Goal: Use online tool/utility: Utilize a website feature to perform a specific function

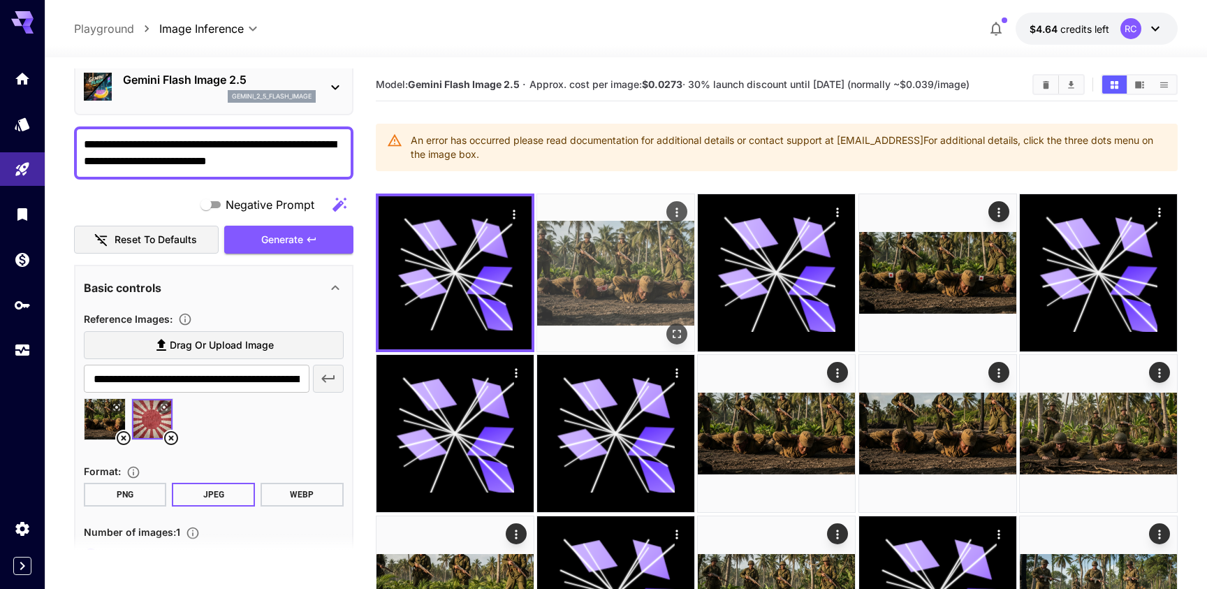
click at [611, 277] on img at bounding box center [615, 272] width 157 height 157
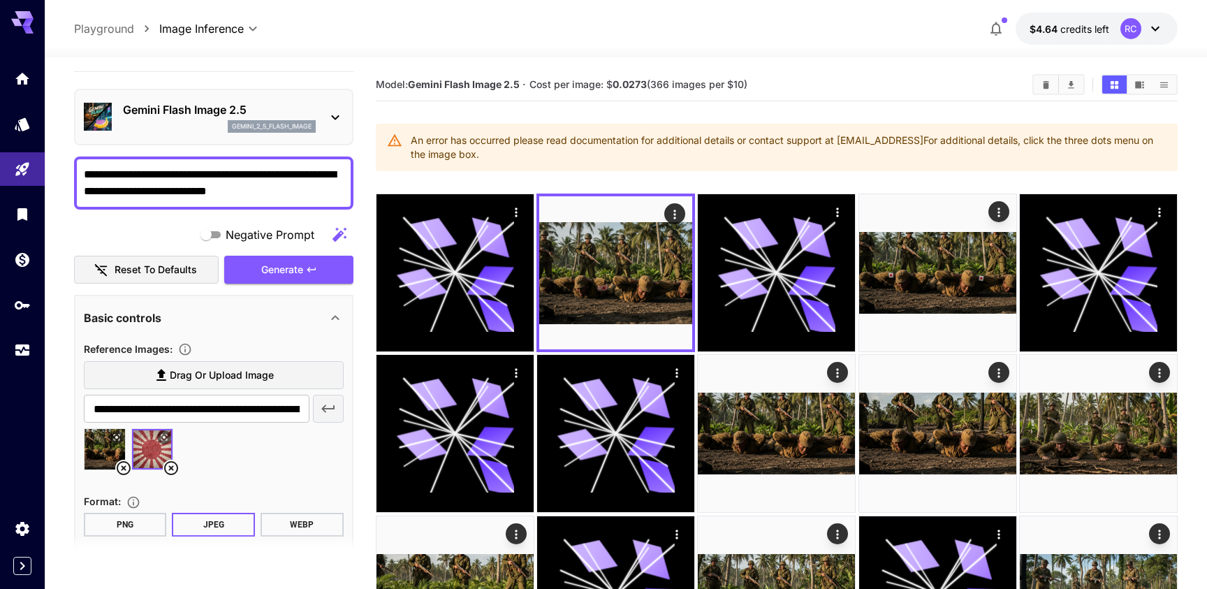
scroll to position [15, 0]
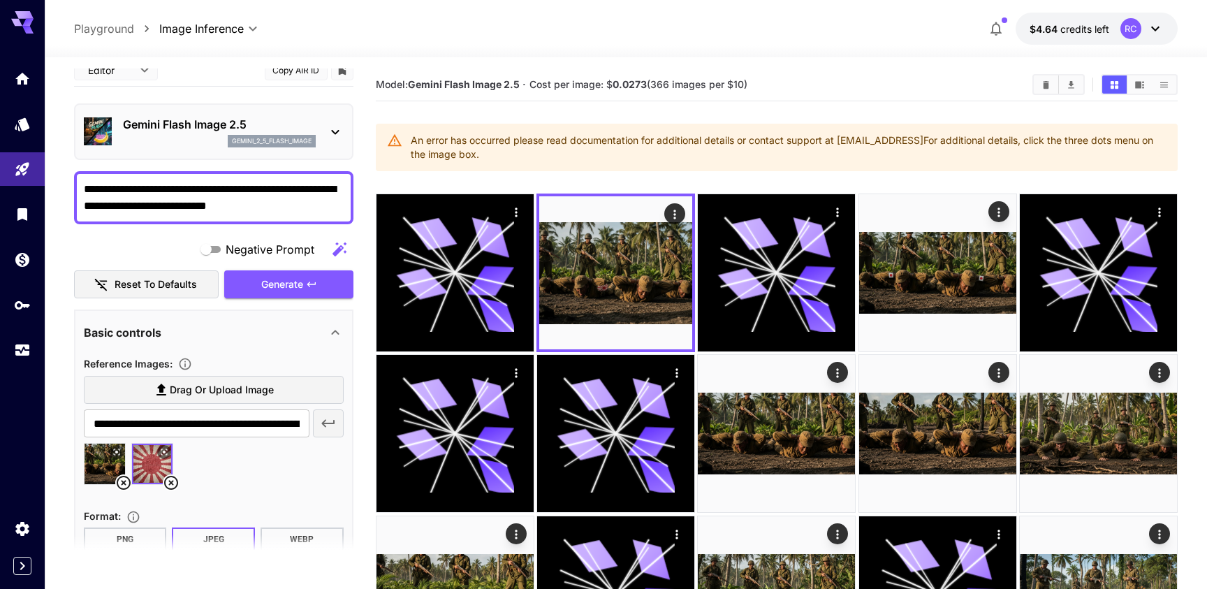
click at [119, 477] on icon at bounding box center [124, 483] width 14 height 14
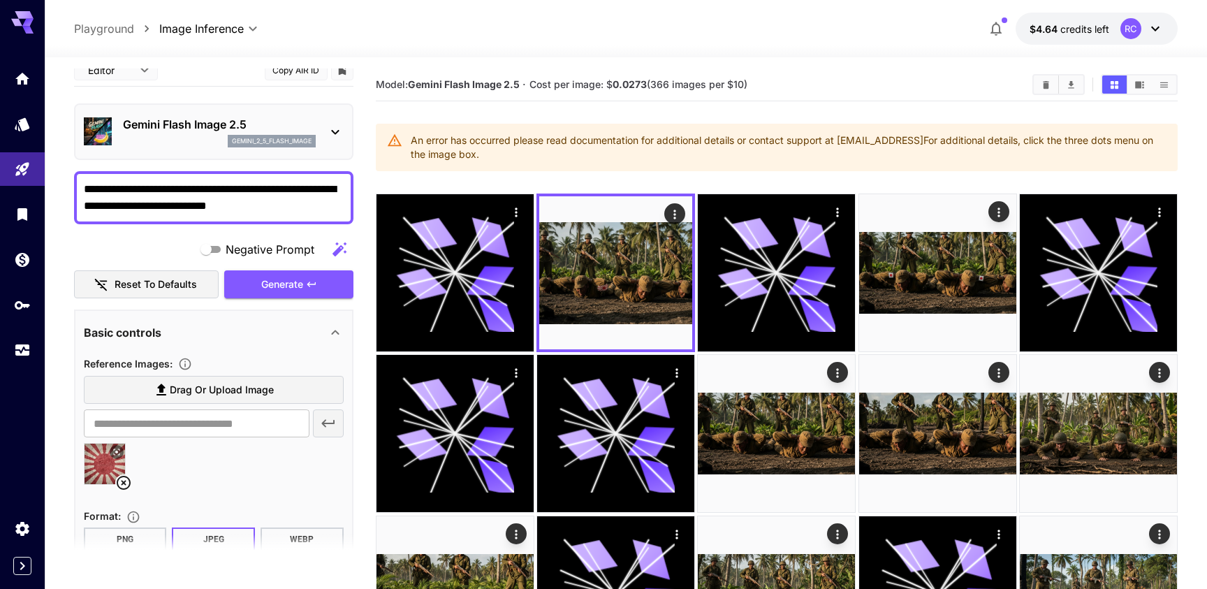
click at [180, 398] on label "Drag or upload image" at bounding box center [214, 390] width 260 height 29
click at [0, 0] on input "Drag or upload image" at bounding box center [0, 0] width 0 height 0
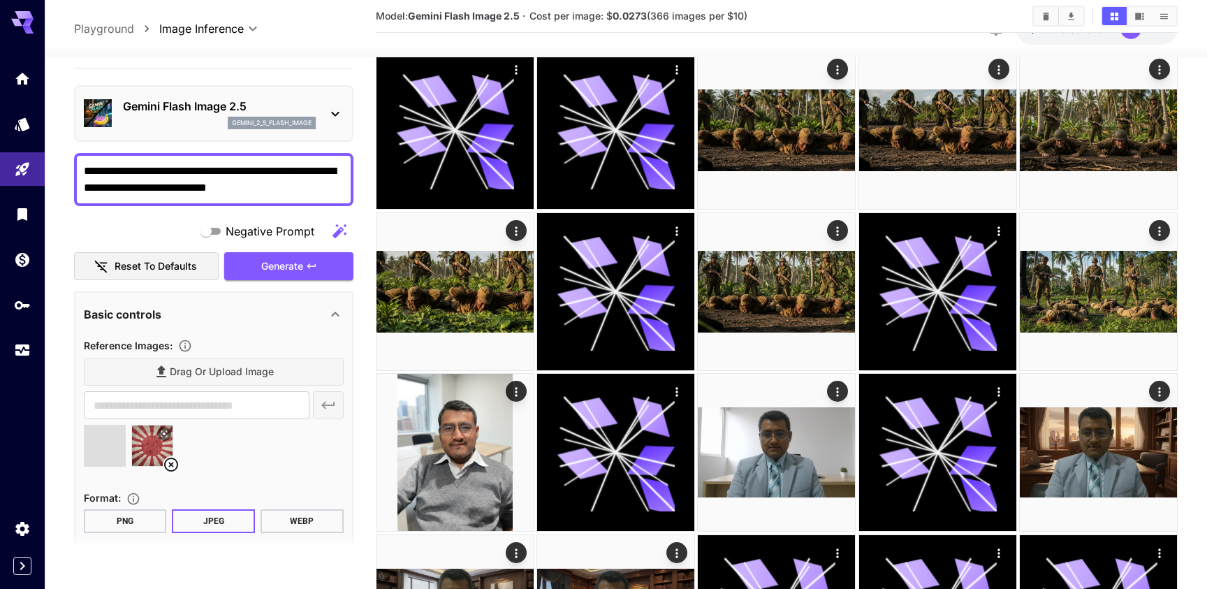
scroll to position [0, 0]
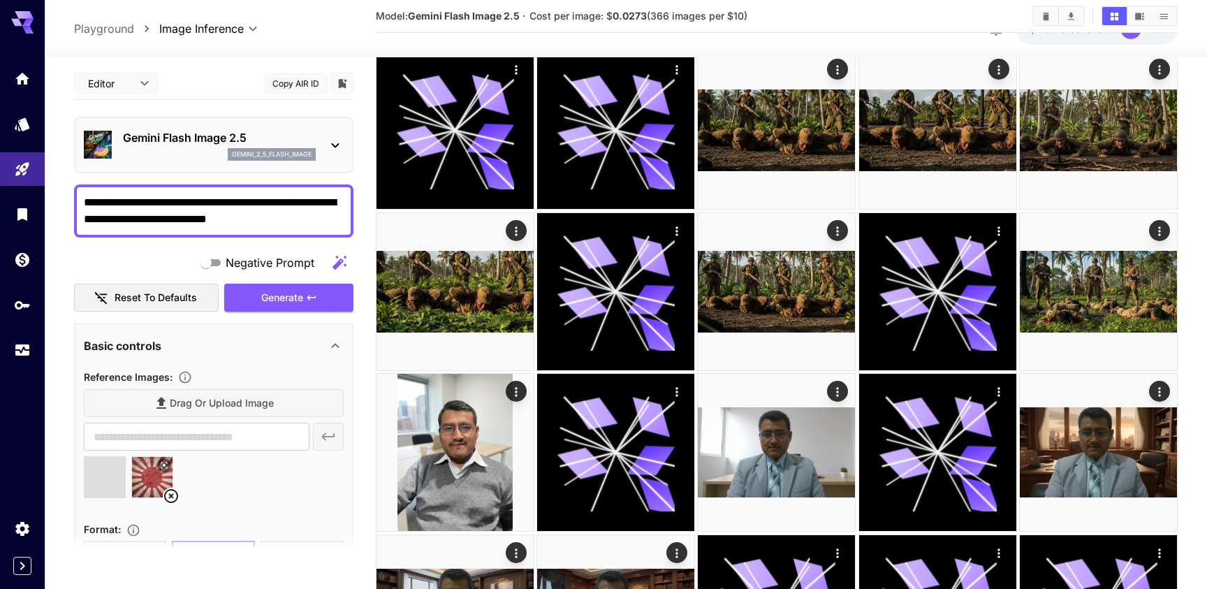
click at [277, 221] on textarea "**********" at bounding box center [214, 211] width 260 height 34
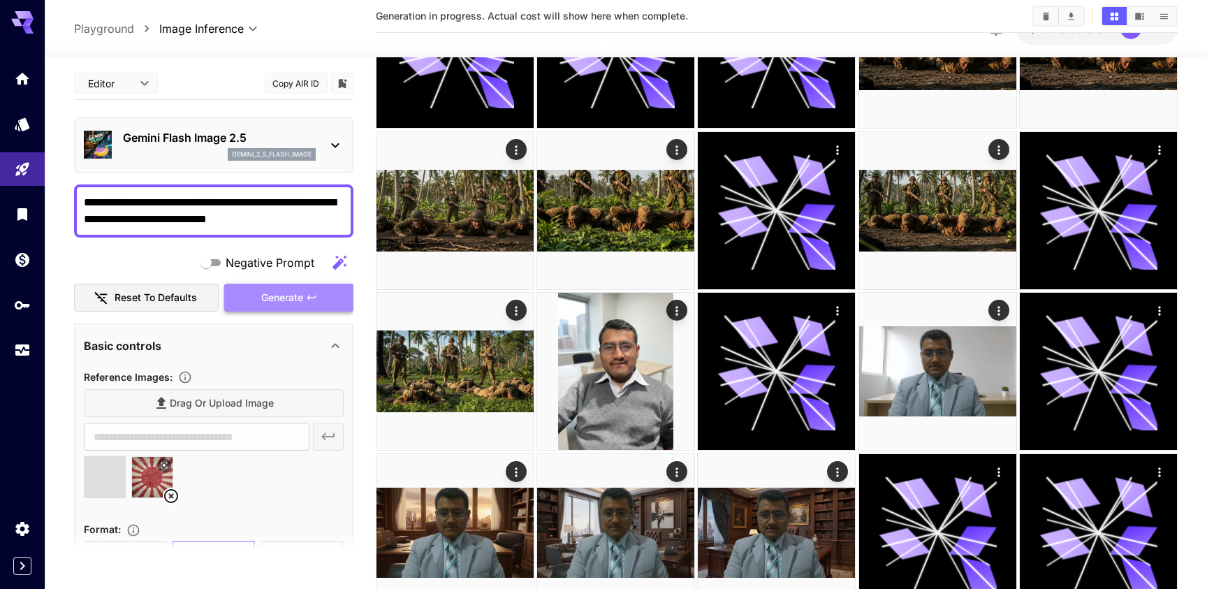
click at [300, 293] on span "Generate" at bounding box center [282, 297] width 42 height 17
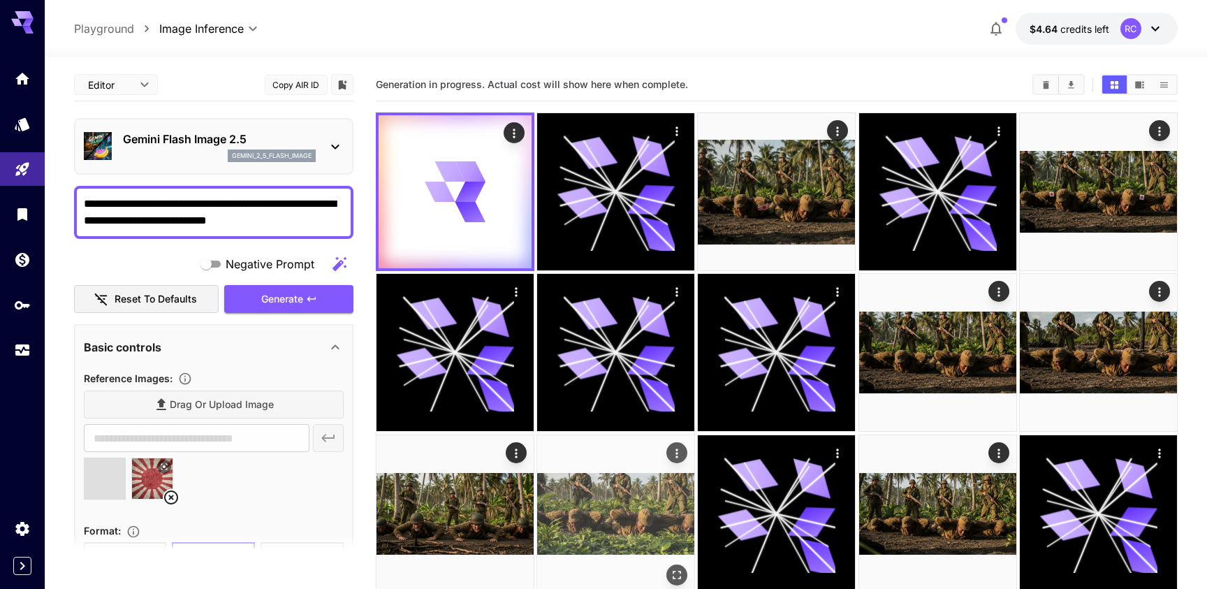
type input "**********"
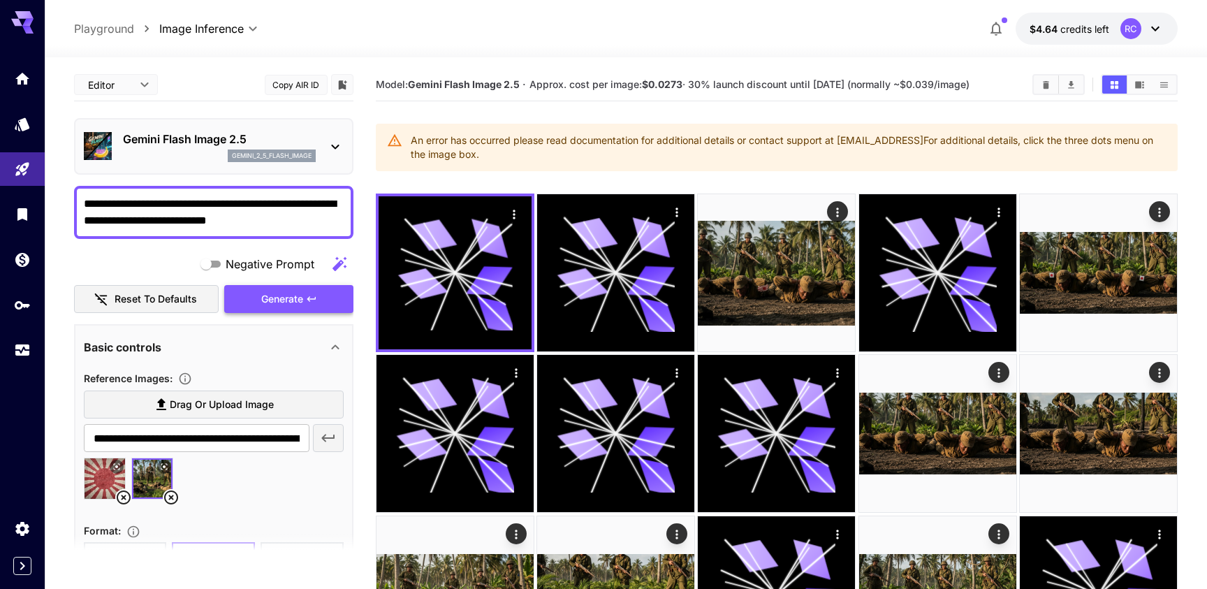
click at [303, 305] on button "Generate" at bounding box center [288, 299] width 129 height 29
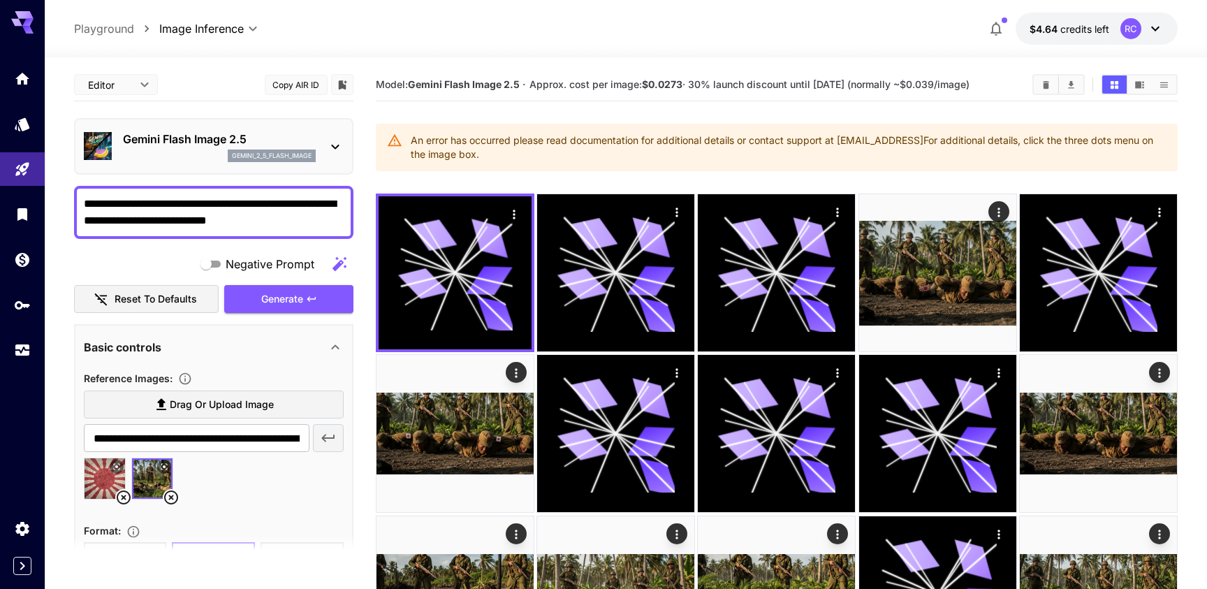
click at [130, 492] on icon at bounding box center [123, 497] width 17 height 17
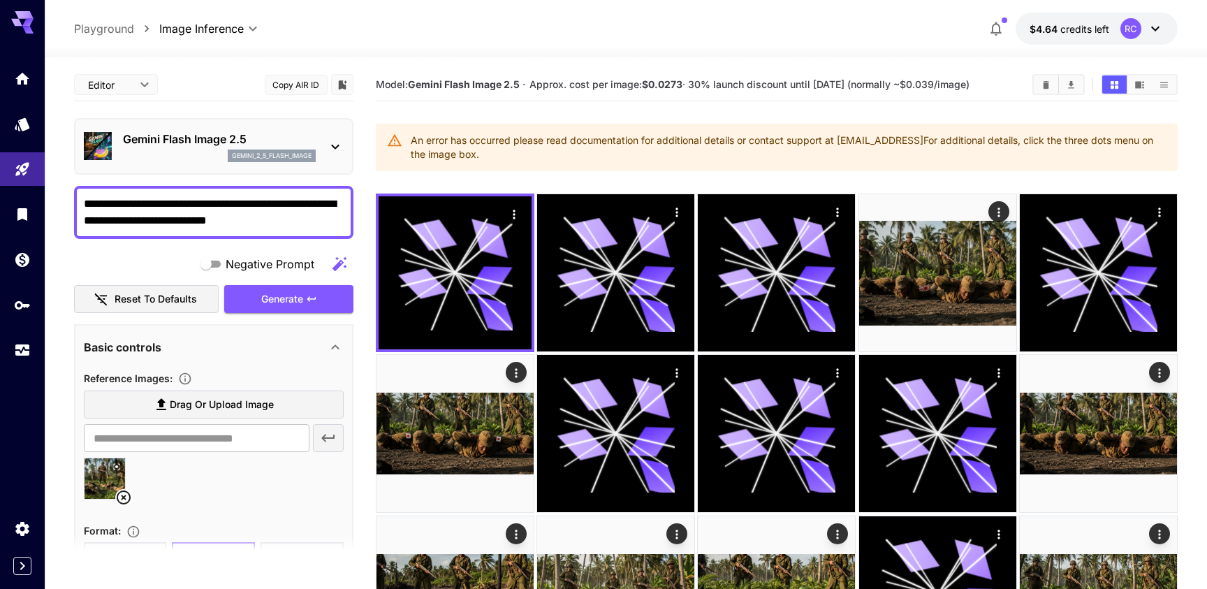
click at [217, 410] on span "Drag or upload image" at bounding box center [222, 404] width 104 height 17
click at [0, 0] on input "Drag or upload image" at bounding box center [0, 0] width 0 height 0
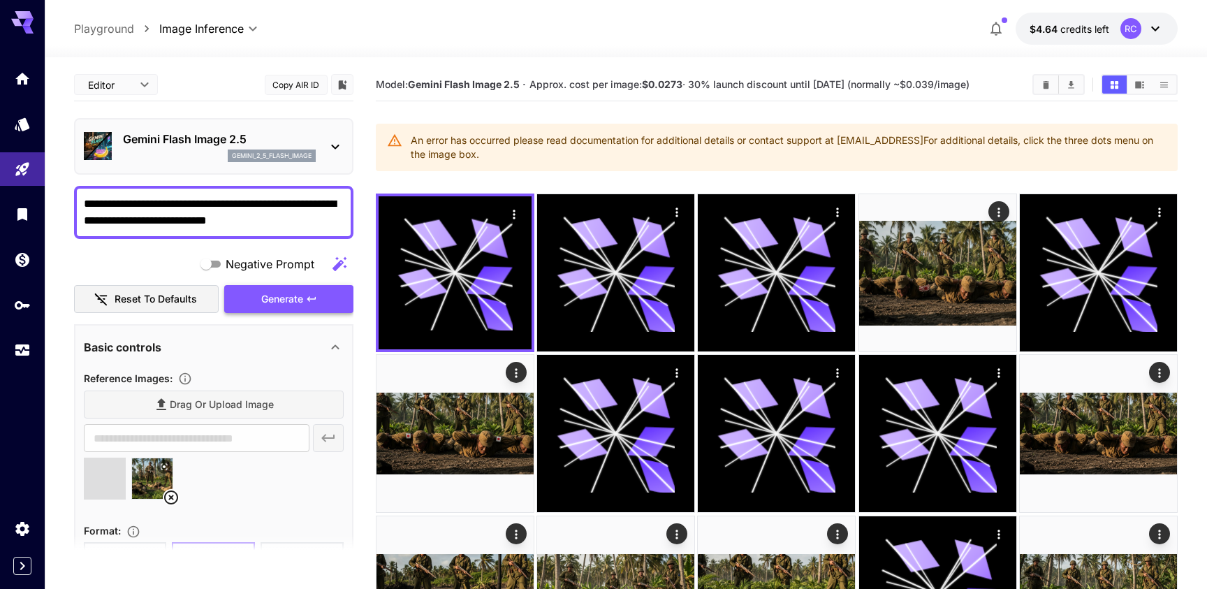
type input "**********"
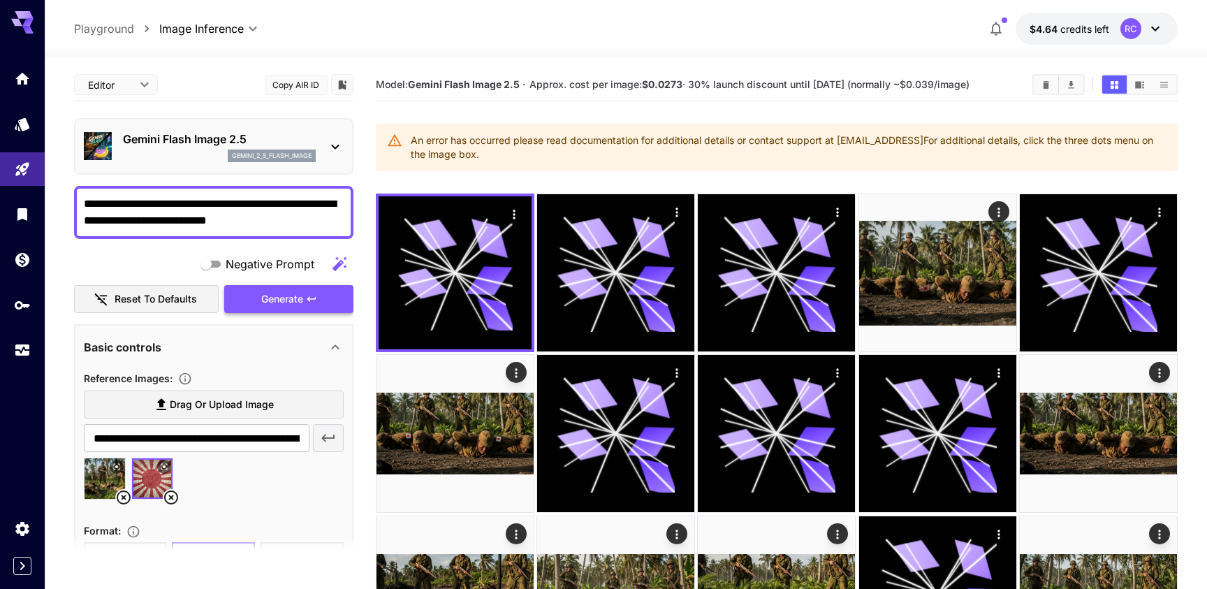
click at [298, 302] on span "Generate" at bounding box center [282, 299] width 42 height 17
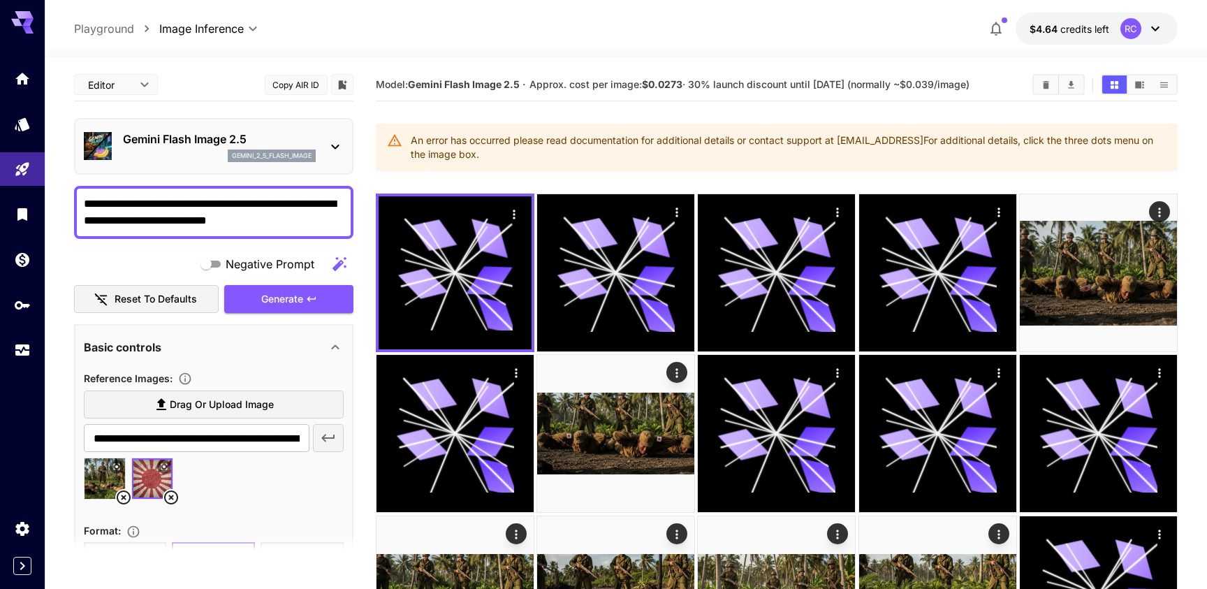
click at [295, 221] on textarea "**********" at bounding box center [214, 213] width 260 height 34
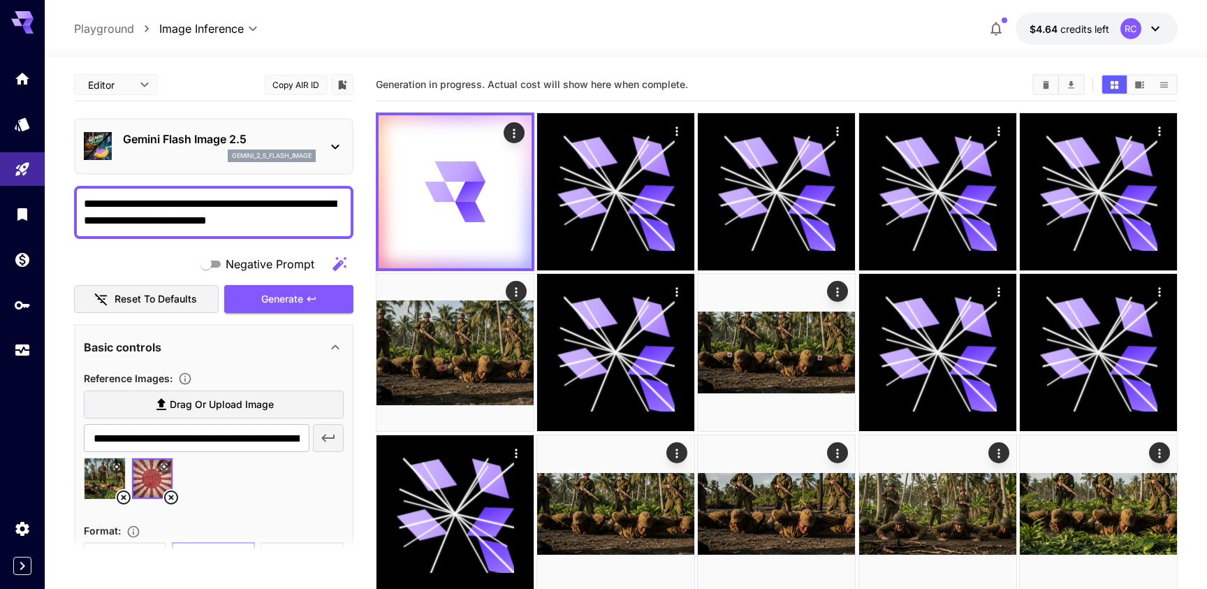
drag, startPoint x: 295, startPoint y: 221, endPoint x: 109, endPoint y: 221, distance: 185.8
click at [109, 221] on textarea "**********" at bounding box center [214, 213] width 260 height 34
click at [257, 305] on button "Generate" at bounding box center [288, 299] width 129 height 29
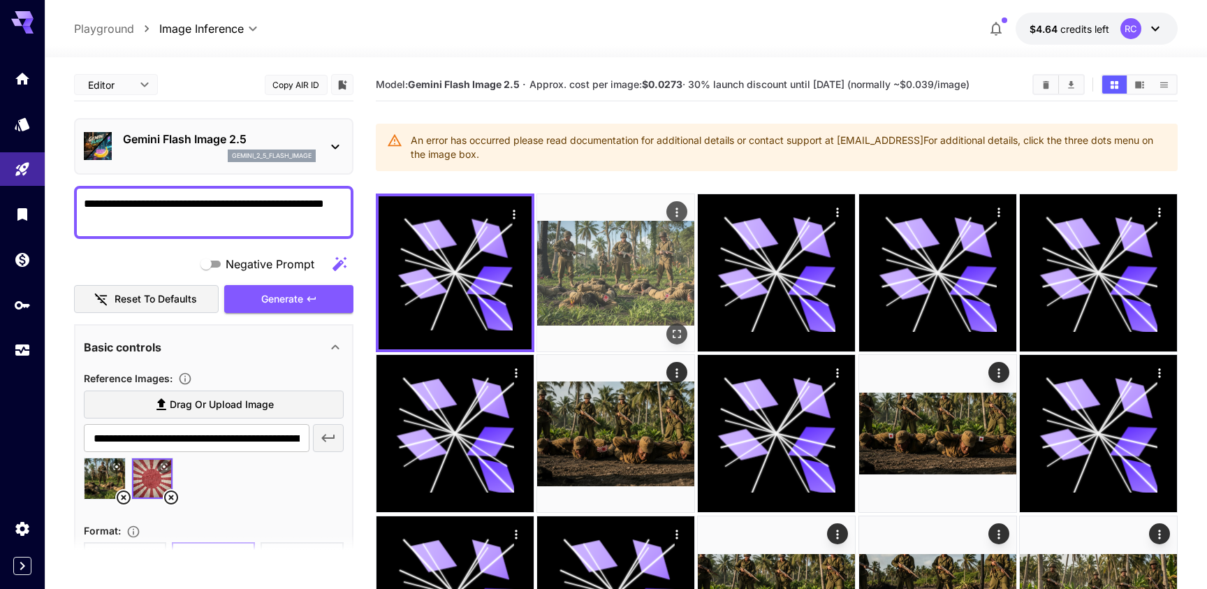
click at [605, 257] on img at bounding box center [615, 272] width 157 height 157
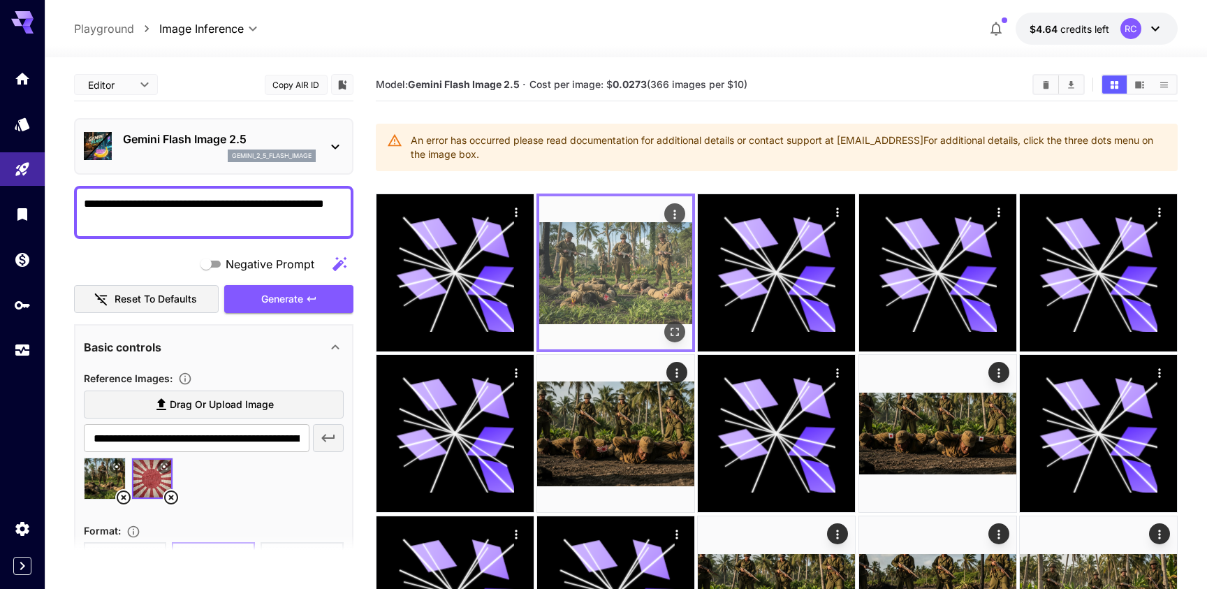
click at [673, 334] on icon "Open in fullscreen" at bounding box center [675, 332] width 14 height 14
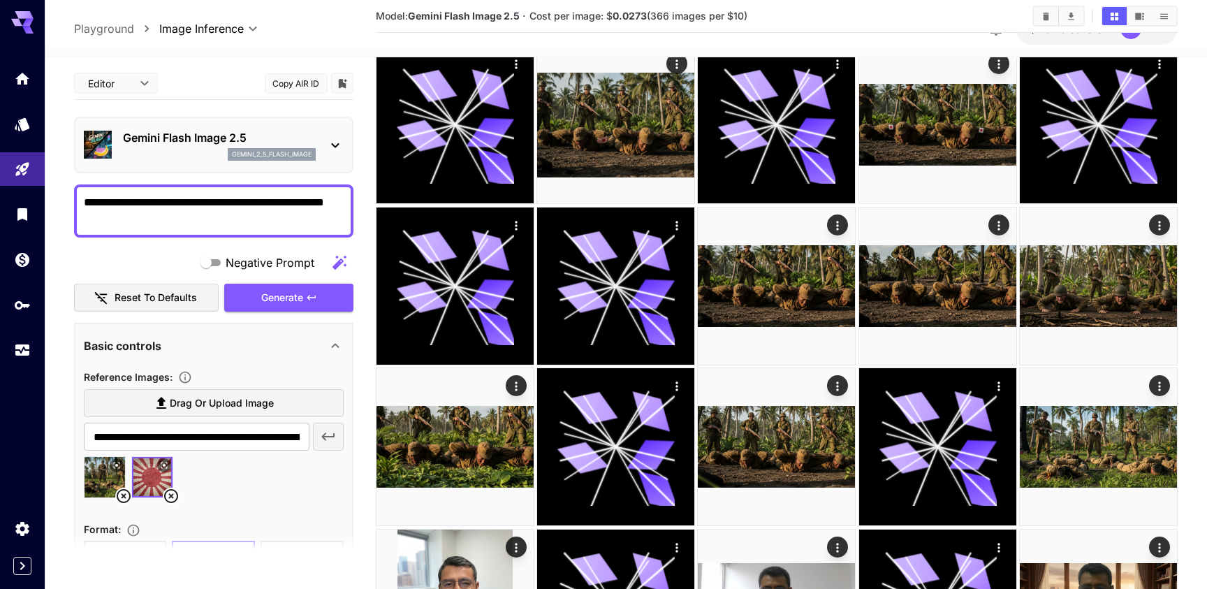
scroll to position [297, 0]
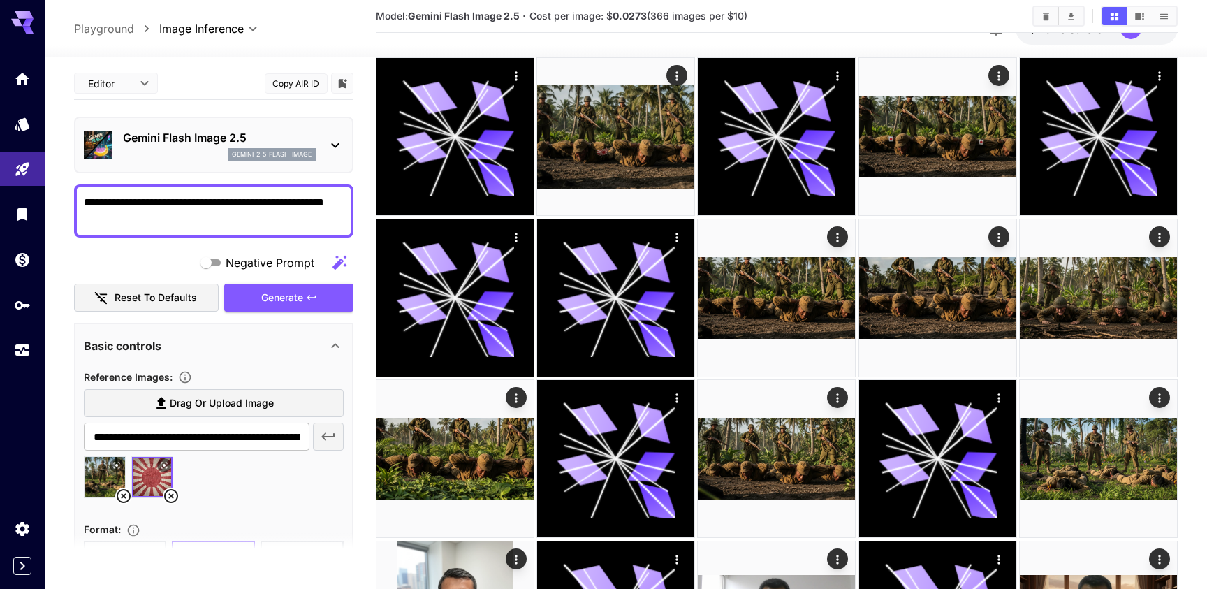
click at [243, 220] on textarea "**********" at bounding box center [214, 211] width 260 height 34
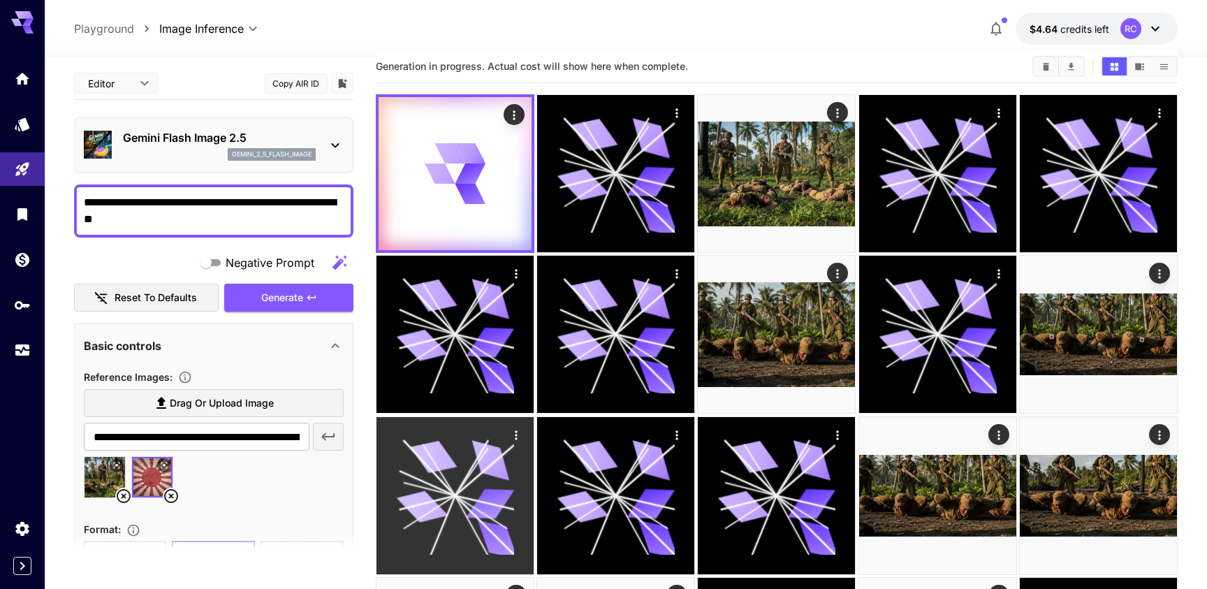
scroll to position [0, 0]
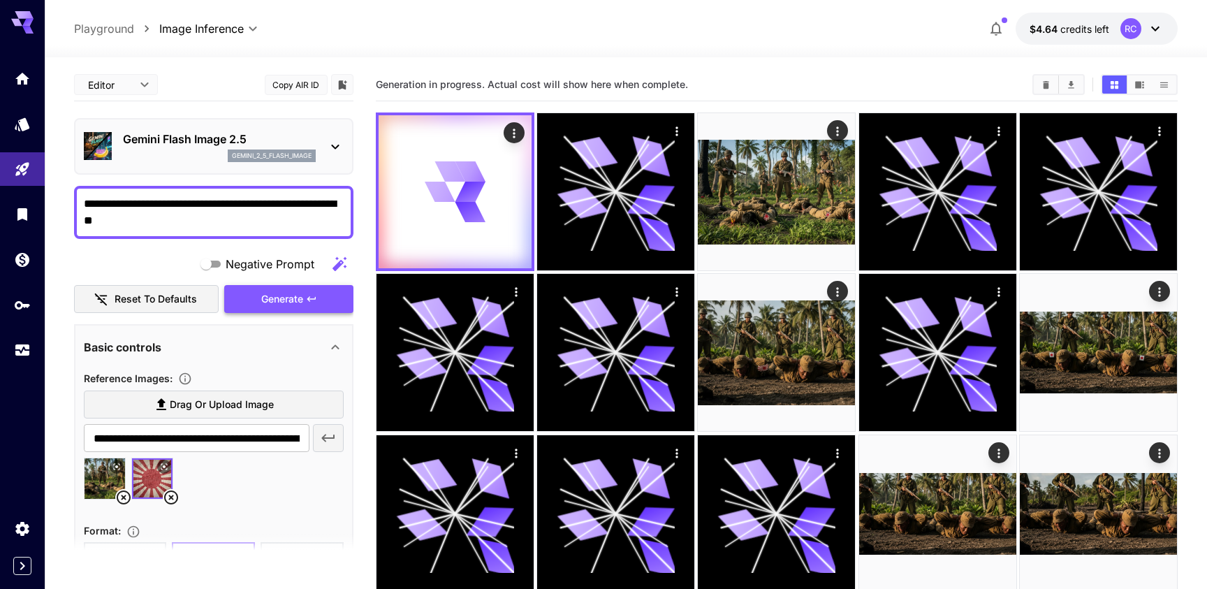
click at [322, 299] on button "Generate" at bounding box center [288, 299] width 129 height 29
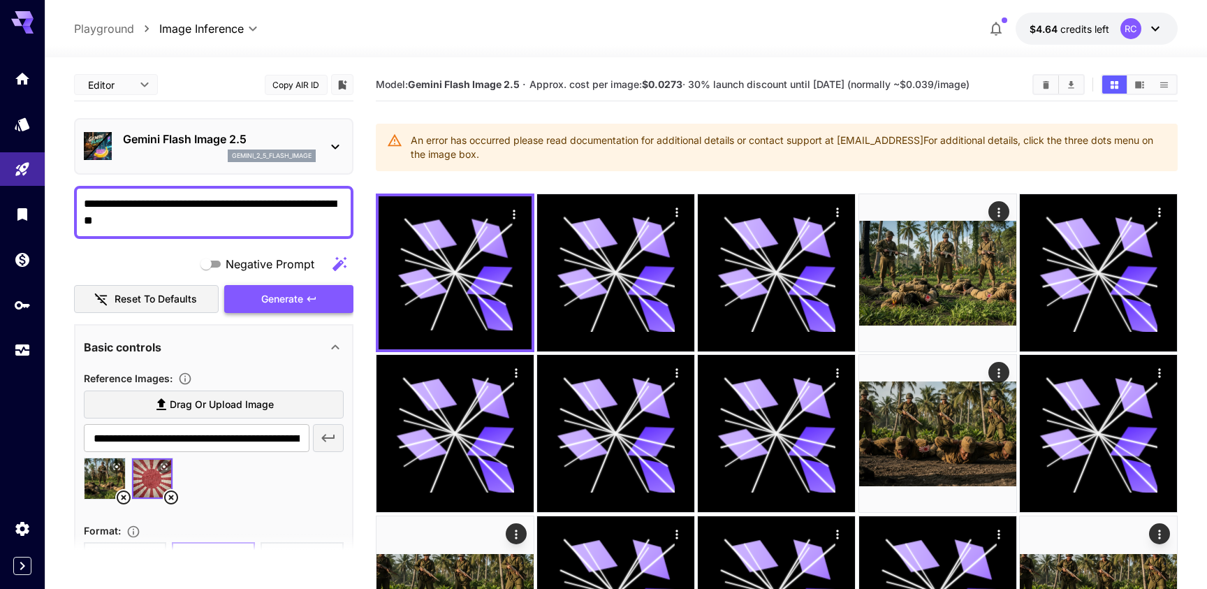
click at [340, 300] on button "Generate" at bounding box center [288, 299] width 129 height 29
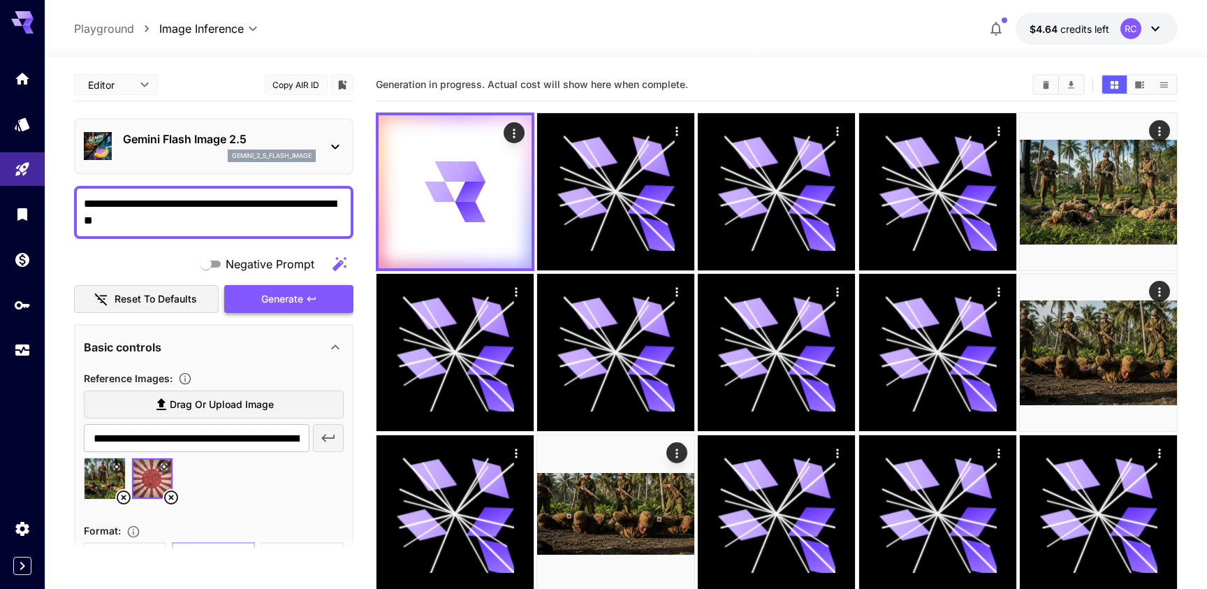
scroll to position [31, 0]
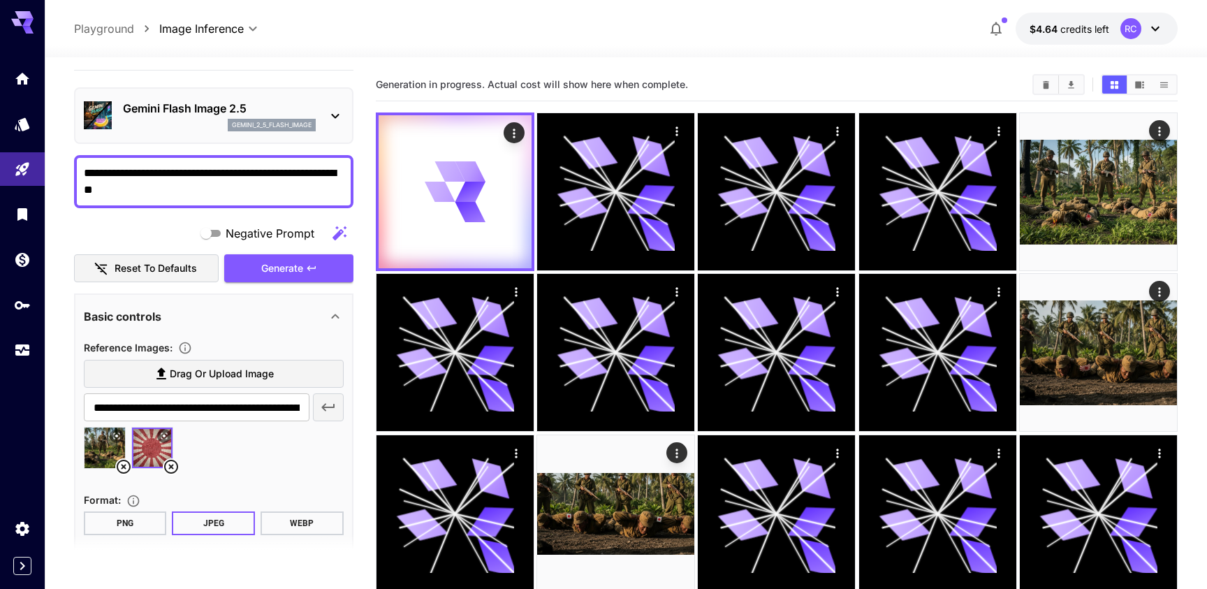
click at [161, 192] on textarea "**********" at bounding box center [214, 182] width 260 height 34
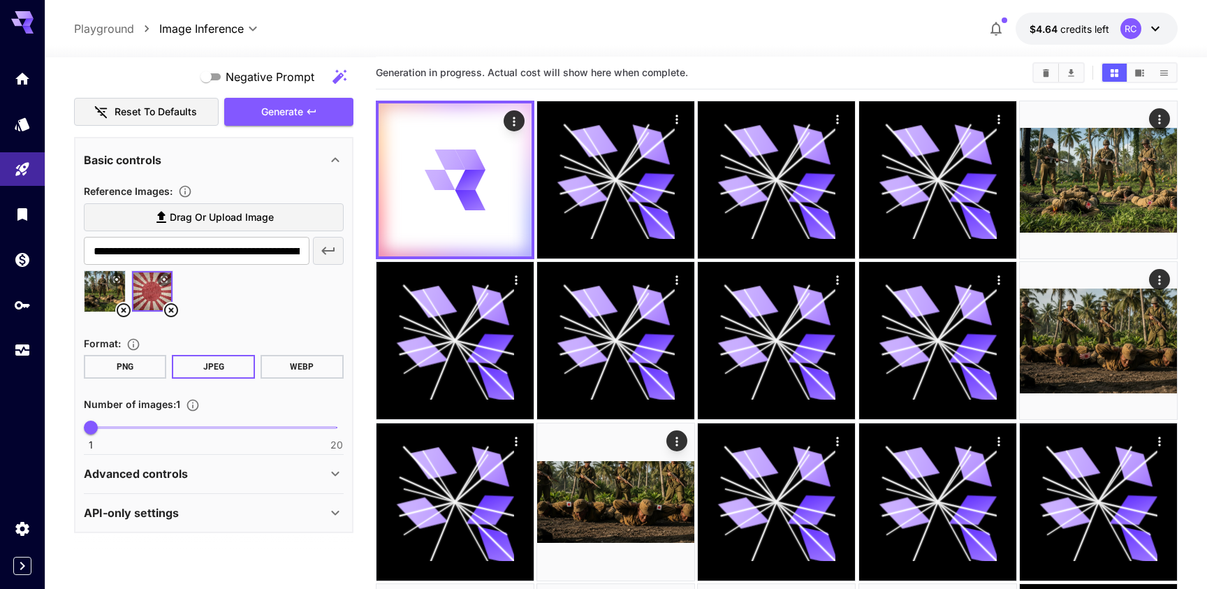
scroll to position [17, 0]
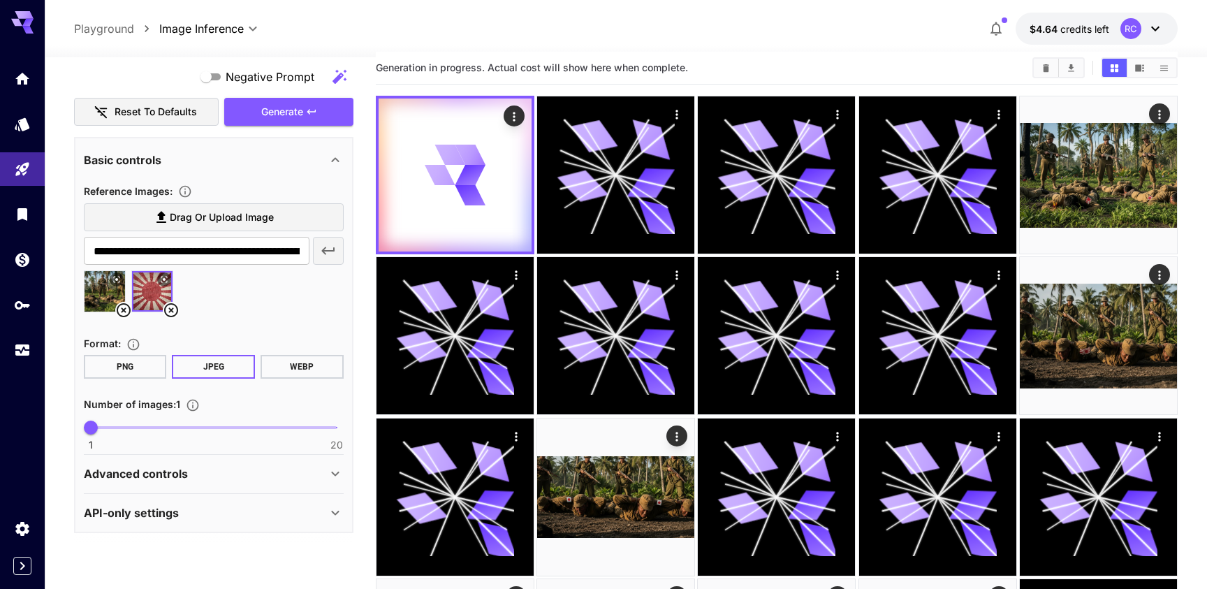
type textarea "**********"
click at [212, 481] on div "Advanced controls" at bounding box center [205, 473] width 243 height 17
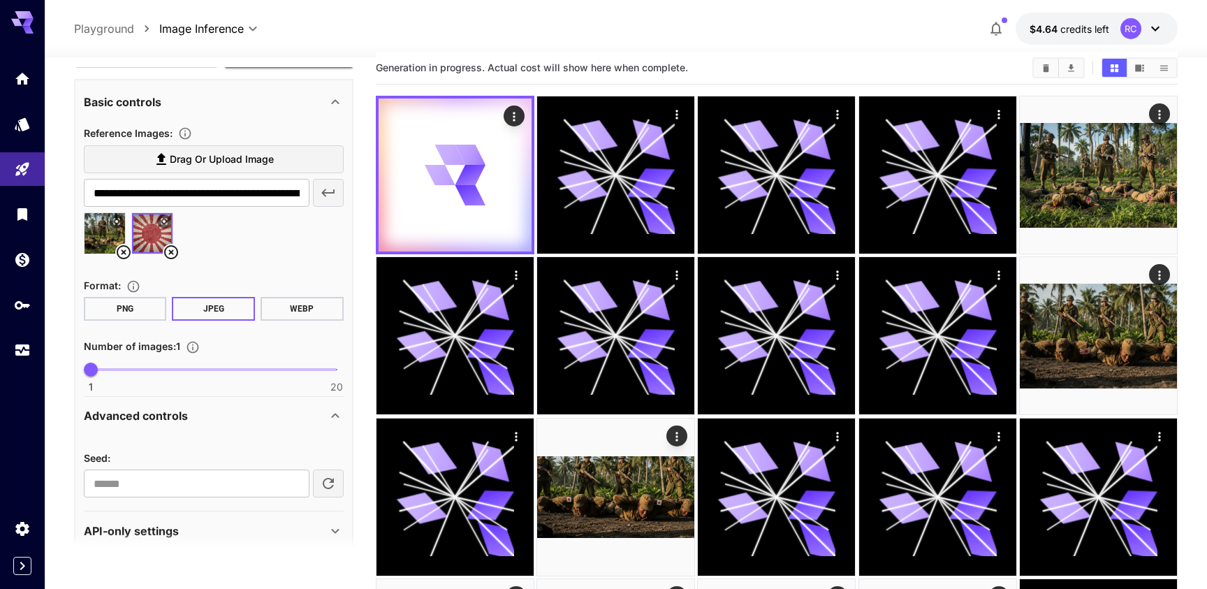
scroll to position [262, 0]
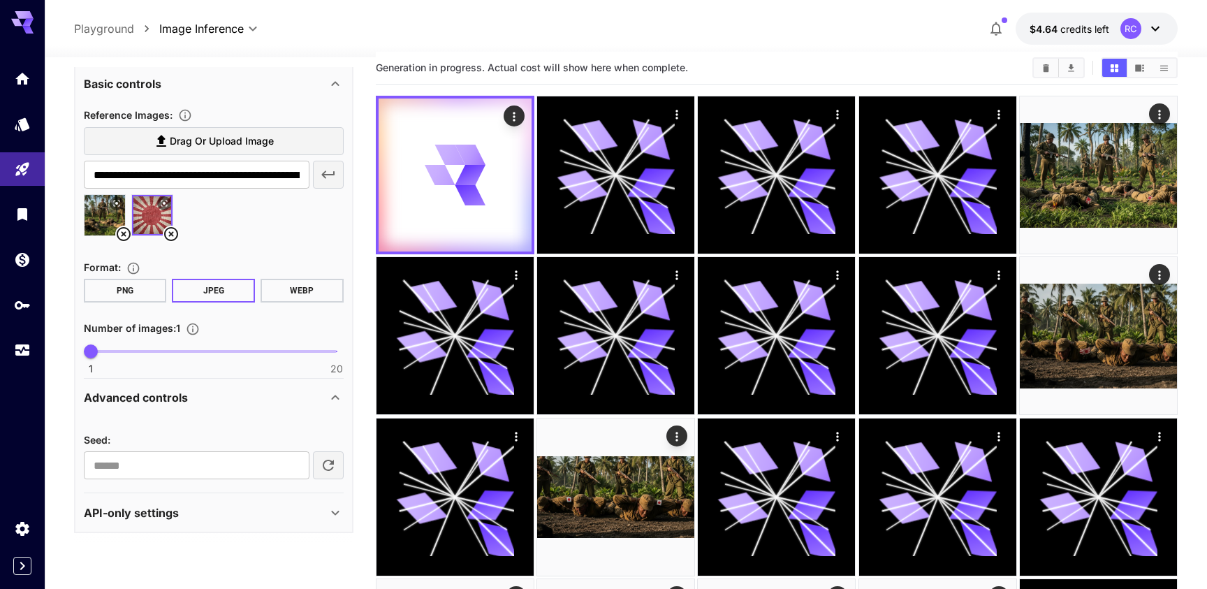
click at [219, 497] on div "API-only settings" at bounding box center [214, 513] width 260 height 34
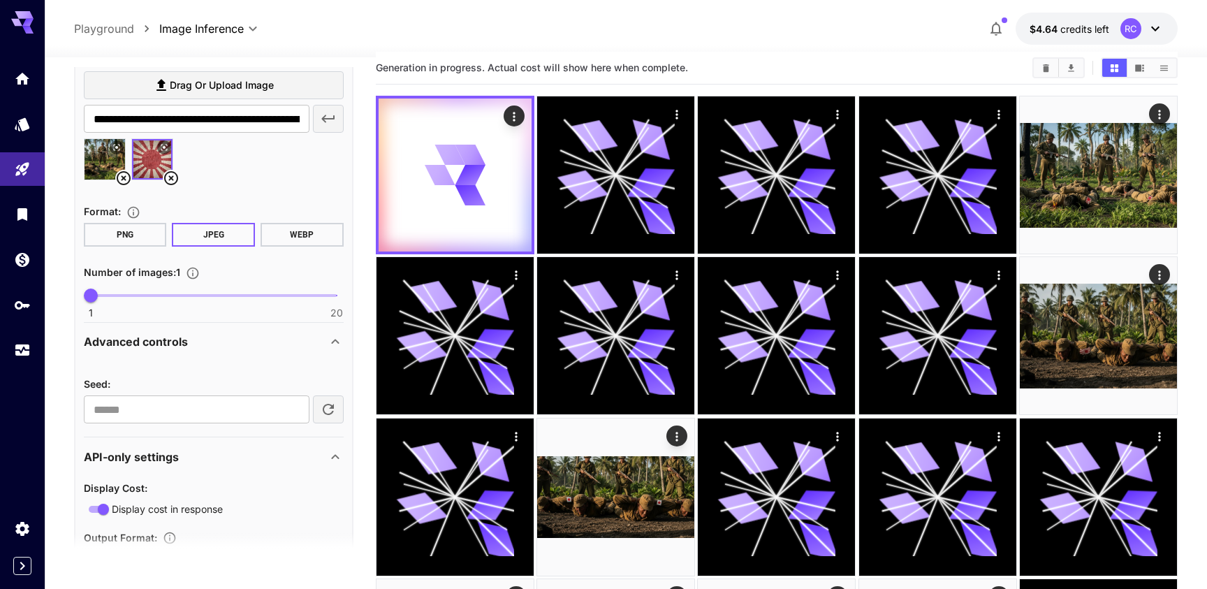
scroll to position [449, 0]
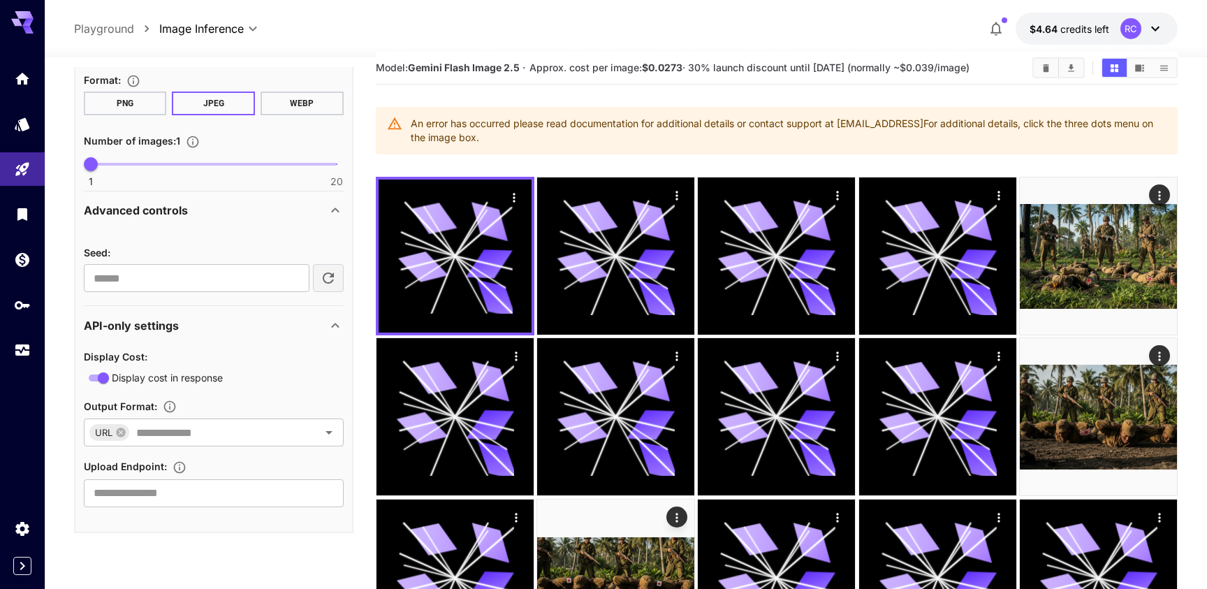
click at [307, 326] on div "API-only settings" at bounding box center [205, 325] width 243 height 17
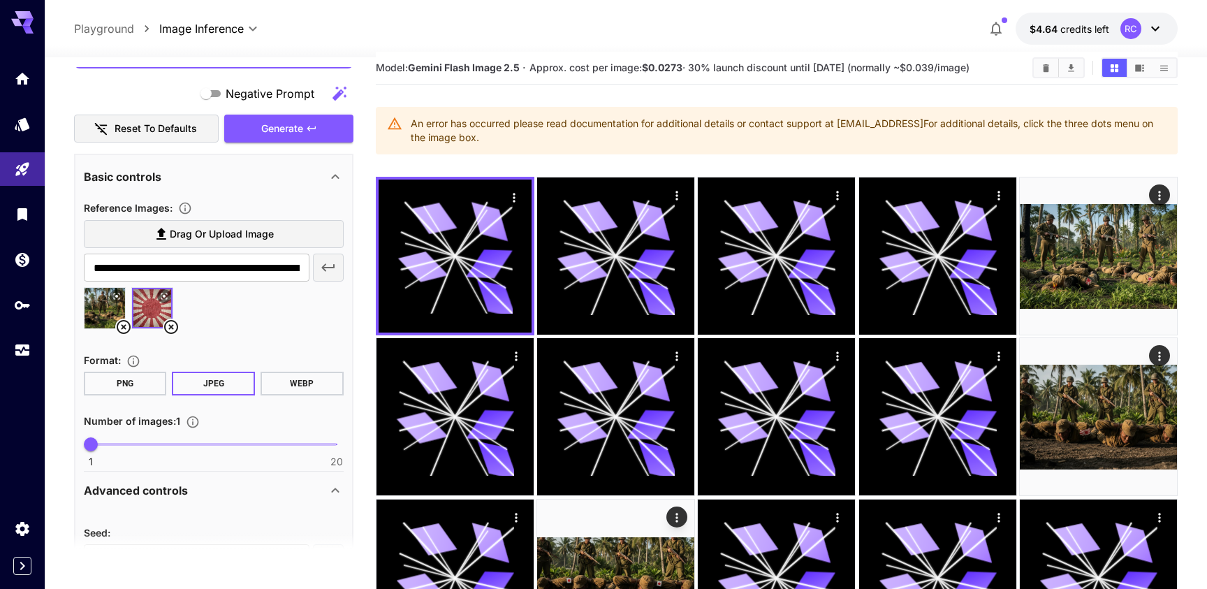
scroll to position [141, 0]
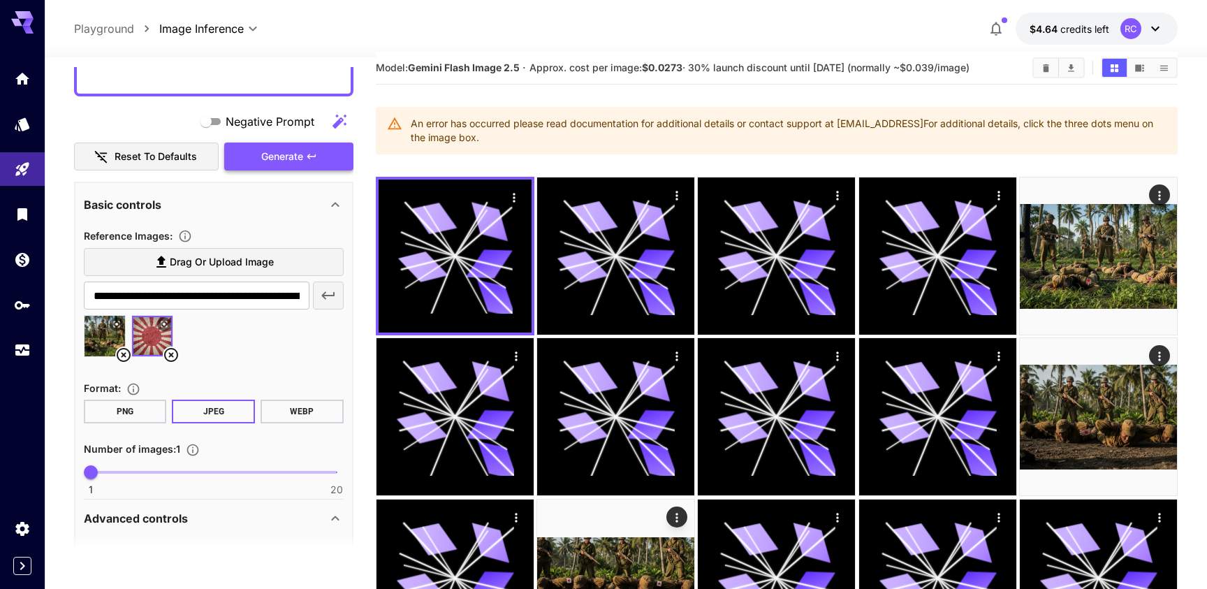
click at [317, 150] on button "Generate" at bounding box center [288, 157] width 129 height 29
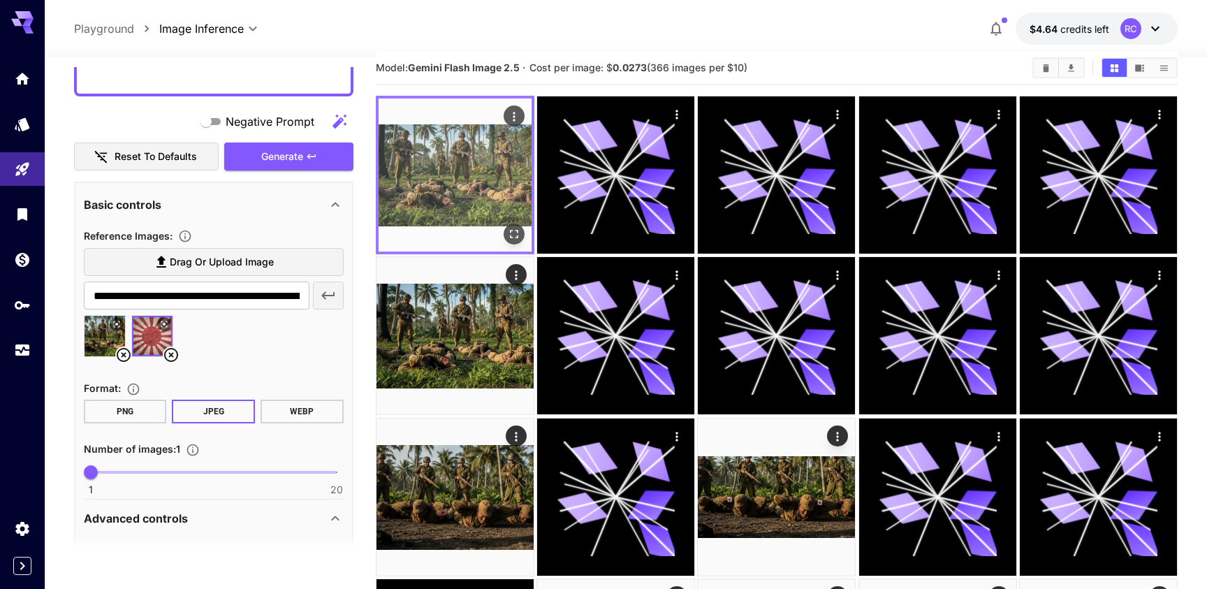
click at [509, 232] on icon "Open in fullscreen" at bounding box center [514, 234] width 14 height 14
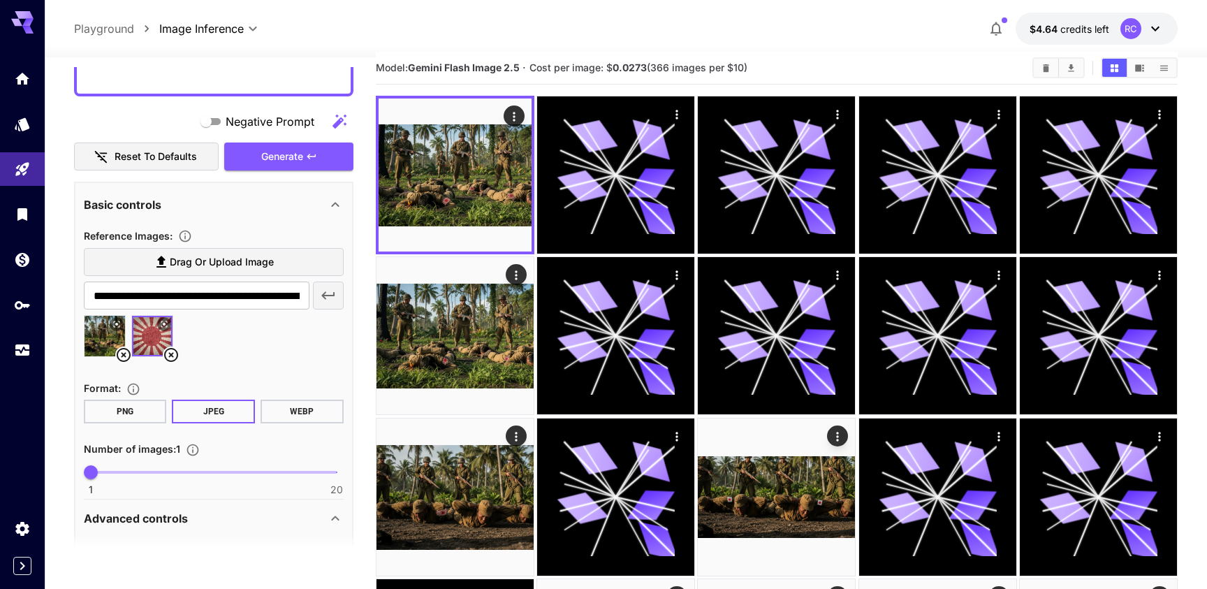
click at [110, 334] on img at bounding box center [105, 336] width 41 height 41
type input "**********"
click at [110, 334] on img at bounding box center [105, 336] width 41 height 41
click at [116, 326] on icon at bounding box center [116, 324] width 8 height 8
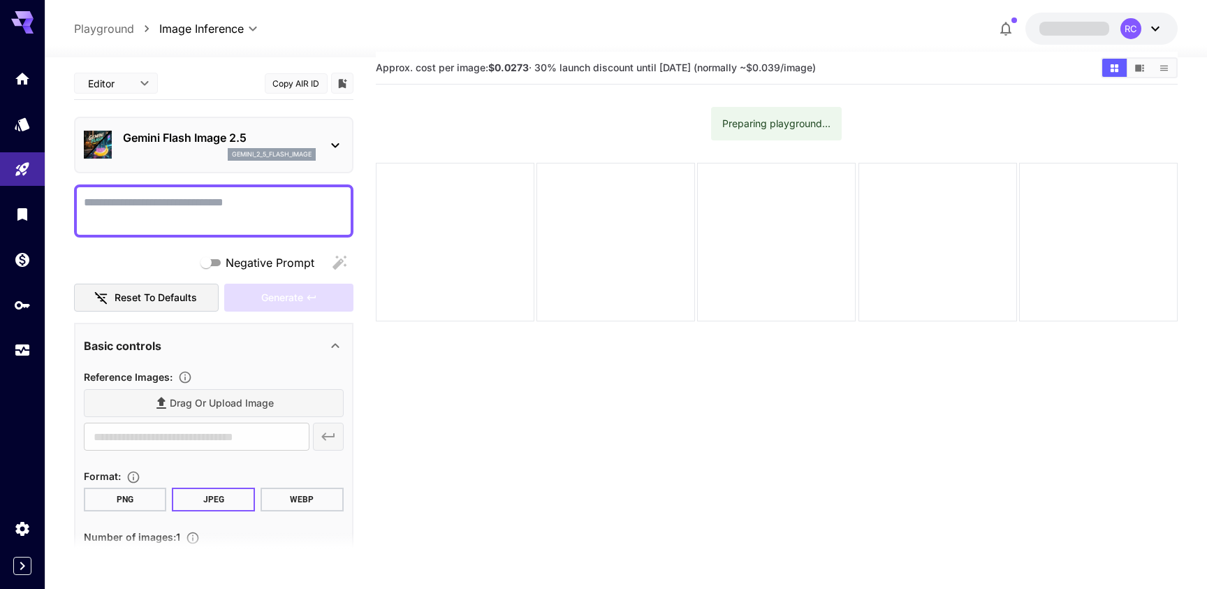
scroll to position [13, 0]
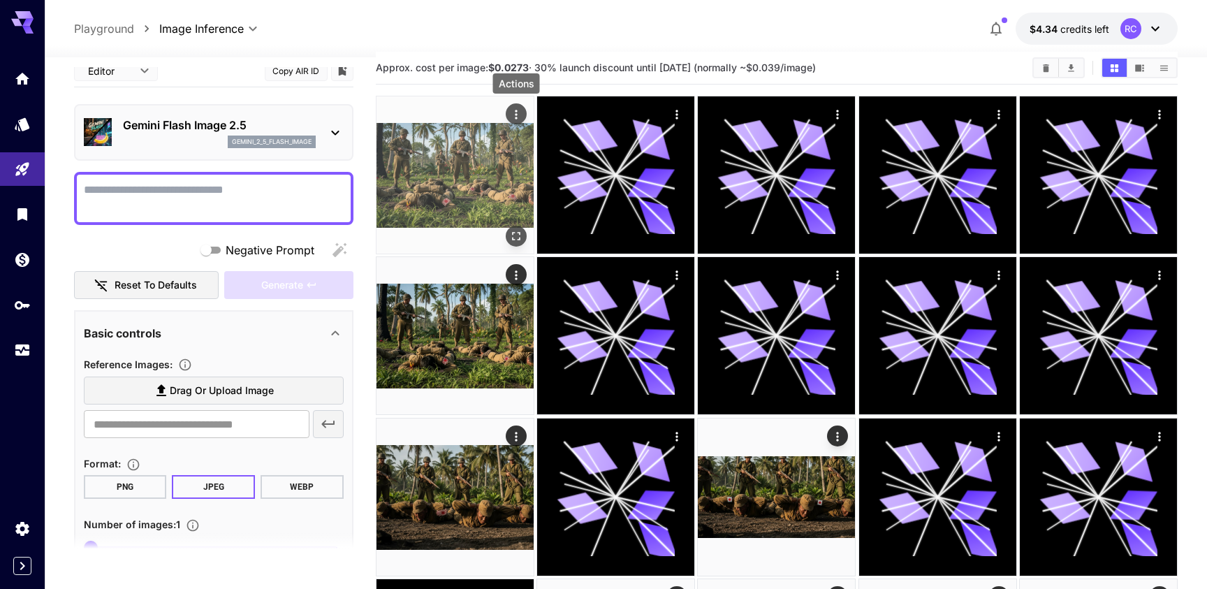
click at [513, 117] on icon "Actions" at bounding box center [516, 115] width 14 height 14
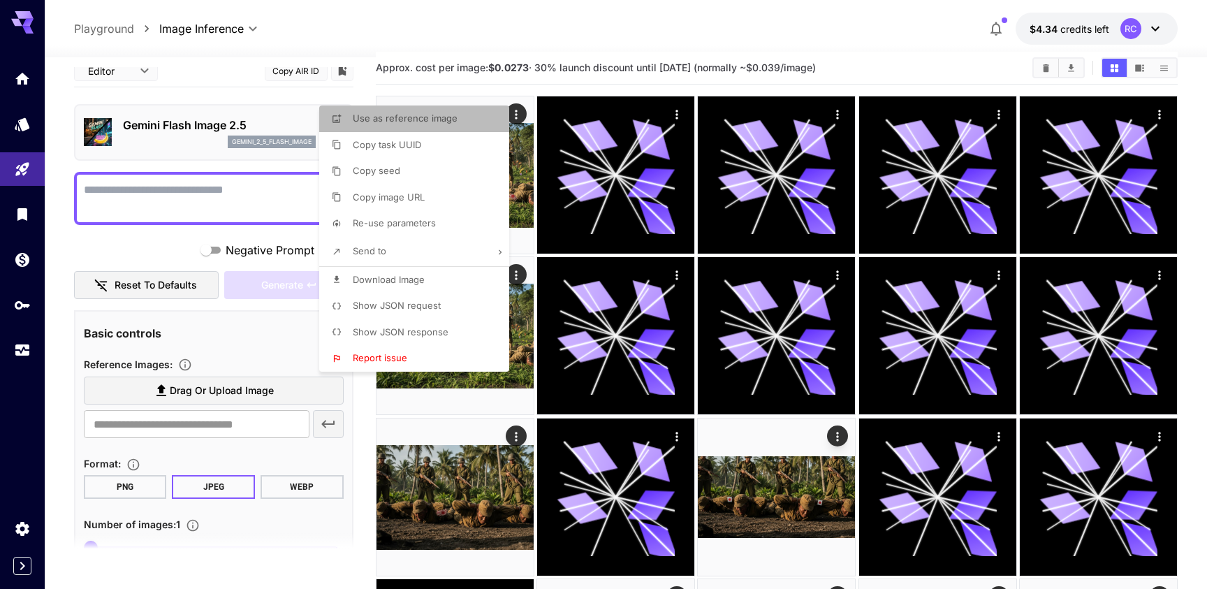
click at [445, 118] on span "Use as reference image" at bounding box center [405, 117] width 105 height 11
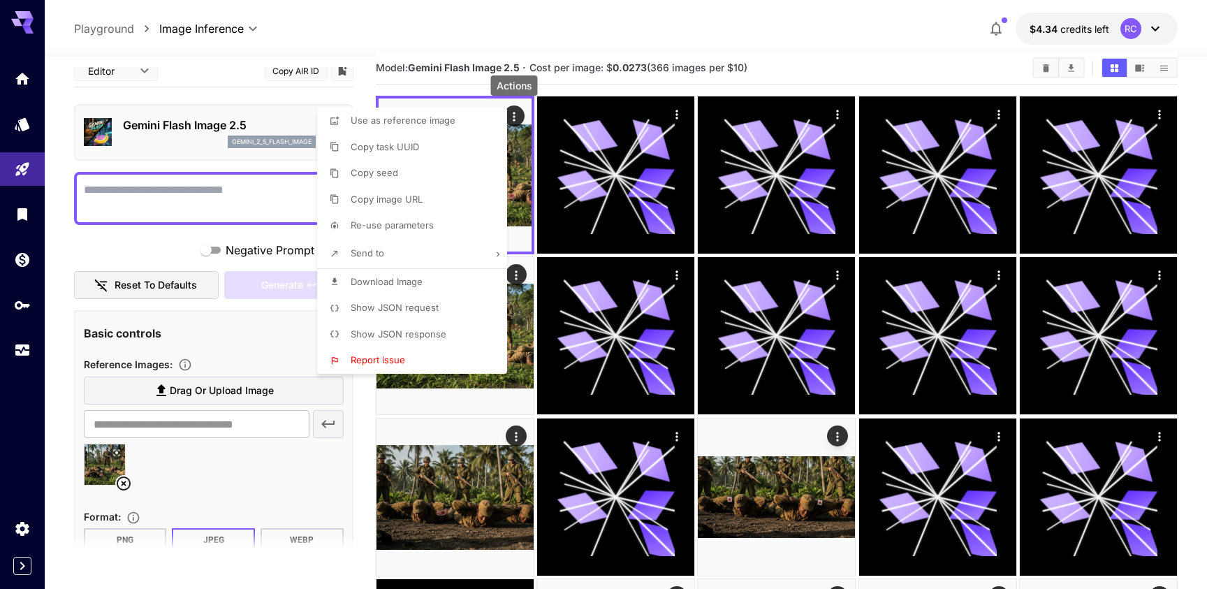
click at [136, 453] on div at bounding box center [603, 294] width 1207 height 589
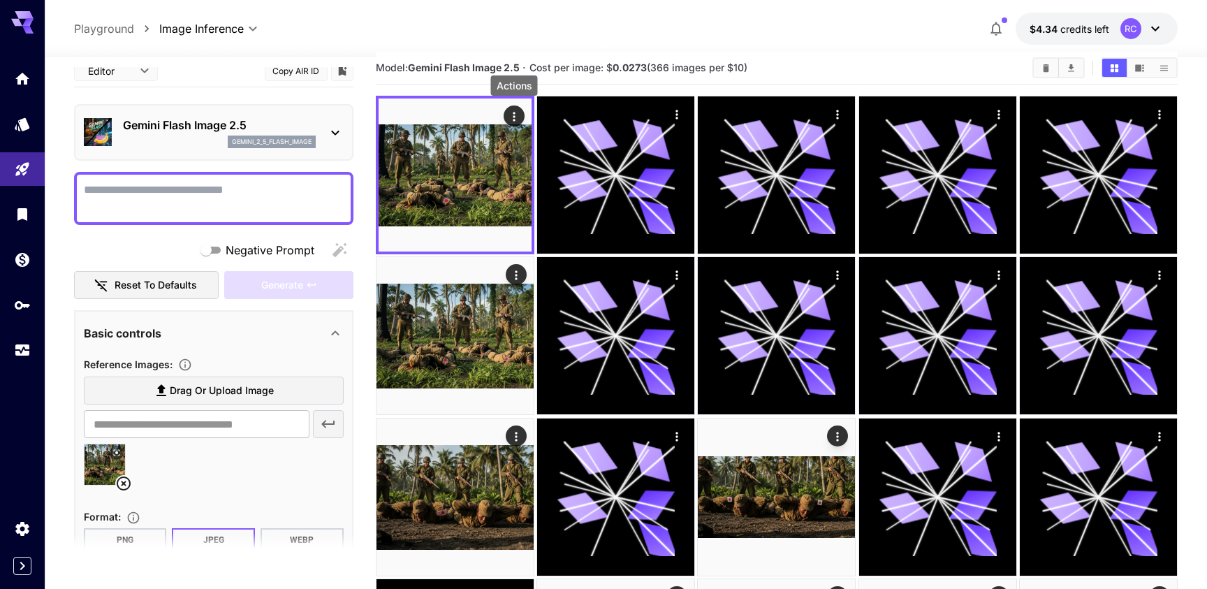
click at [122, 481] on icon at bounding box center [123, 483] width 17 height 17
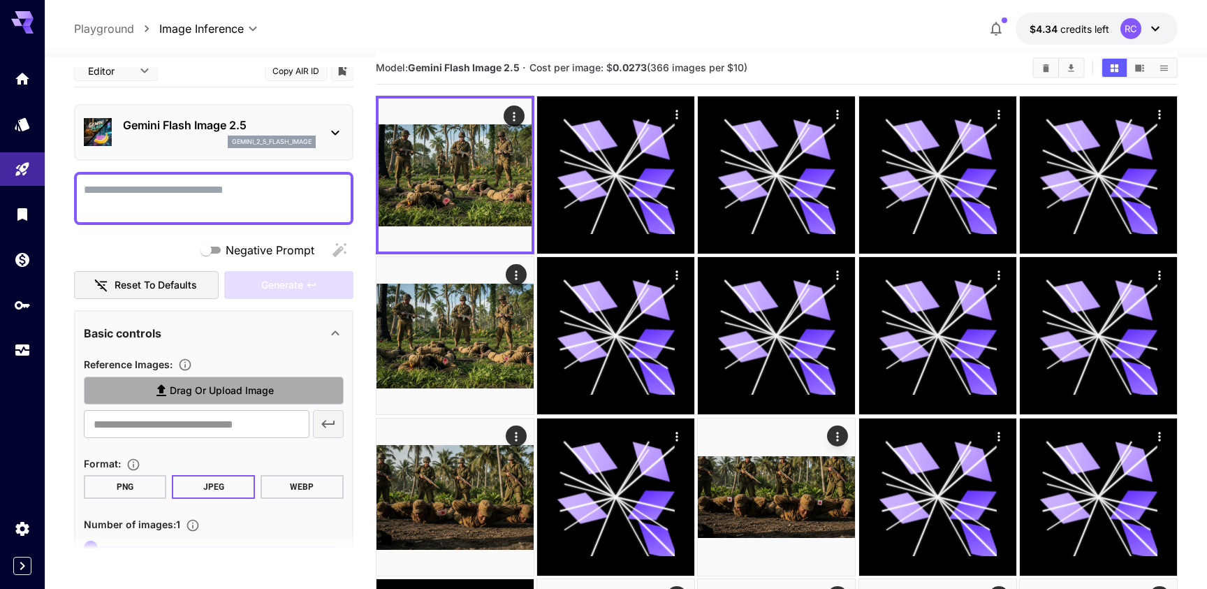
click at [181, 384] on span "Drag or upload image" at bounding box center [222, 390] width 104 height 17
click at [0, 0] on input "Drag or upload image" at bounding box center [0, 0] width 0 height 0
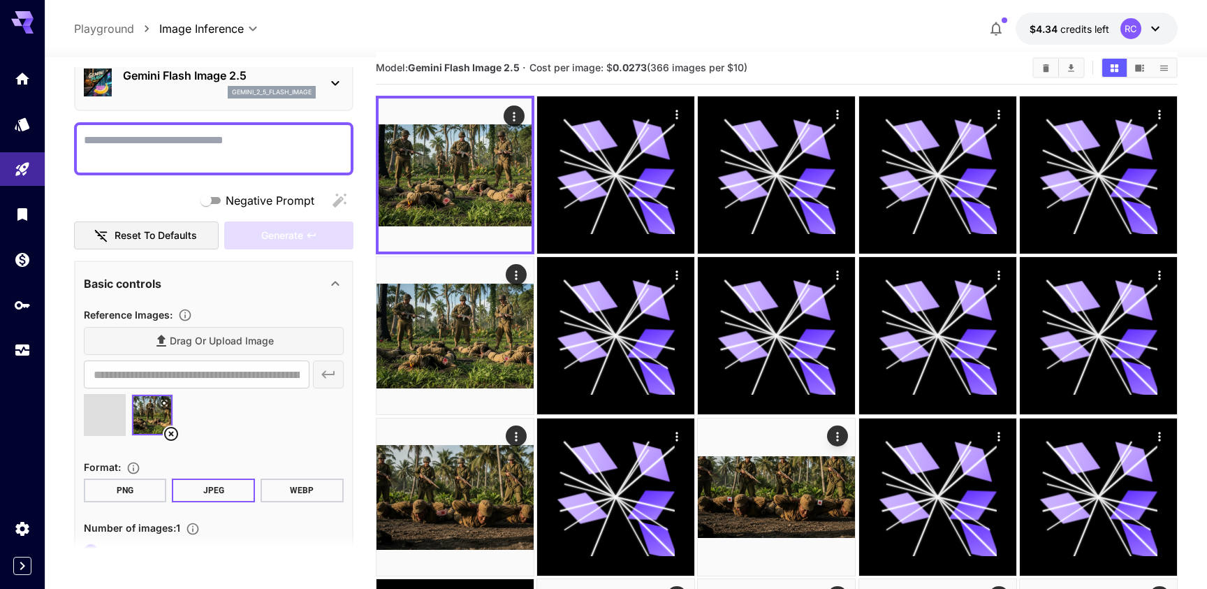
scroll to position [64, 0]
type input "**********"
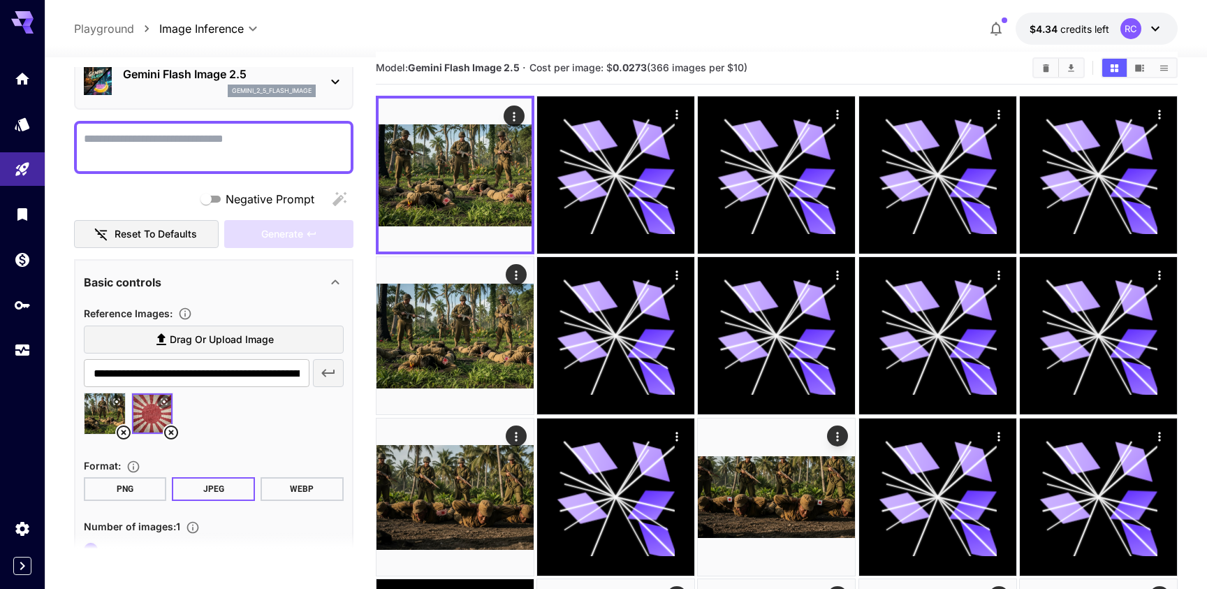
click at [245, 149] on textarea "Negative Prompt" at bounding box center [214, 148] width 260 height 34
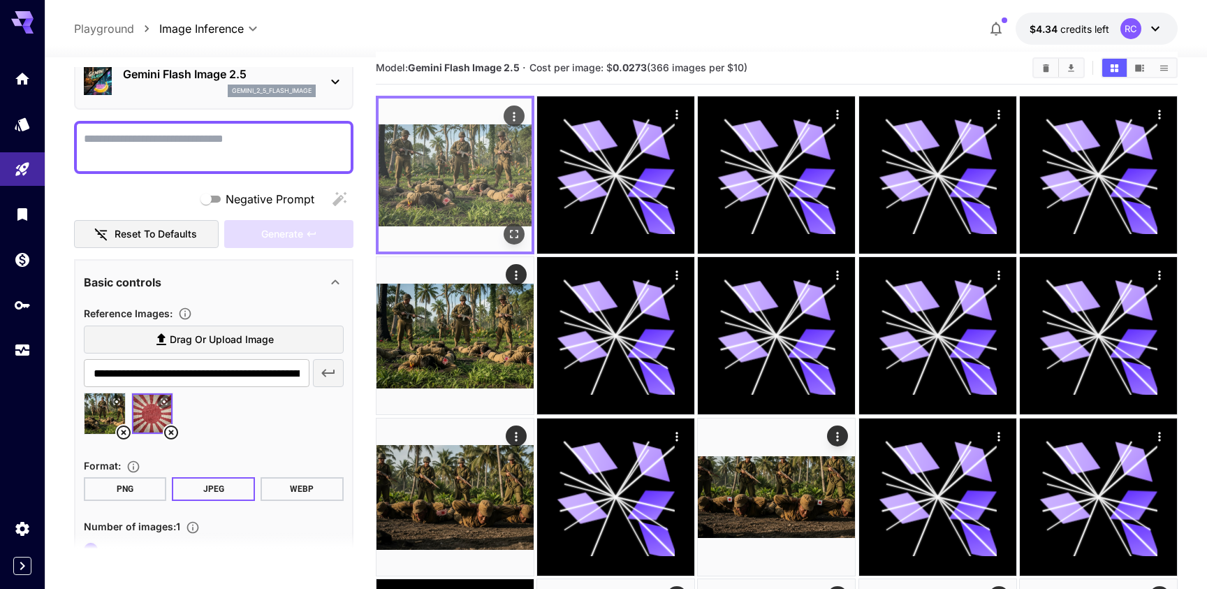
click at [512, 112] on icon "Actions" at bounding box center [514, 117] width 14 height 14
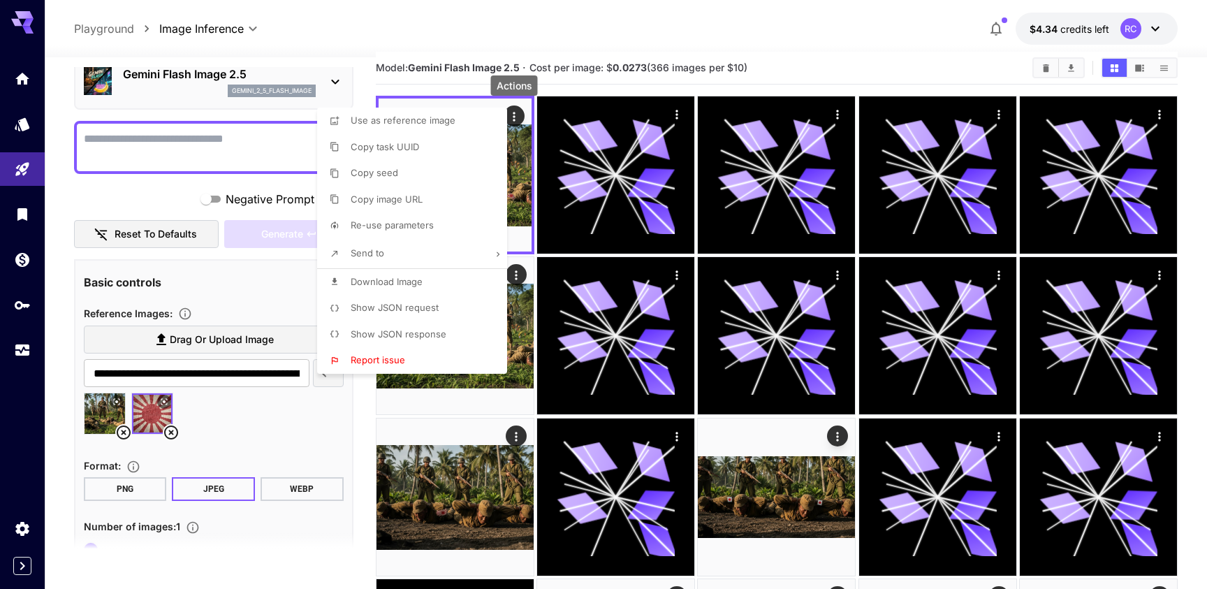
click at [433, 168] on li "Copy seed" at bounding box center [416, 173] width 198 height 27
click at [295, 145] on div at bounding box center [603, 294] width 1207 height 589
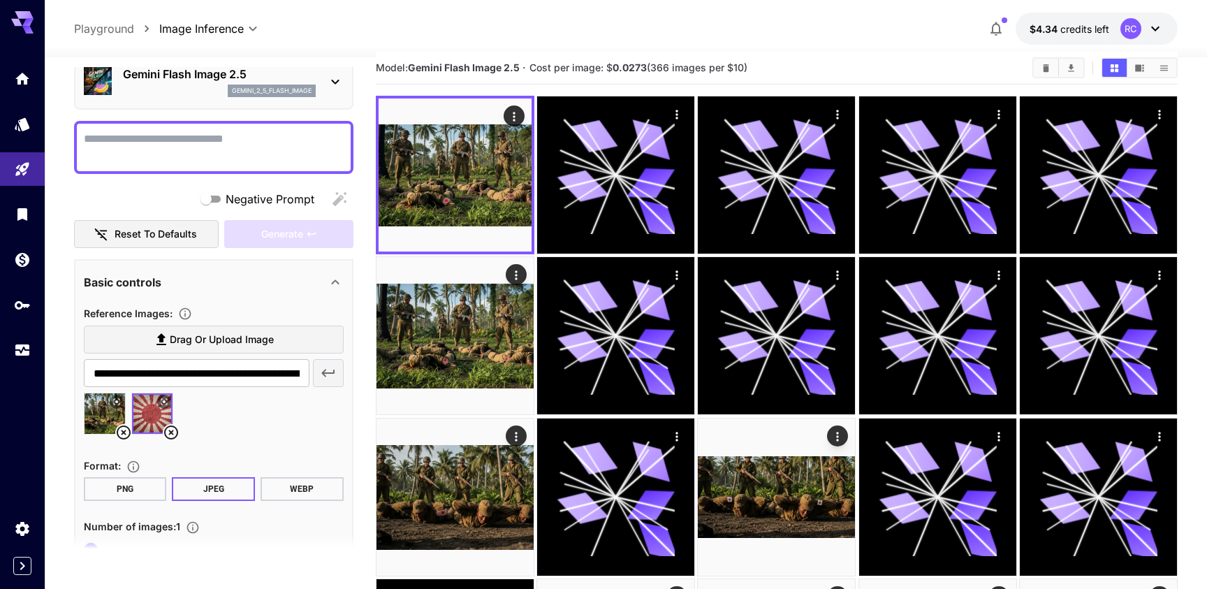
click at [295, 145] on textarea "Negative Prompt" at bounding box center [214, 148] width 260 height 34
paste textarea "*********"
type textarea "*********"
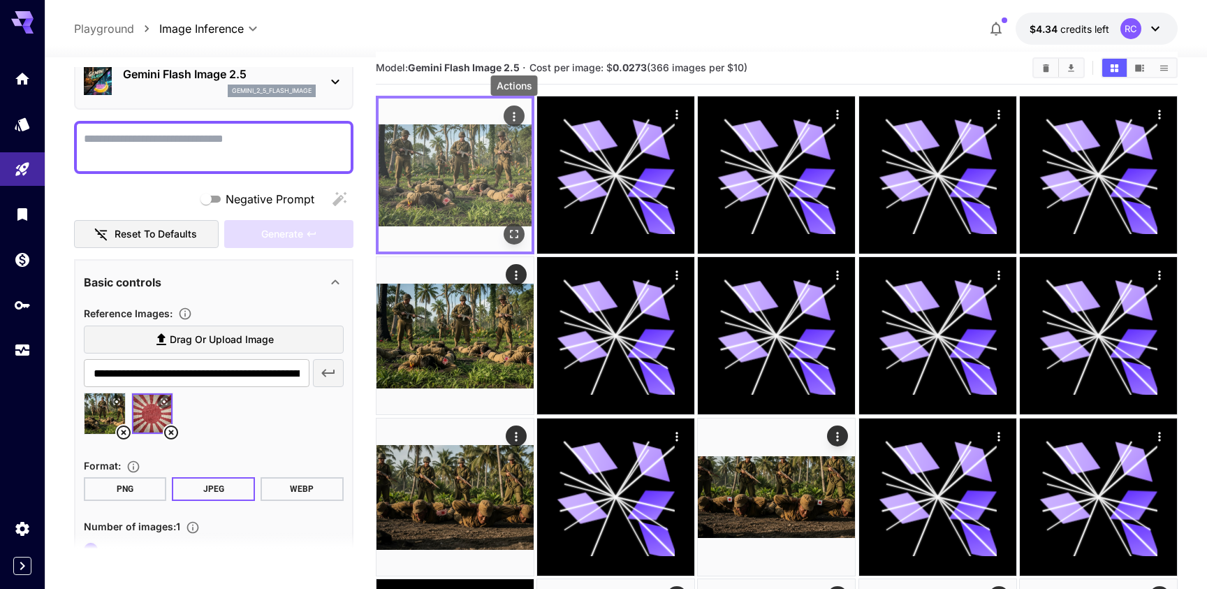
click at [516, 112] on icon "Actions" at bounding box center [514, 117] width 14 height 14
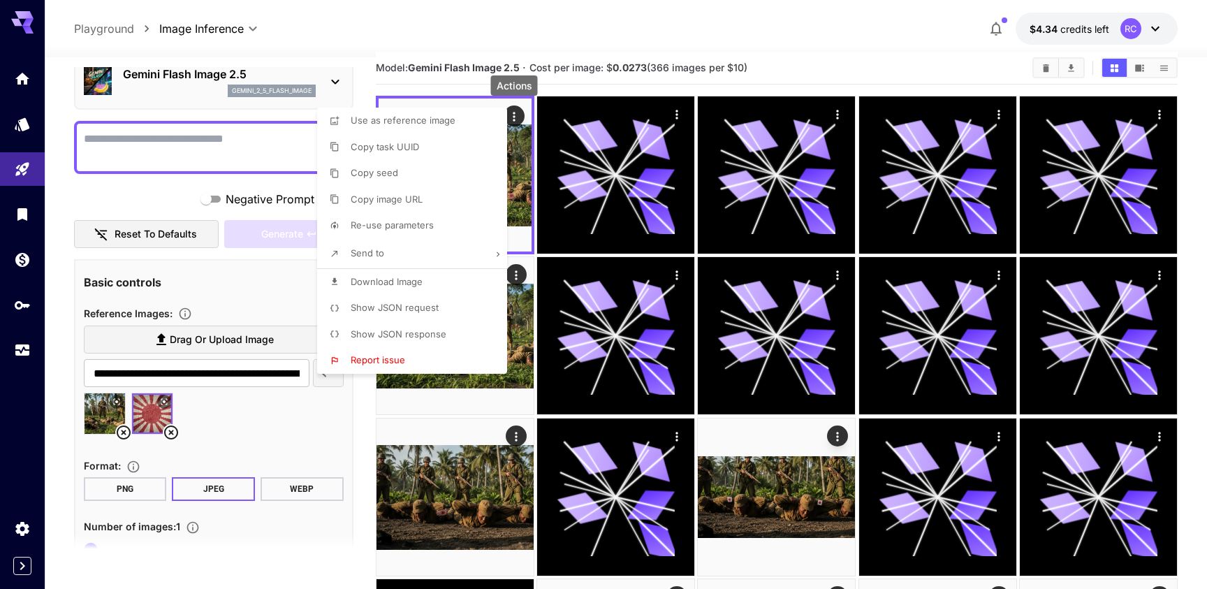
click at [379, 307] on span "Show JSON request" at bounding box center [395, 307] width 88 height 11
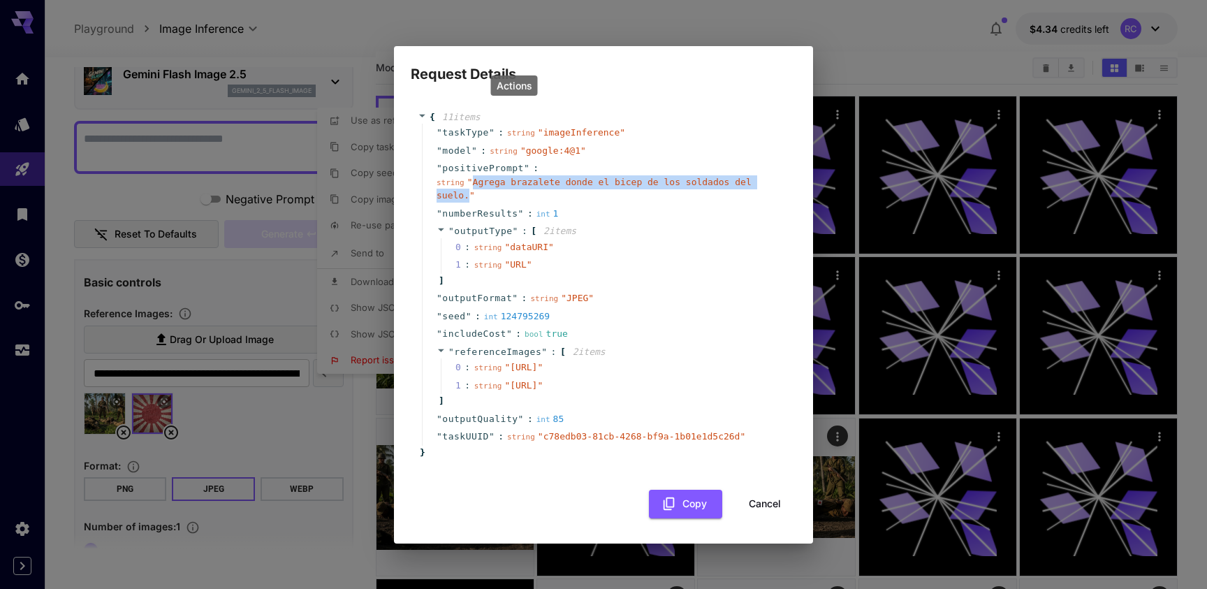
drag, startPoint x: 473, startPoint y: 159, endPoint x: 470, endPoint y: 172, distance: 13.6
click at [470, 177] on span "" Agrega brazalete donde el bicep de los soldados del suelo. "" at bounding box center [594, 189] width 315 height 24
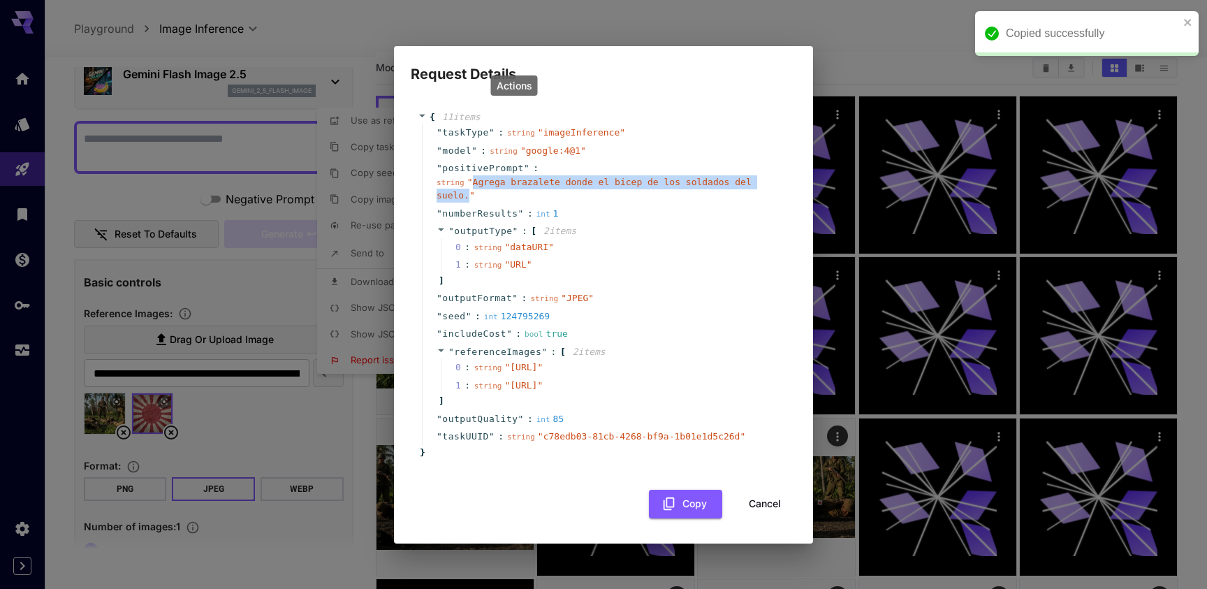
copy span "Agrega brazalete donde el bicep de los soldados del suelo."
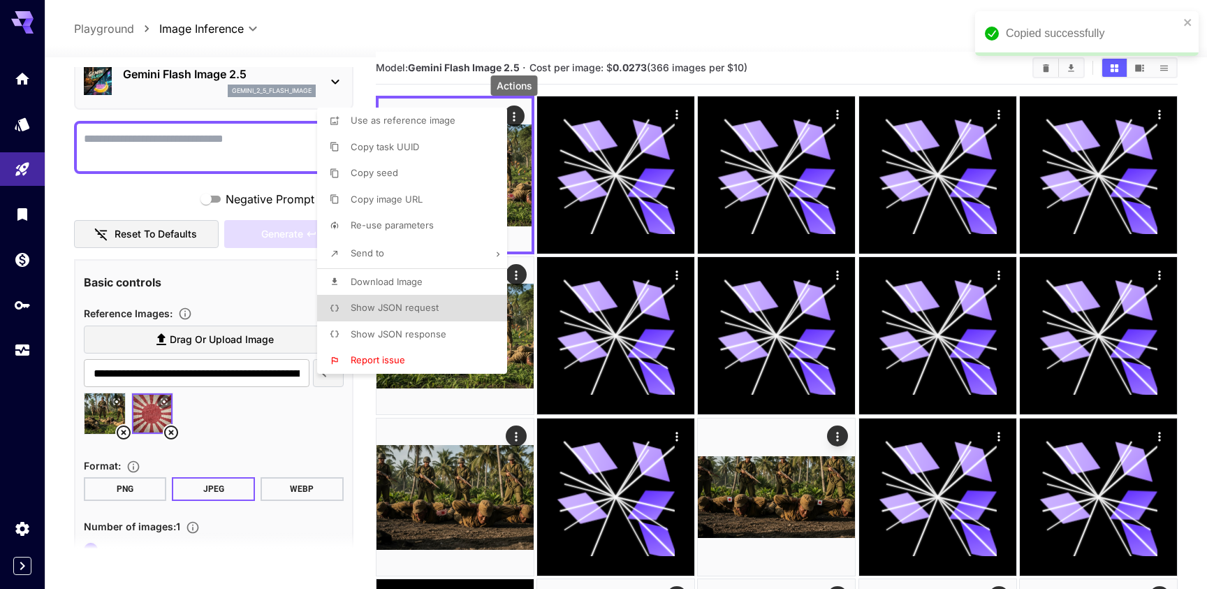
click at [210, 159] on div at bounding box center [603, 294] width 1207 height 589
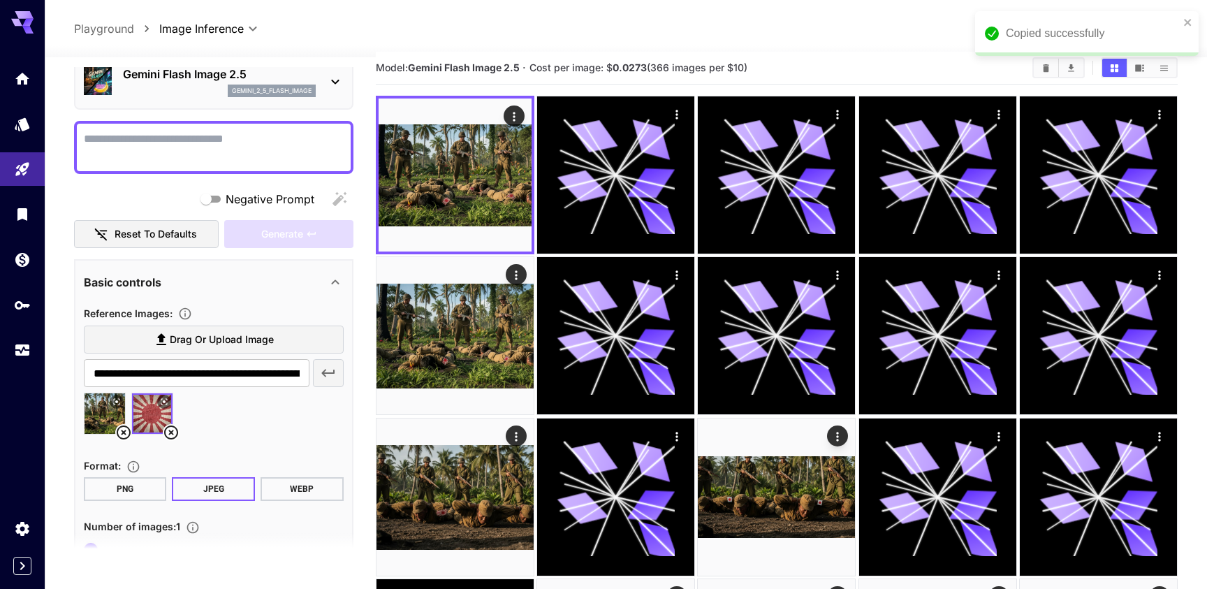
click at [215, 151] on textarea "Negative Prompt" at bounding box center [214, 148] width 260 height 34
paste textarea "**********"
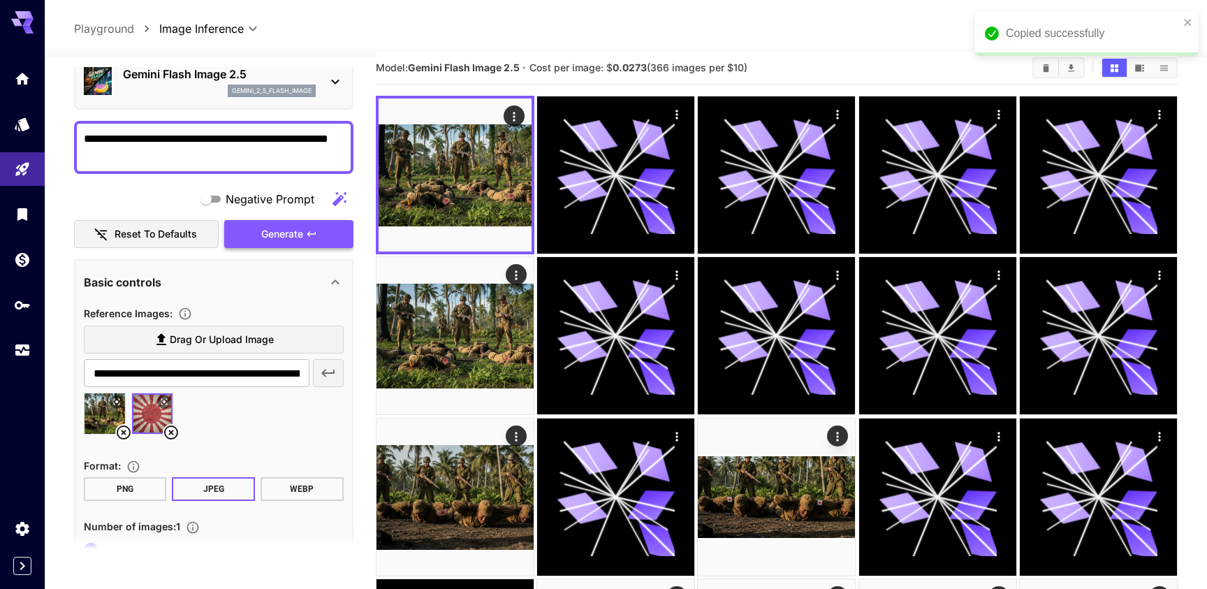
type textarea "**********"
click at [271, 226] on span "Generate" at bounding box center [282, 234] width 42 height 17
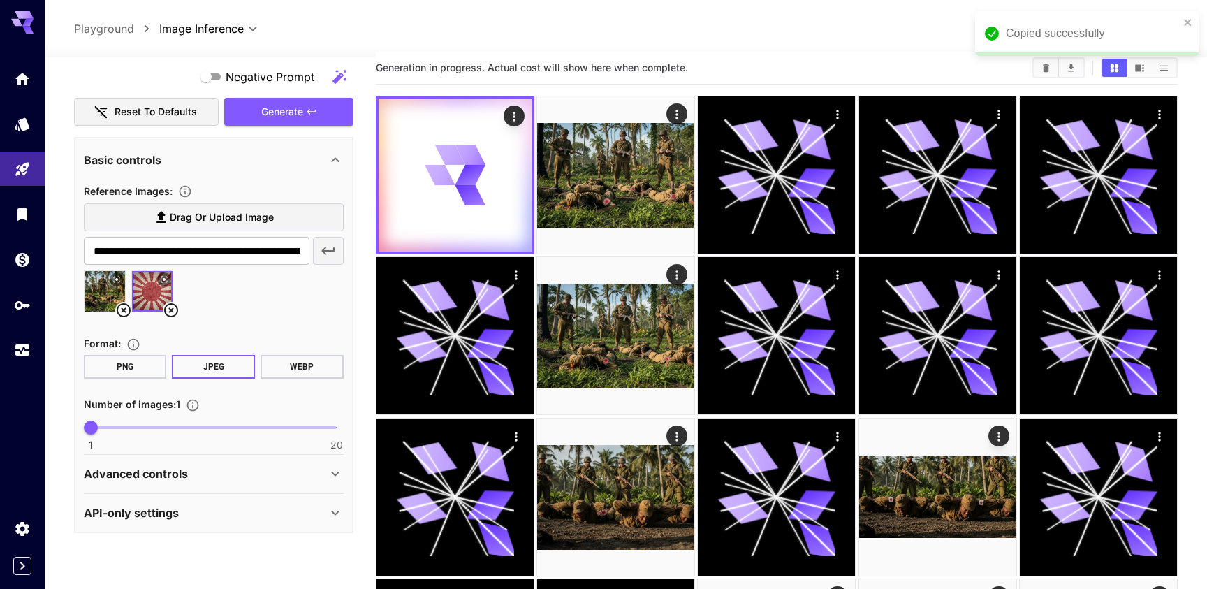
scroll to position [22, 0]
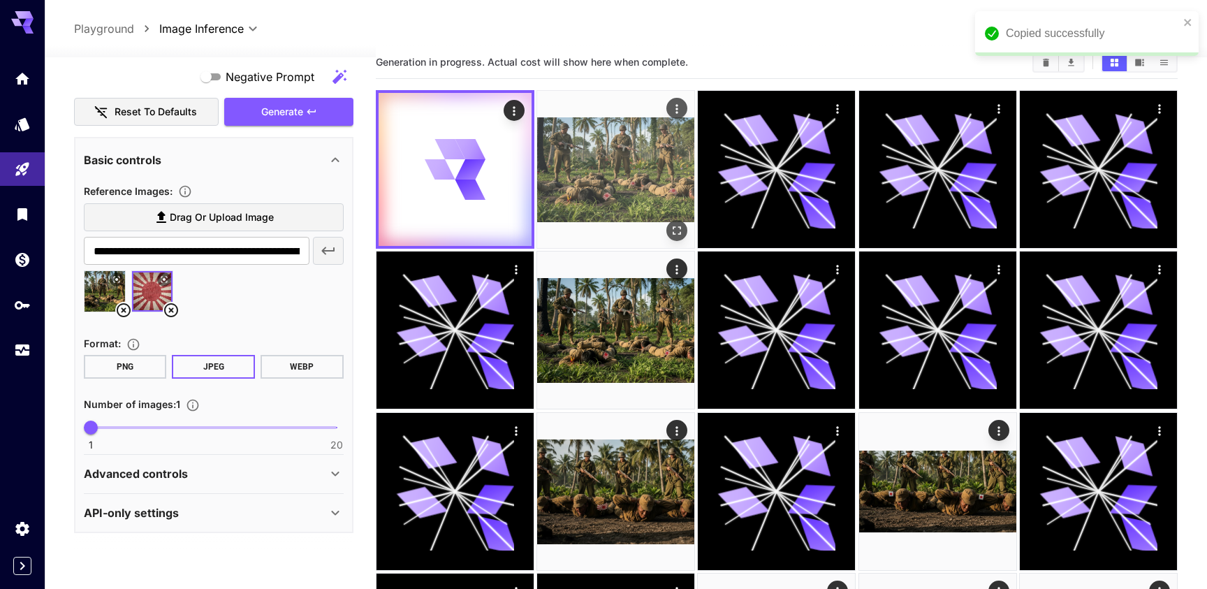
click at [625, 211] on img at bounding box center [615, 169] width 157 height 157
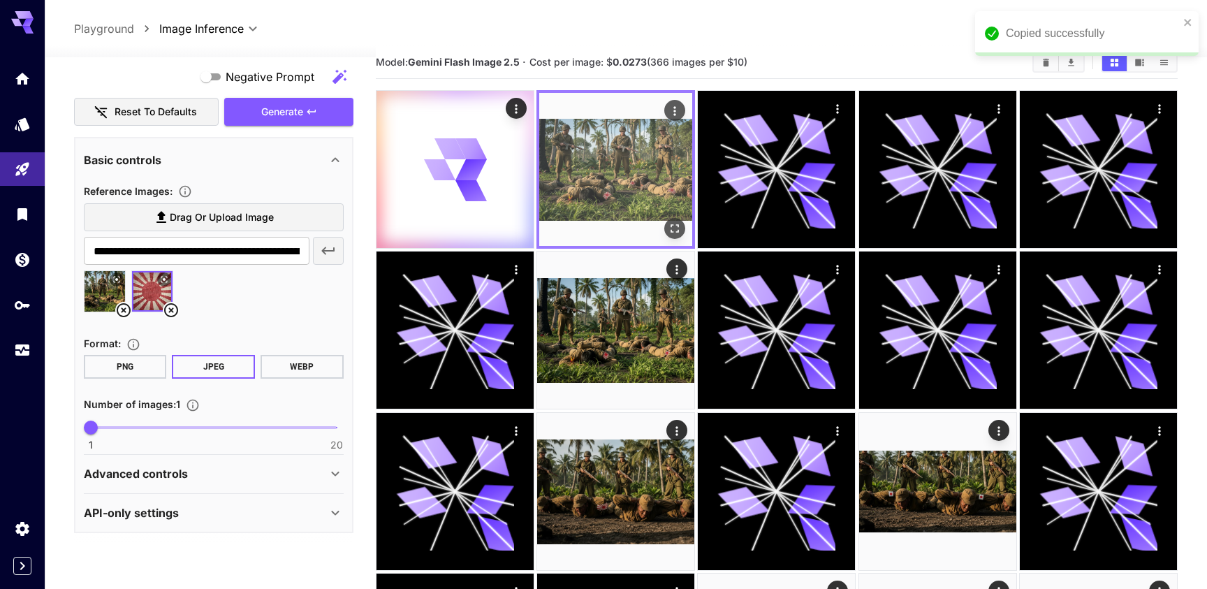
click at [675, 226] on icon "Open in fullscreen" at bounding box center [675, 228] width 14 height 14
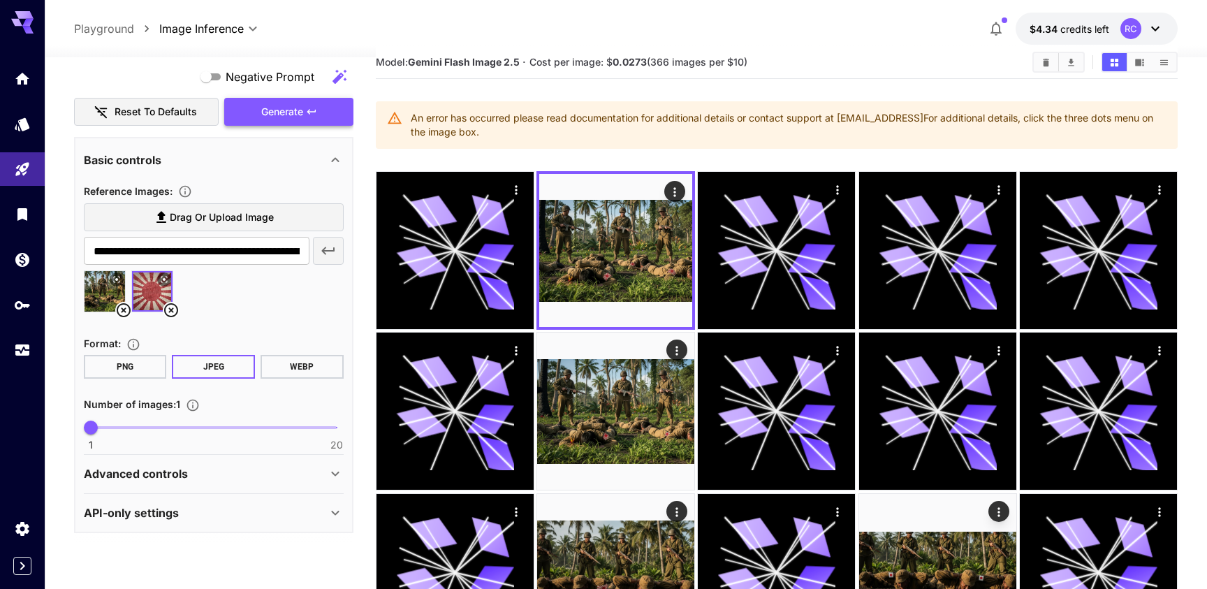
click at [300, 114] on span "Generate" at bounding box center [282, 111] width 42 height 17
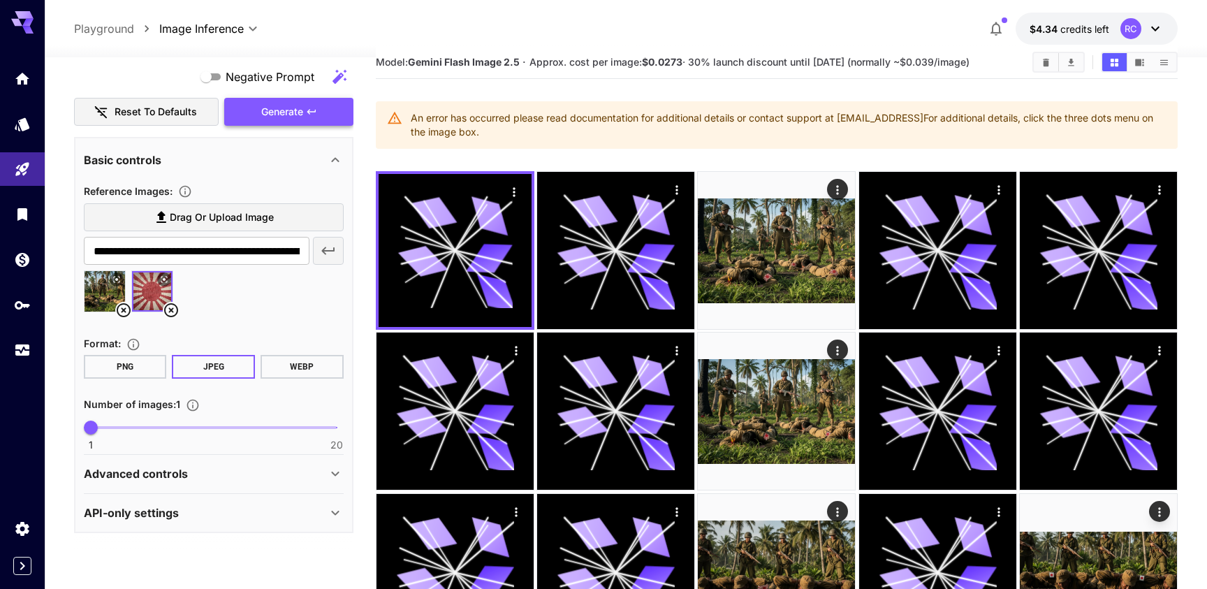
click at [326, 115] on button "Generate" at bounding box center [288, 112] width 129 height 29
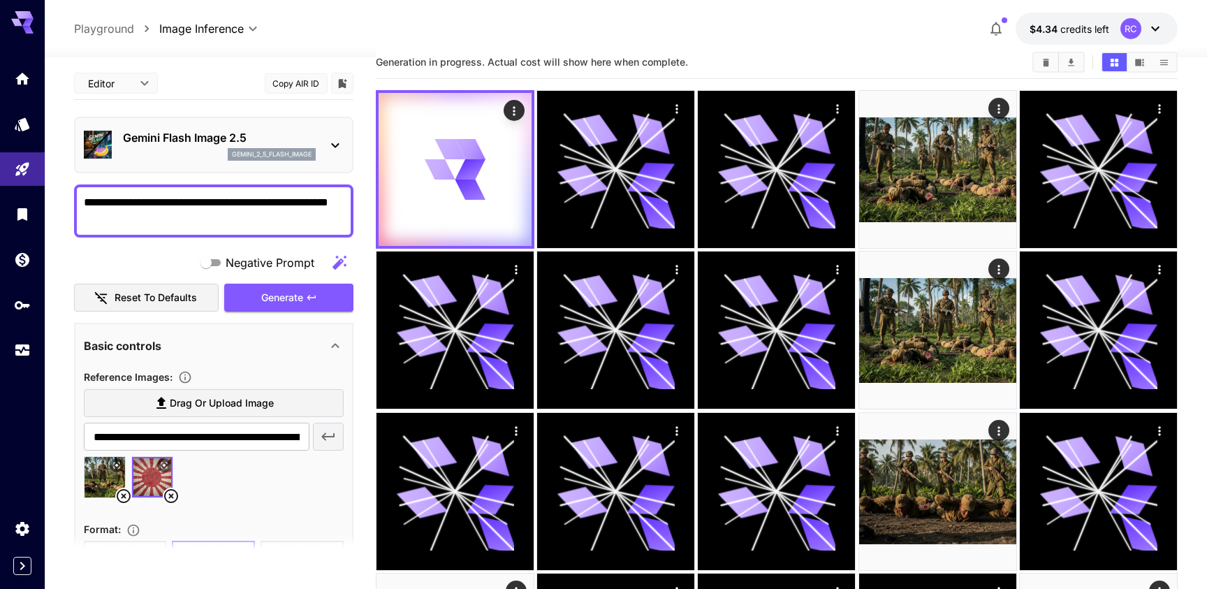
scroll to position [0, 0]
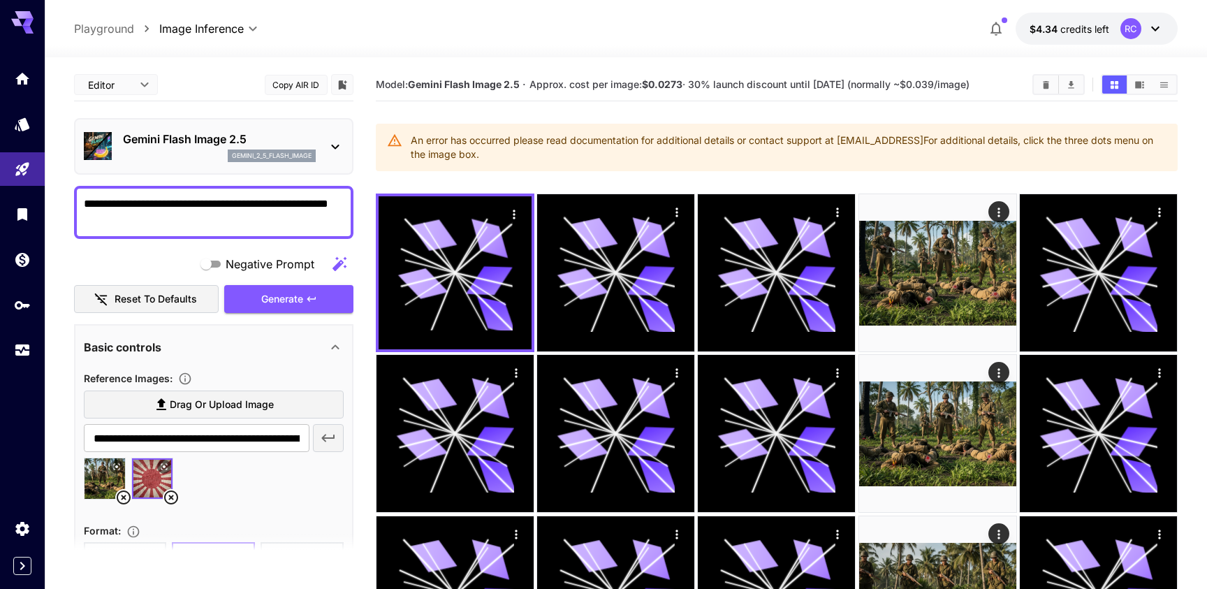
click at [97, 484] on img at bounding box center [105, 478] width 41 height 41
type input "**********"
click at [263, 311] on button "Generate" at bounding box center [288, 299] width 129 height 29
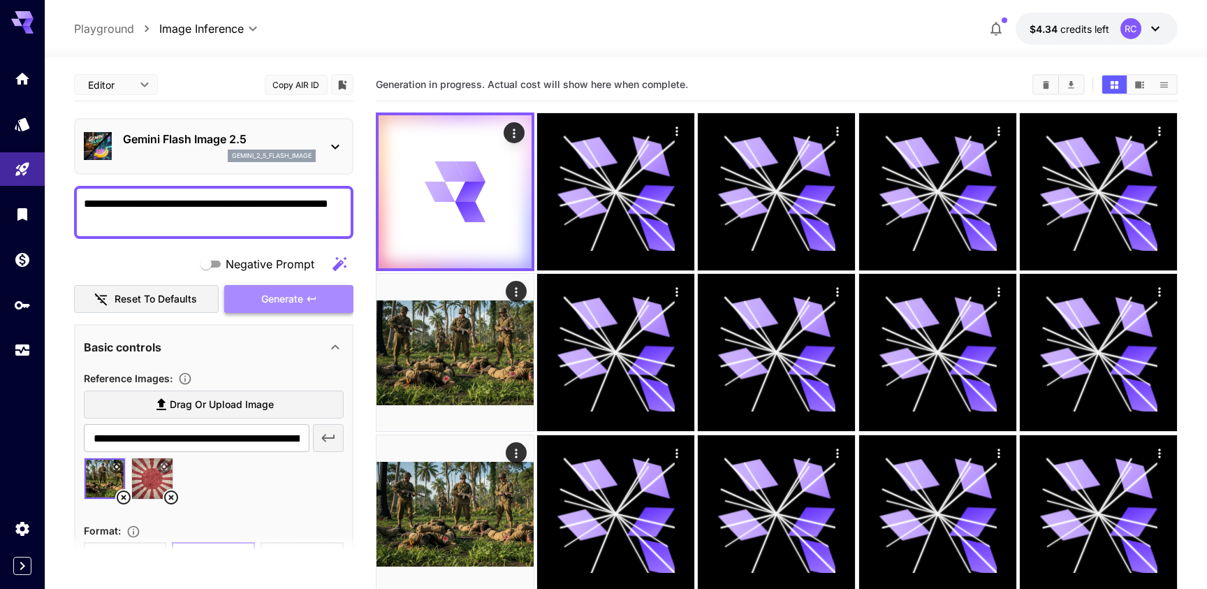
click at [263, 311] on button "Generate" at bounding box center [288, 299] width 129 height 29
click at [287, 225] on textarea "**********" at bounding box center [214, 213] width 260 height 34
click at [340, 264] on icon "button" at bounding box center [340, 263] width 14 height 14
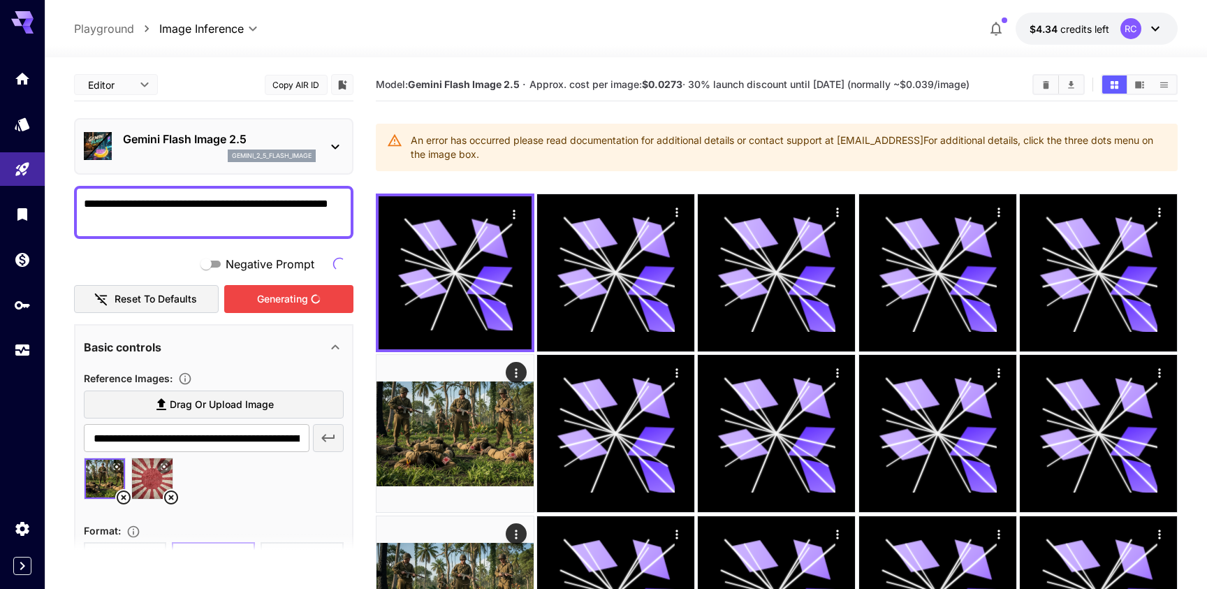
click at [293, 289] on div "Generating" at bounding box center [288, 299] width 129 height 29
click at [291, 294] on div "Generating" at bounding box center [288, 299] width 129 height 29
click at [280, 217] on textarea "**********" at bounding box center [214, 213] width 260 height 34
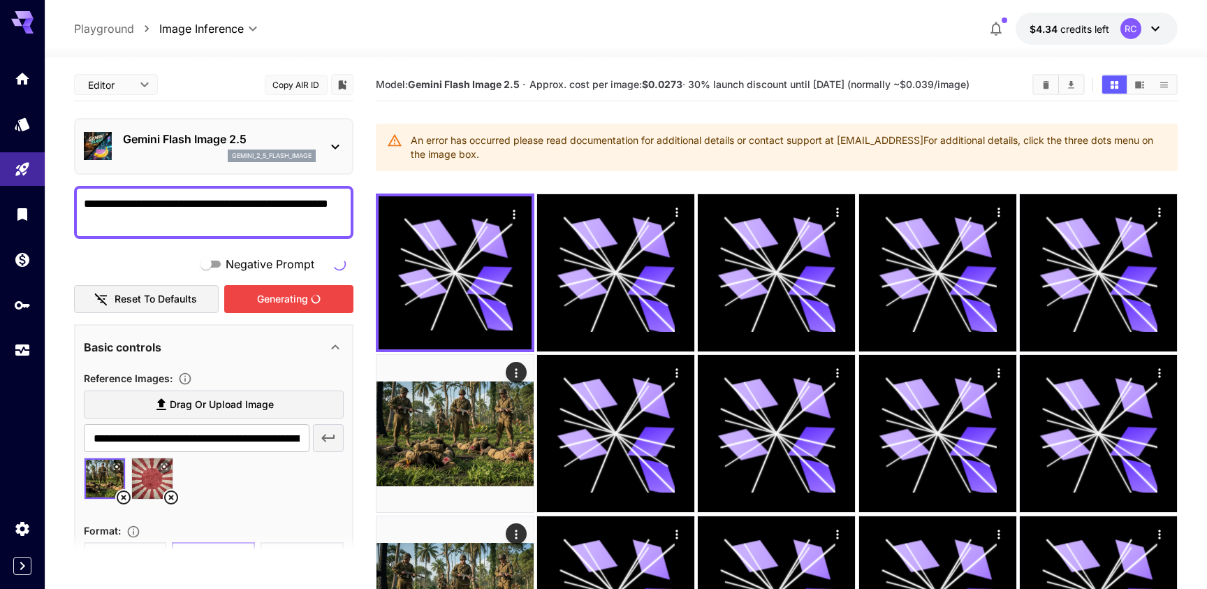
type textarea "*"
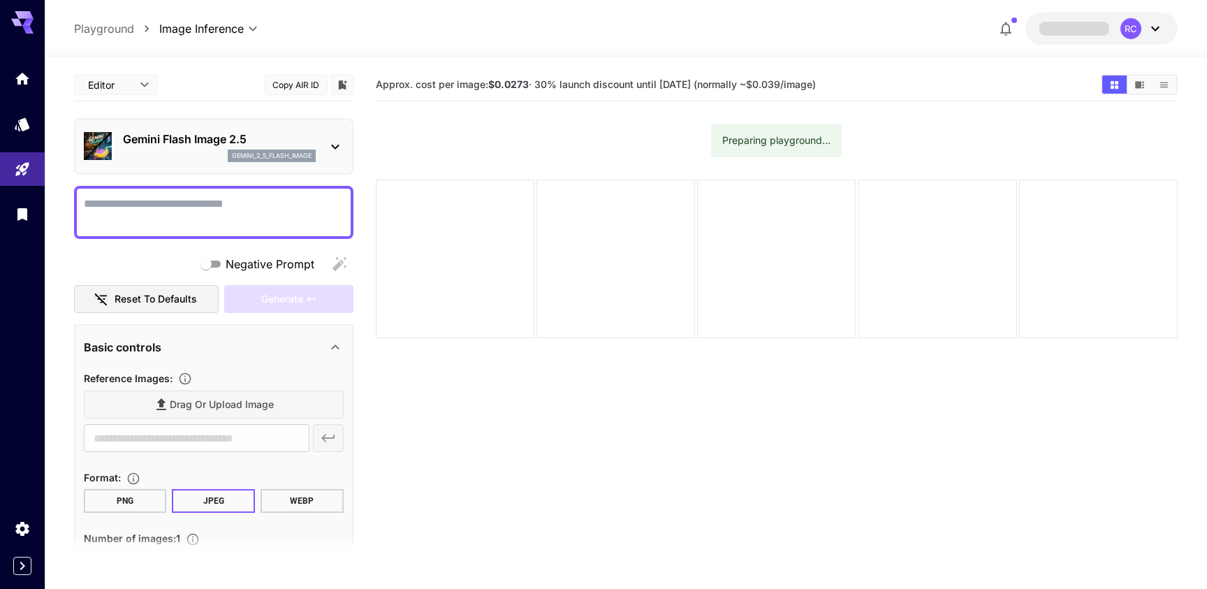
click at [271, 222] on textarea "Negative Prompt" at bounding box center [214, 213] width 260 height 34
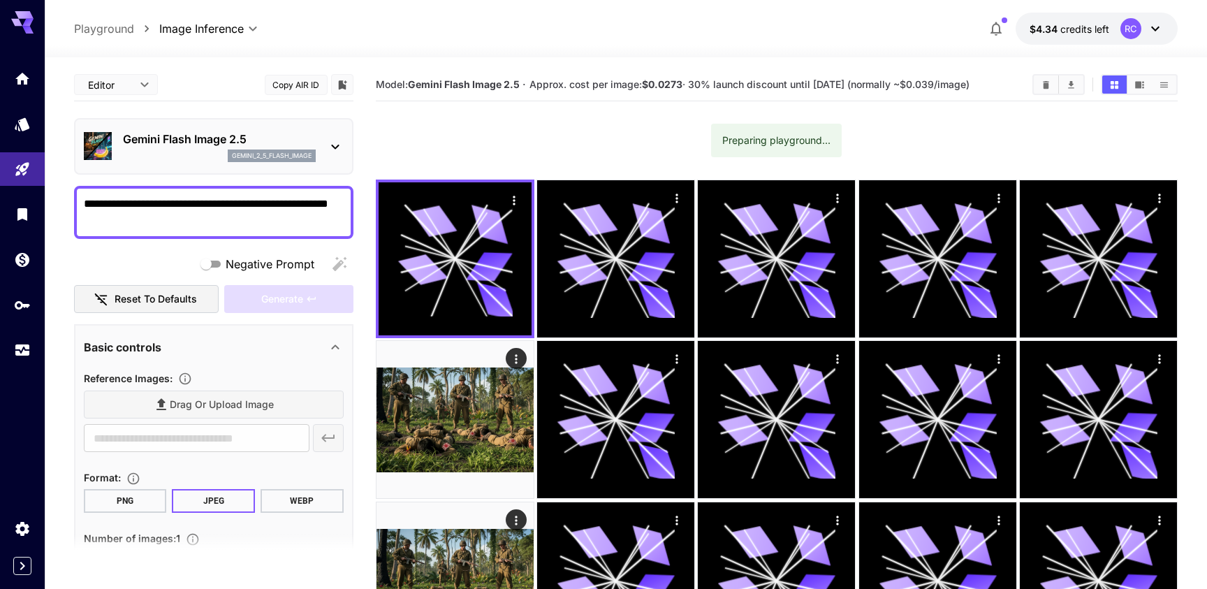
type textarea "**********"
click at [186, 400] on div "Drag or upload image" at bounding box center [214, 405] width 260 height 29
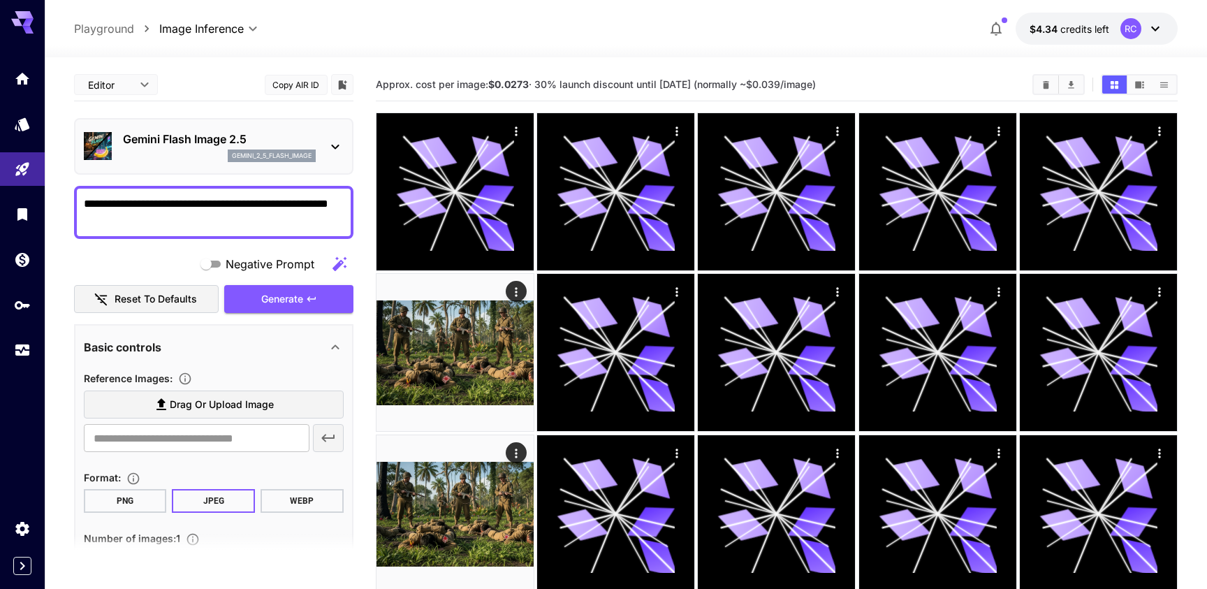
click at [200, 398] on span "Drag or upload image" at bounding box center [222, 404] width 104 height 17
click at [0, 0] on input "Drag or upload image" at bounding box center [0, 0] width 0 height 0
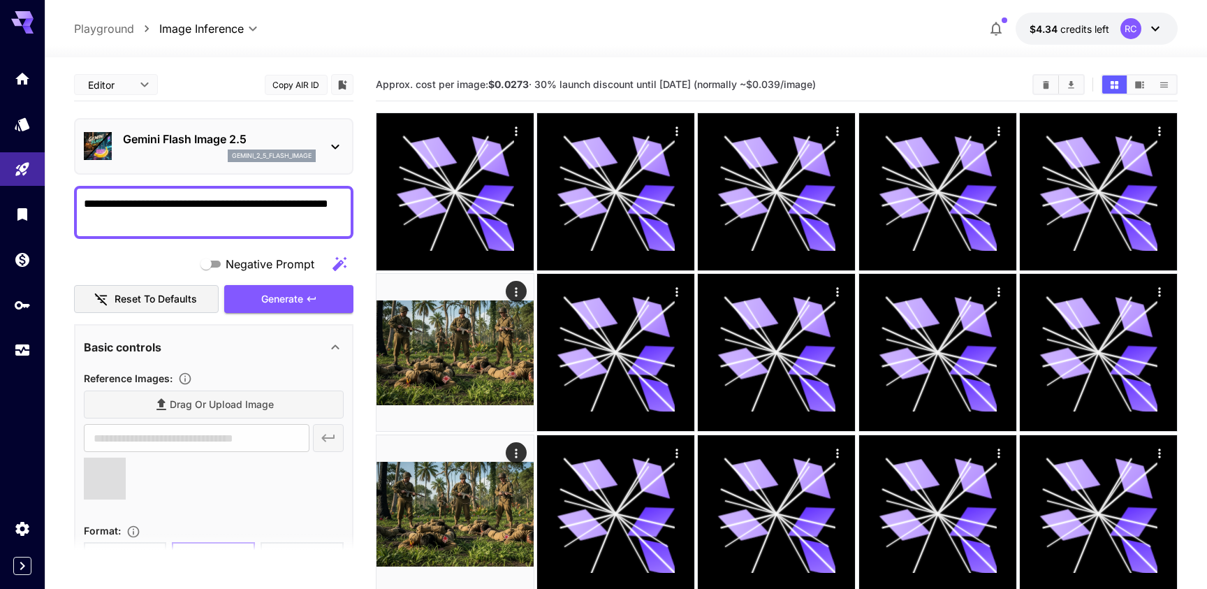
click at [203, 404] on div "Drag or upload image" at bounding box center [214, 405] width 260 height 29
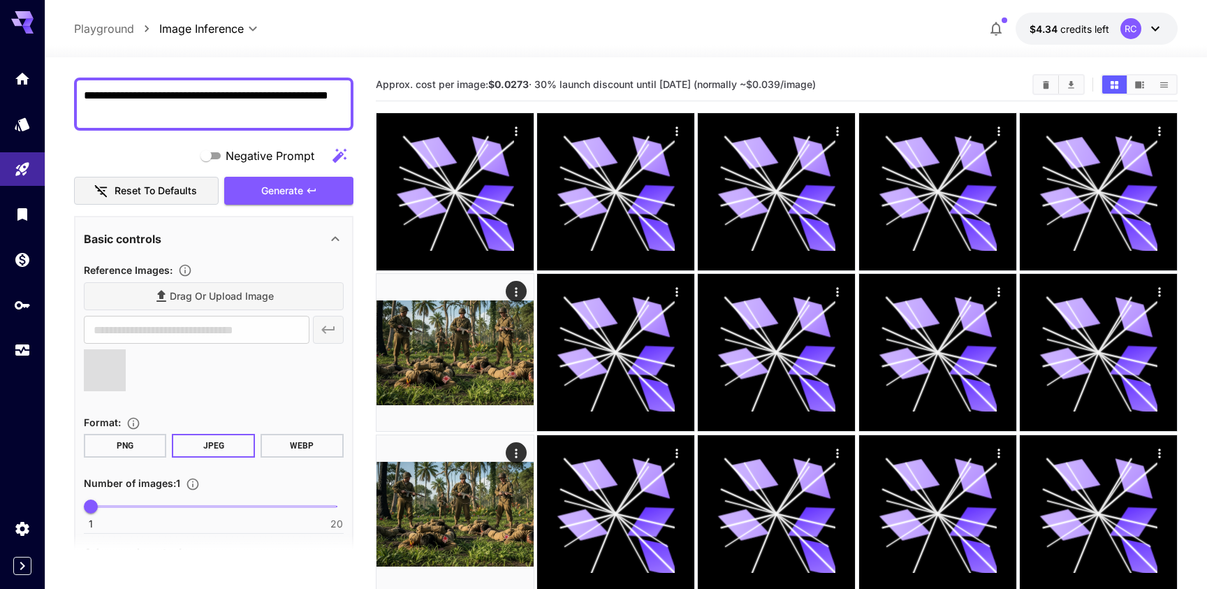
scroll to position [105, 0]
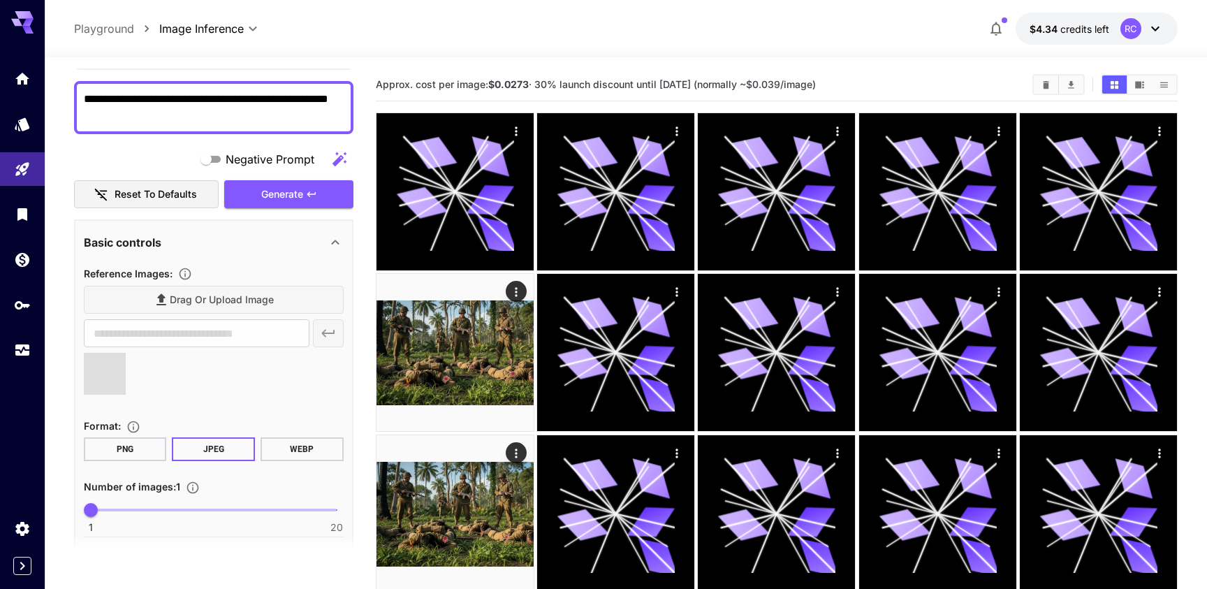
type input "**********"
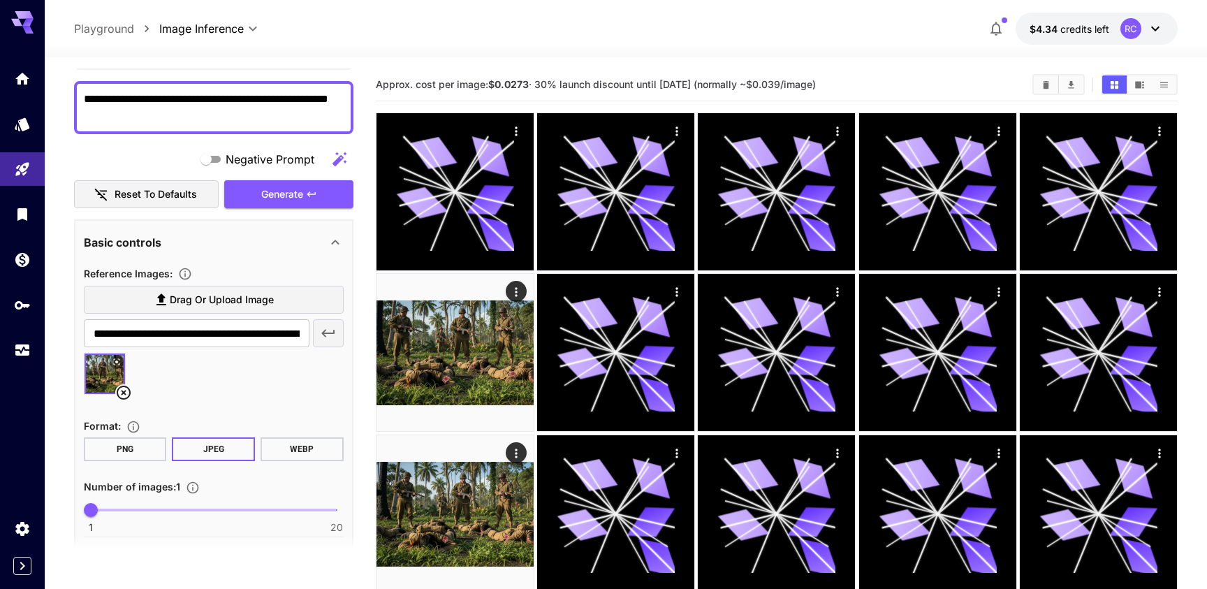
click at [256, 302] on span "Drag or upload image" at bounding box center [222, 299] width 104 height 17
click at [0, 0] on input "Drag or upload image" at bounding box center [0, 0] width 0 height 0
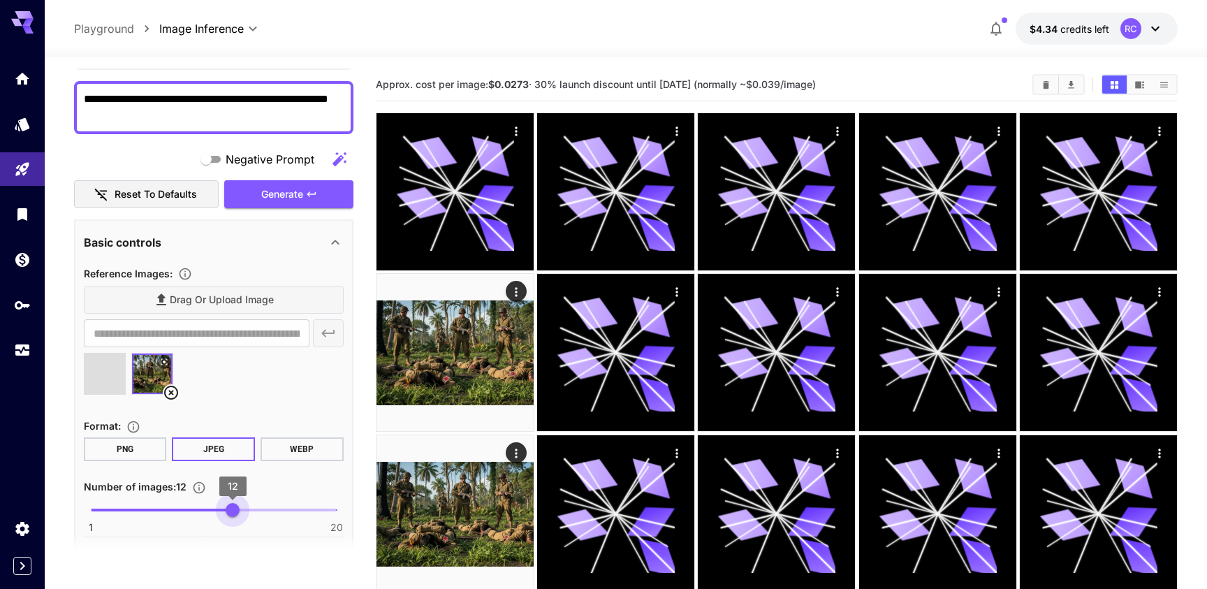
type input "**"
type input "**********"
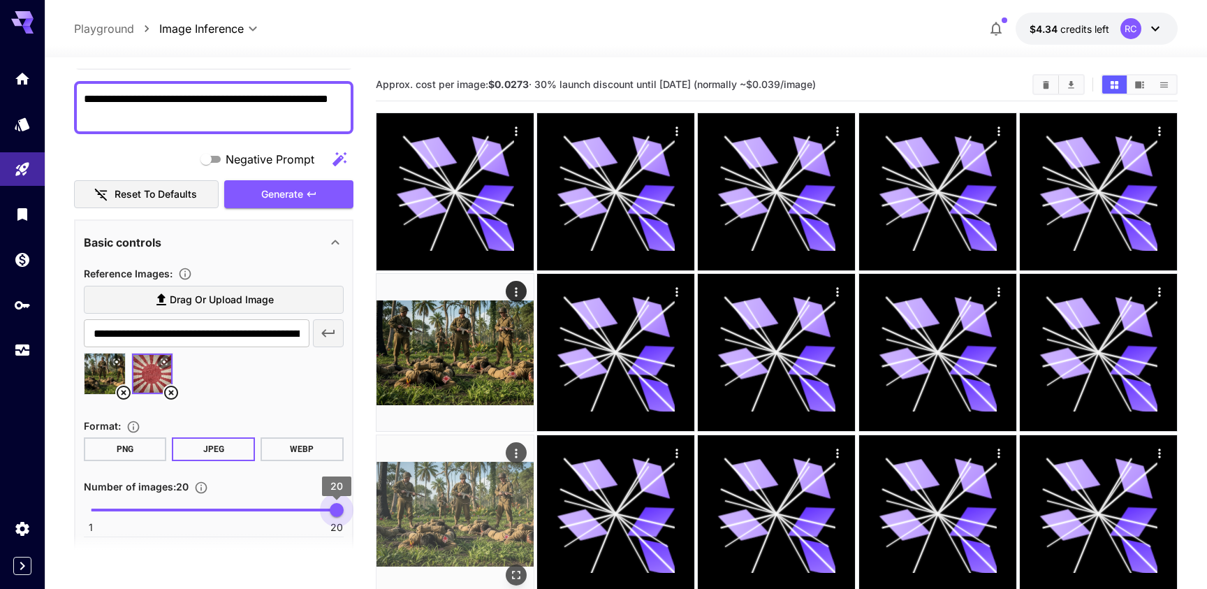
drag, startPoint x: 107, startPoint y: 506, endPoint x: 429, endPoint y: 509, distance: 322.0
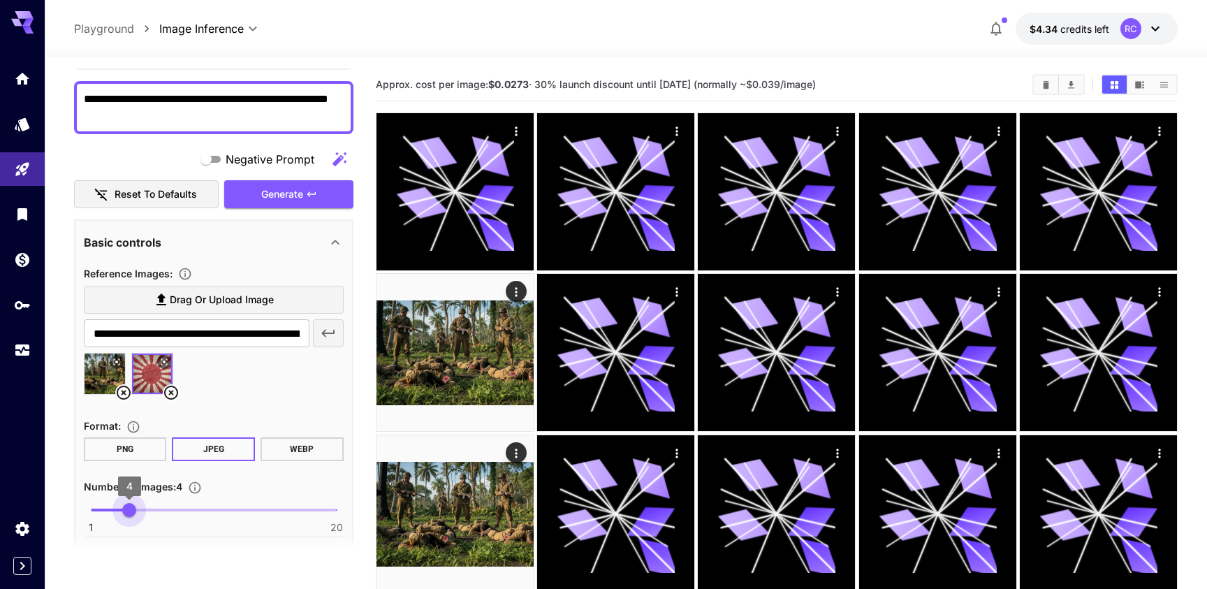
type input "*"
drag, startPoint x: 334, startPoint y: 511, endPoint x: 132, endPoint y: 513, distance: 201.9
click at [132, 513] on span "4" at bounding box center [129, 510] width 14 height 14
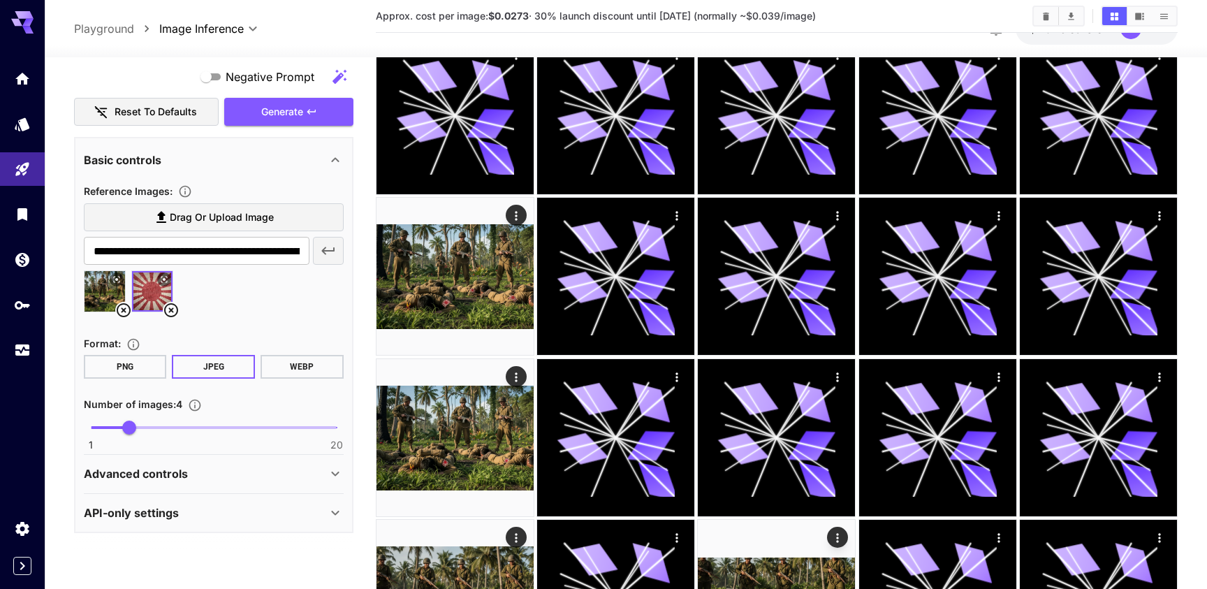
scroll to position [0, 0]
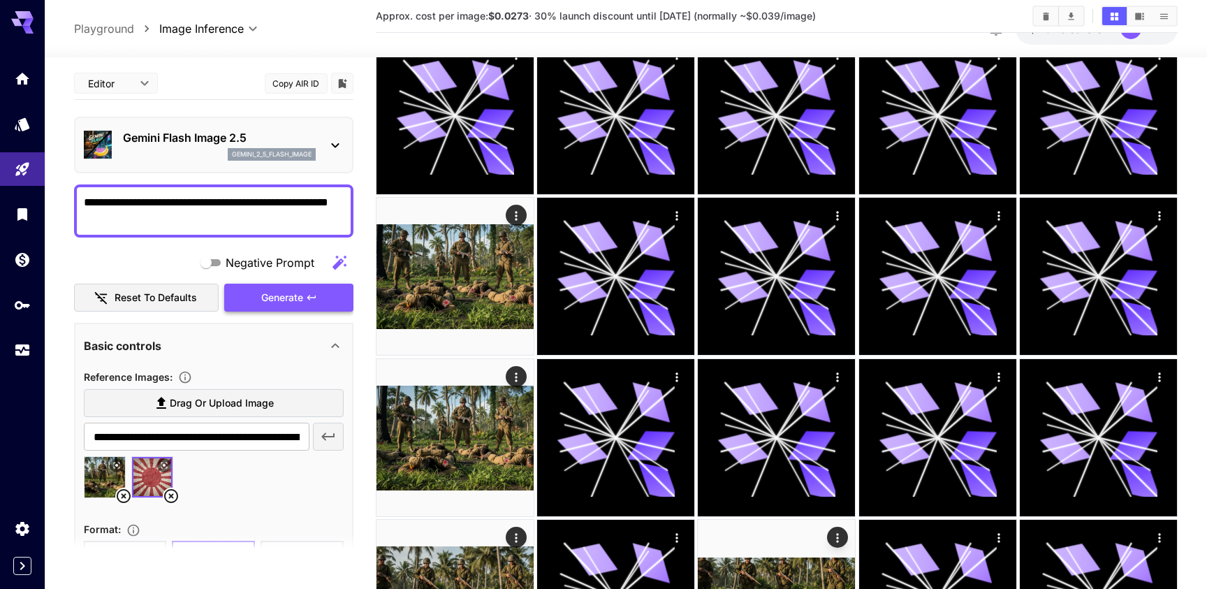
click at [307, 310] on button "Generate" at bounding box center [288, 298] width 129 height 29
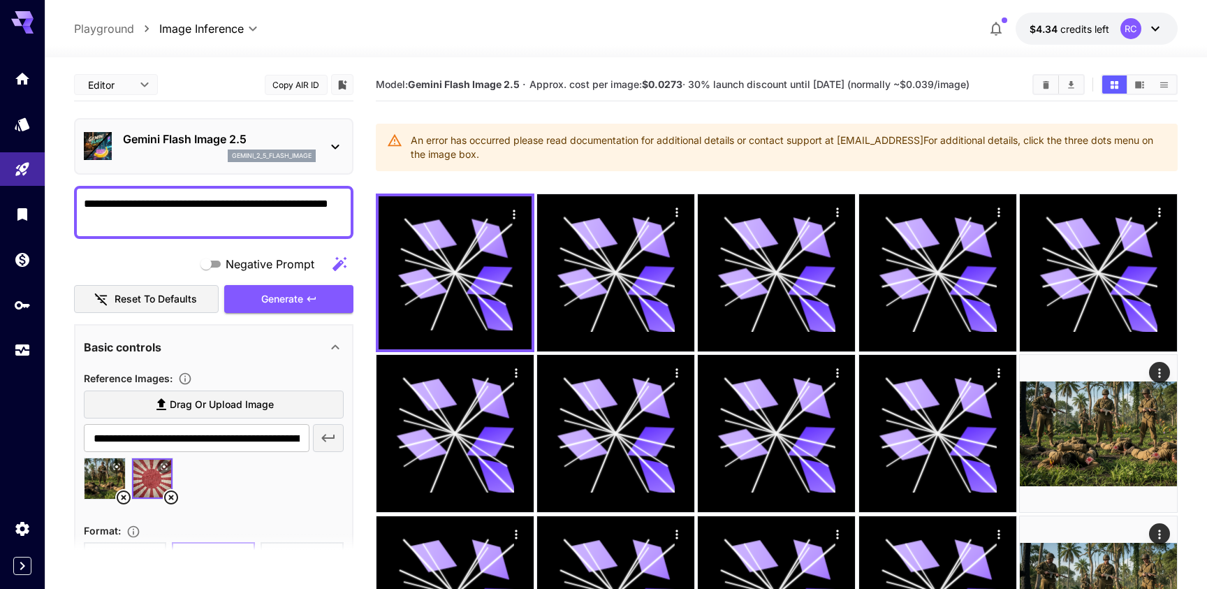
click at [289, 291] on span "Generate" at bounding box center [282, 299] width 42 height 17
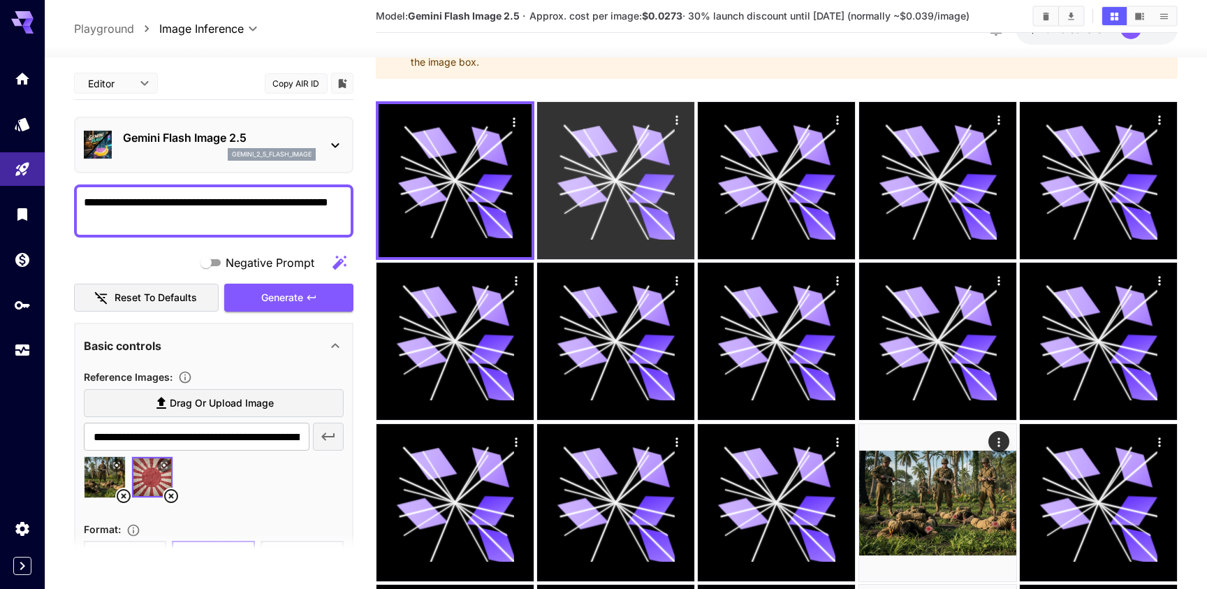
scroll to position [156, 0]
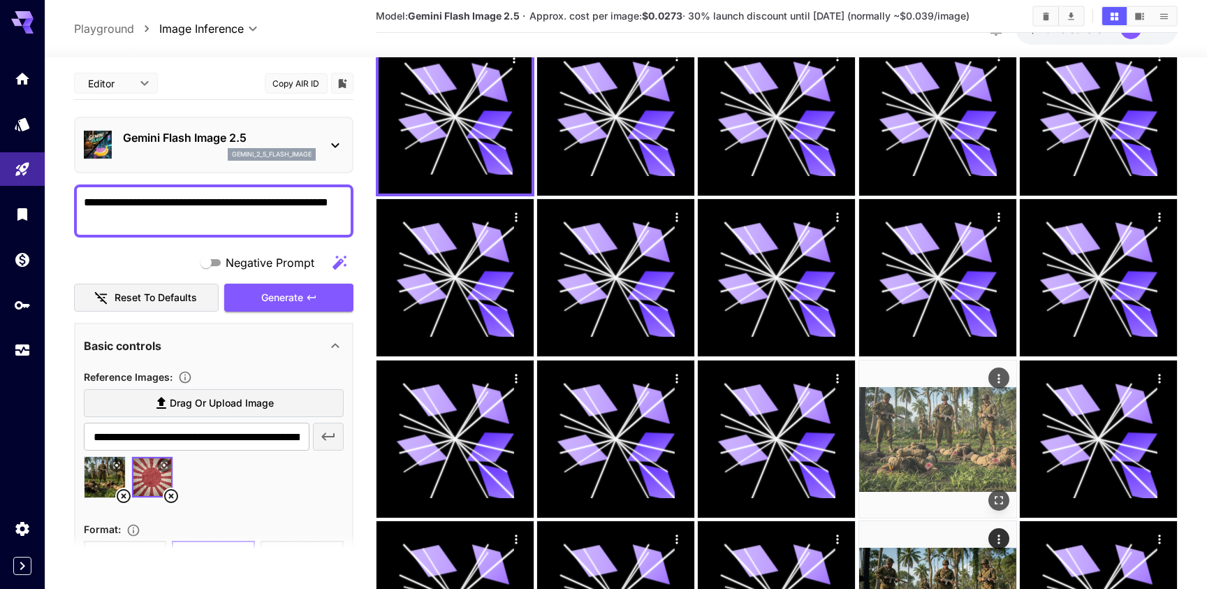
click at [1007, 377] on button "Actions" at bounding box center [998, 377] width 21 height 21
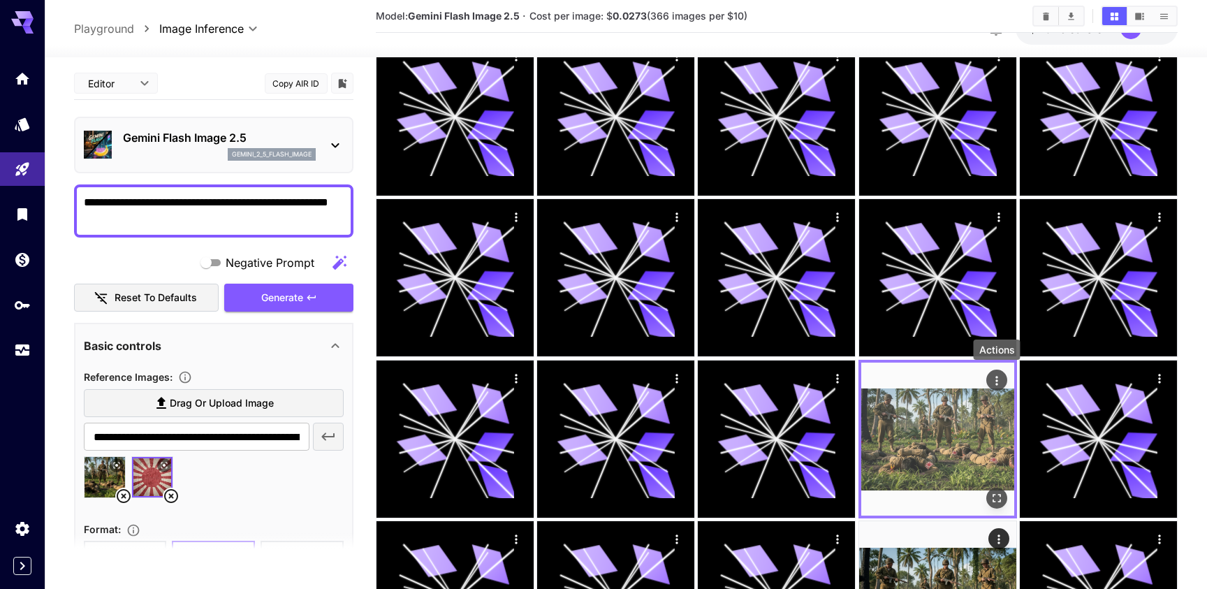
click at [997, 377] on icon "Actions" at bounding box center [996, 380] width 2 height 9
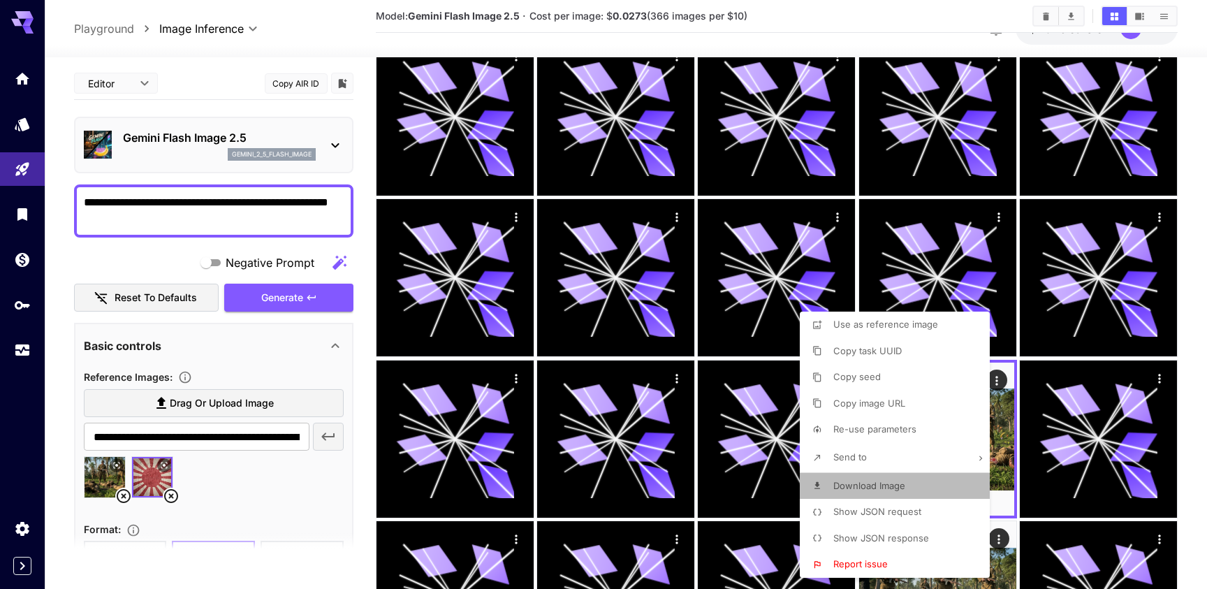
click at [879, 491] on p "Download Image" at bounding box center [869, 486] width 72 height 14
click at [727, 50] on div at bounding box center [603, 294] width 1207 height 589
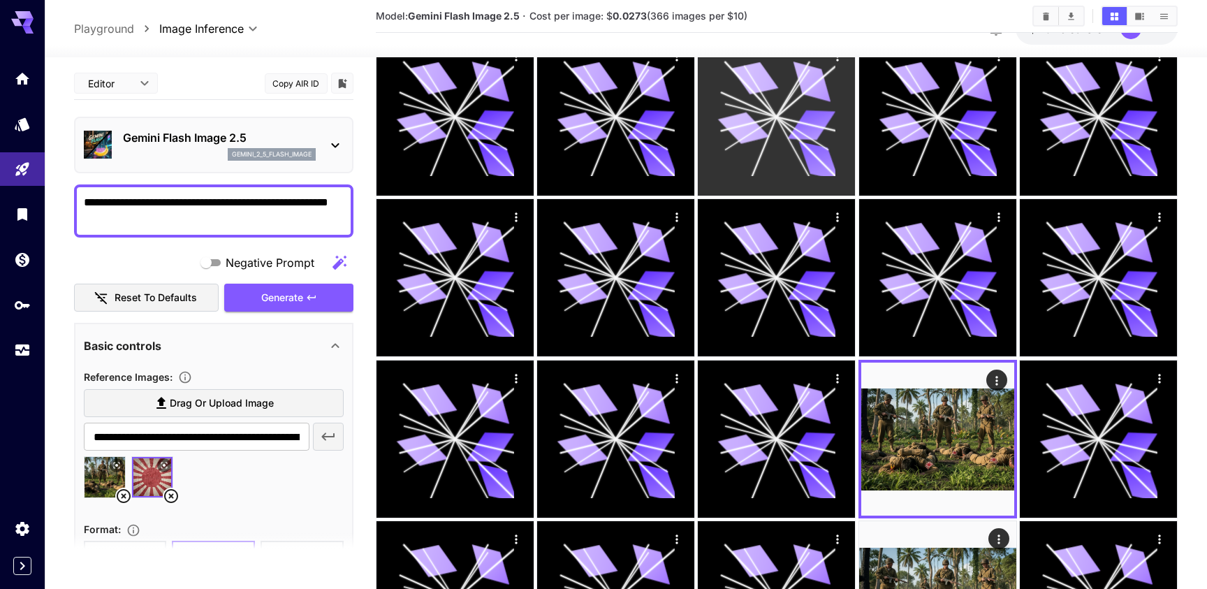
scroll to position [0, 0]
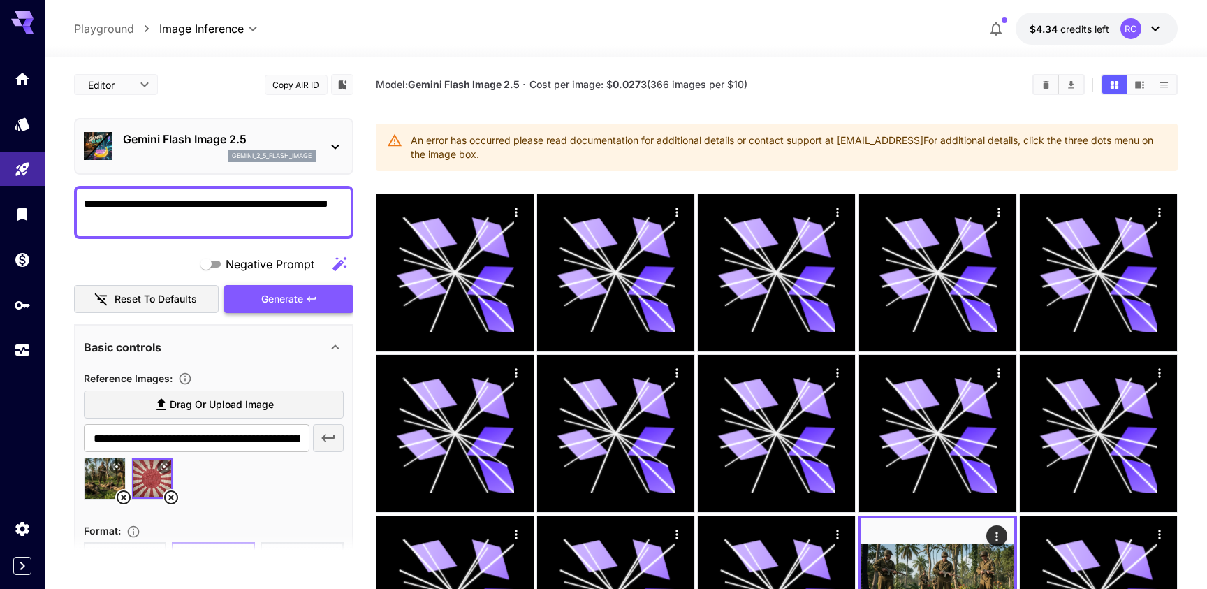
click at [315, 296] on icon "button" at bounding box center [311, 298] width 11 height 11
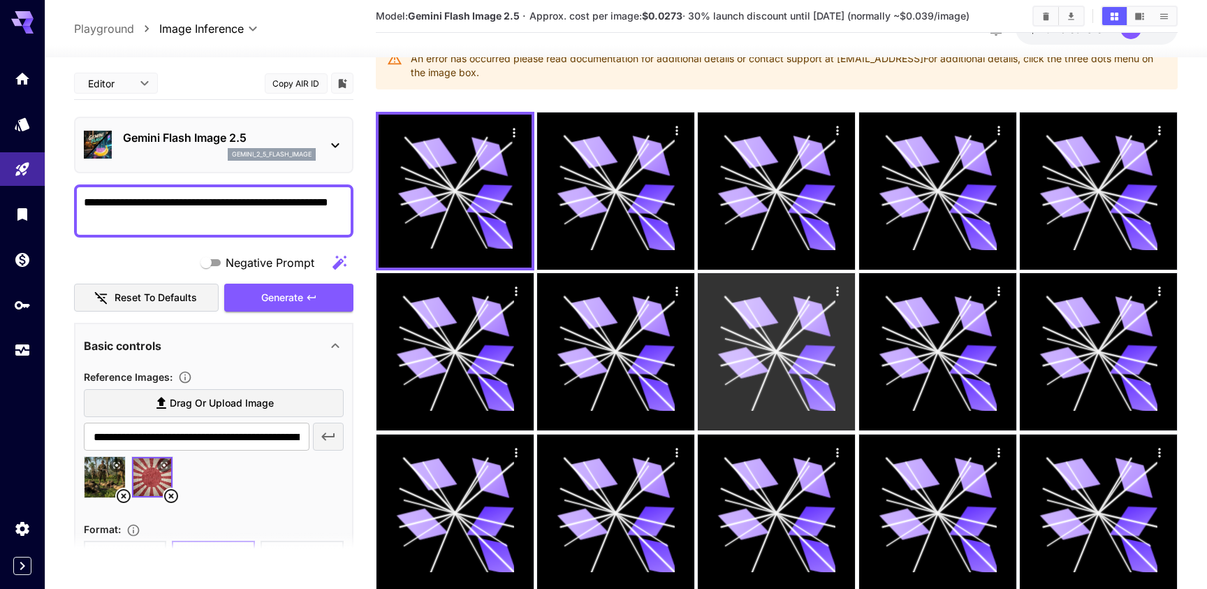
scroll to position [124, 0]
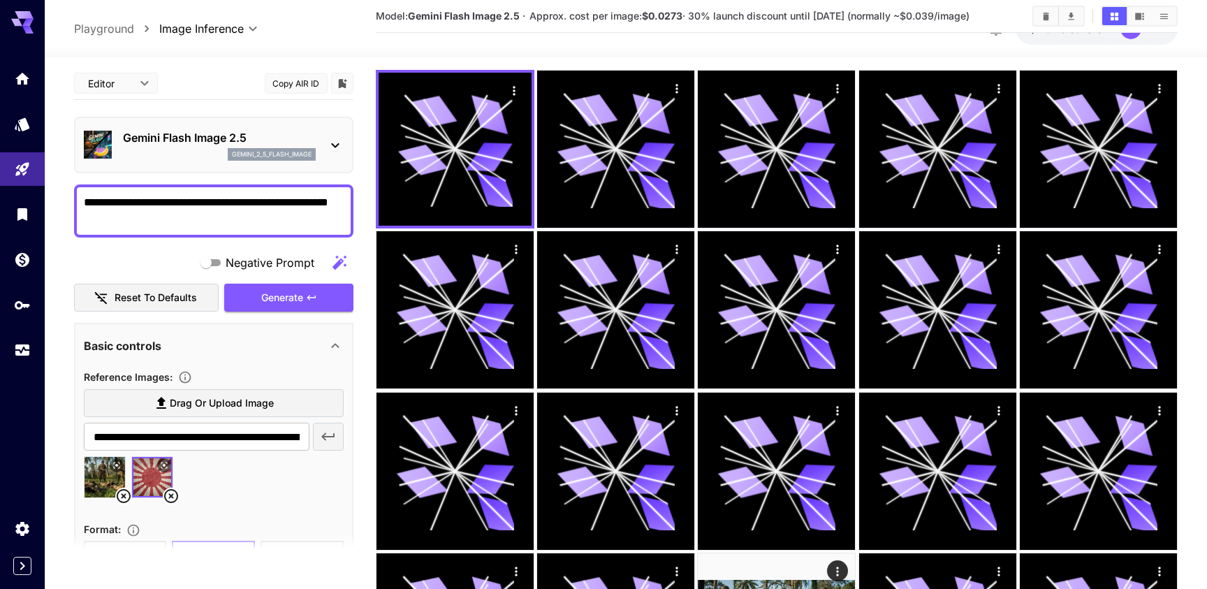
drag, startPoint x: 127, startPoint y: 224, endPoint x: 56, endPoint y: 195, distance: 76.8
click at [290, 304] on span "Generate" at bounding box center [282, 297] width 42 height 17
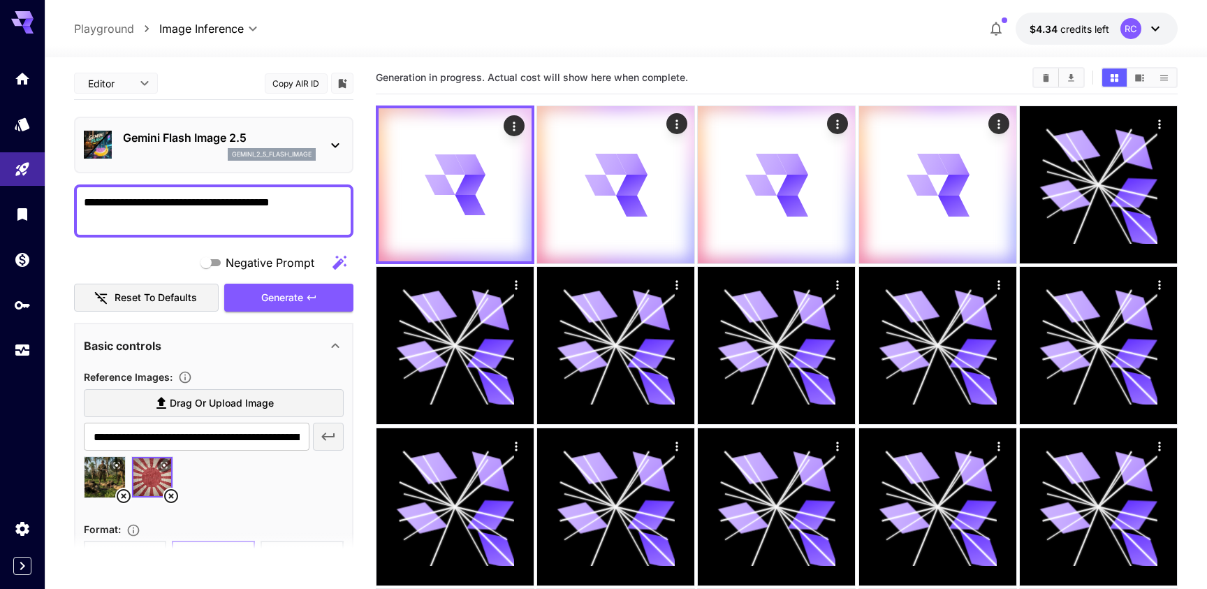
scroll to position [0, 0]
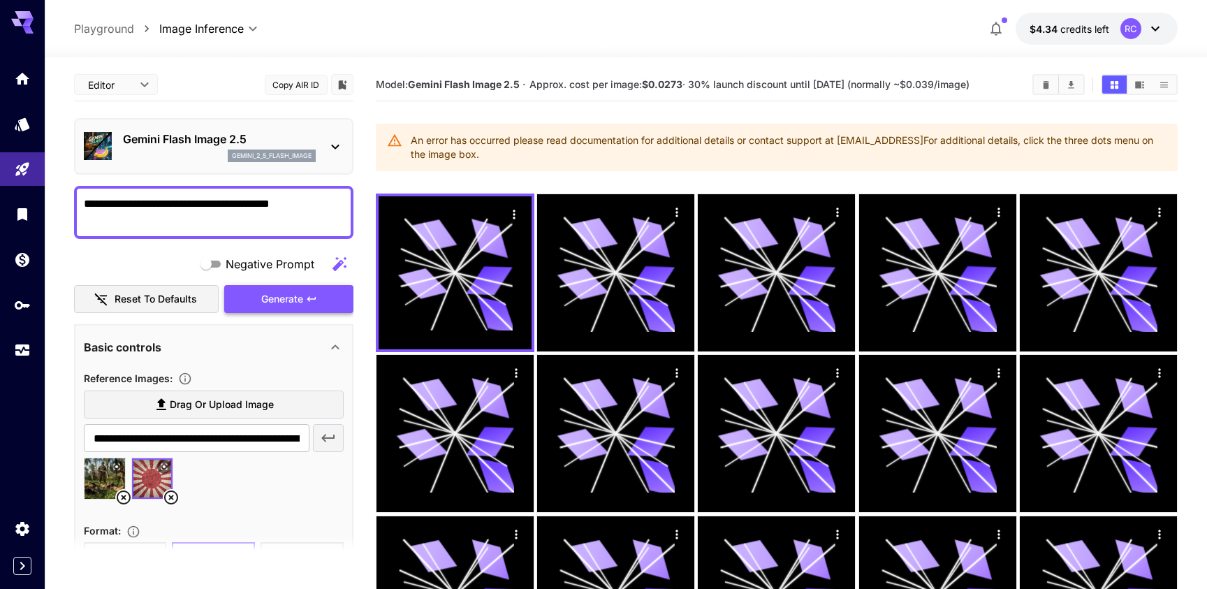
click at [309, 298] on icon "button" at bounding box center [311, 298] width 11 height 11
click at [133, 80] on div at bounding box center [603, 294] width 1207 height 589
click at [321, 200] on textarea "**********" at bounding box center [214, 213] width 260 height 34
click at [282, 199] on textarea "**********" at bounding box center [214, 213] width 260 height 34
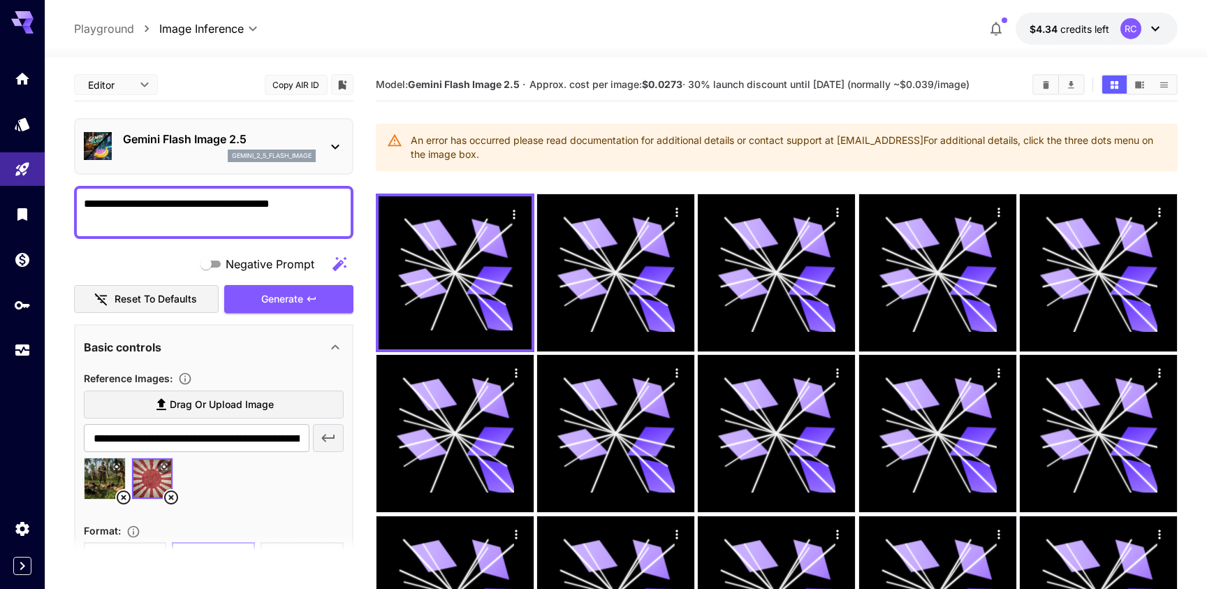
click at [282, 199] on textarea "**********" at bounding box center [214, 213] width 260 height 34
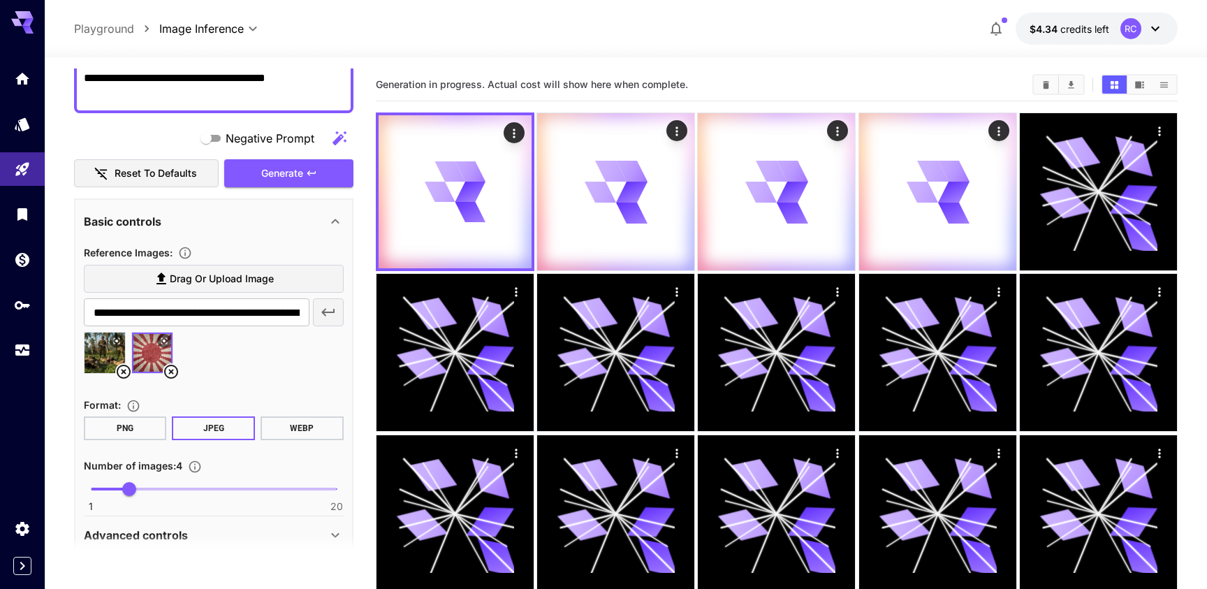
scroll to position [128, 0]
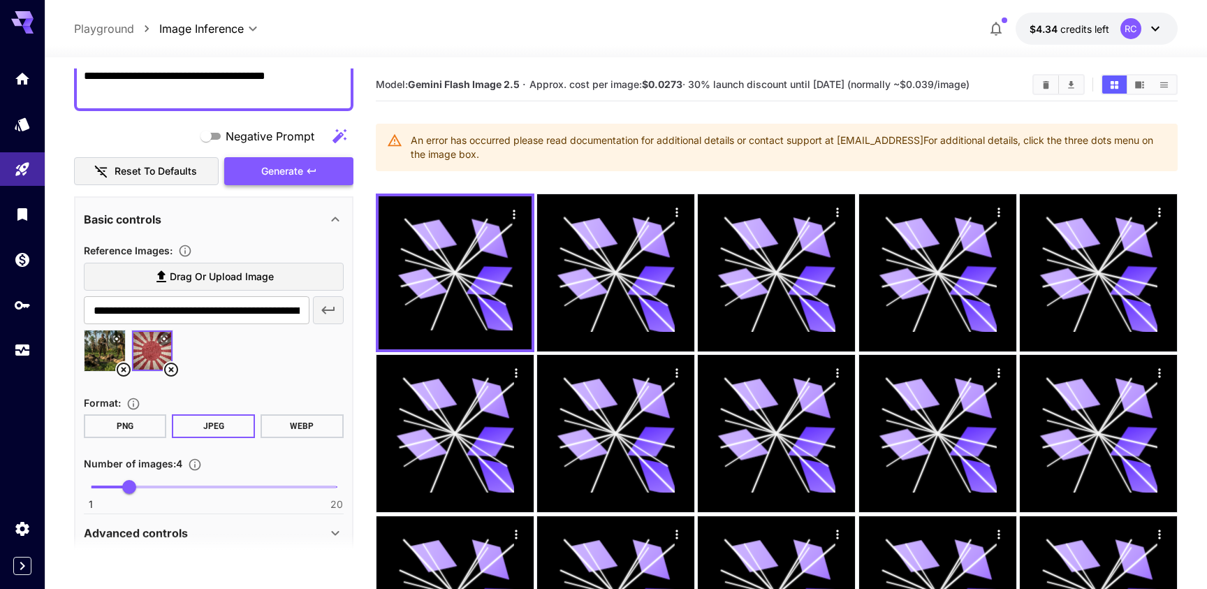
type textarea "**********"
click at [312, 173] on icon "button" at bounding box center [311, 171] width 11 height 11
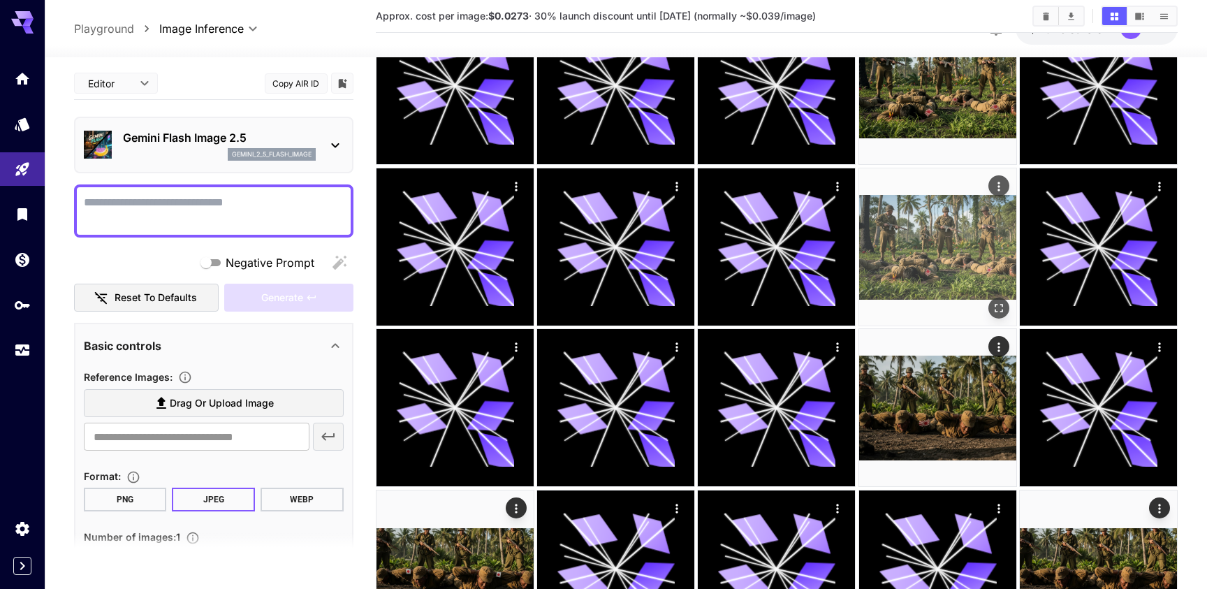
scroll to position [1239, 0]
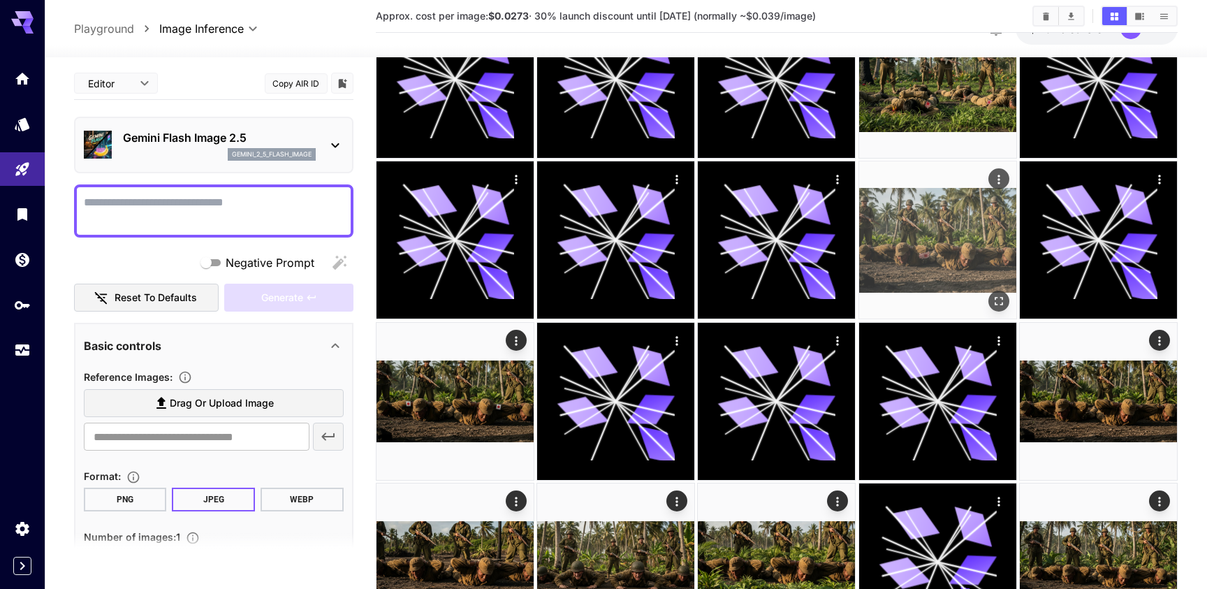
click at [946, 247] on img at bounding box center [937, 239] width 157 height 157
click at [994, 293] on button "Open in fullscreen" at bounding box center [998, 301] width 21 height 21
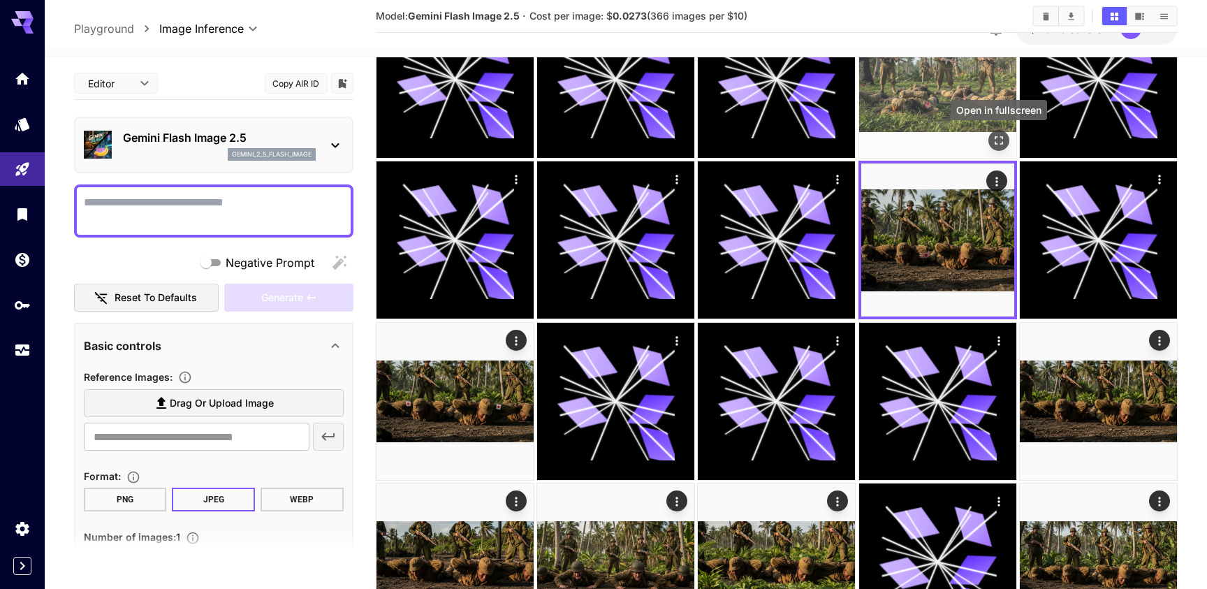
click at [991, 133] on button "Open in fullscreen" at bounding box center [998, 140] width 21 height 21
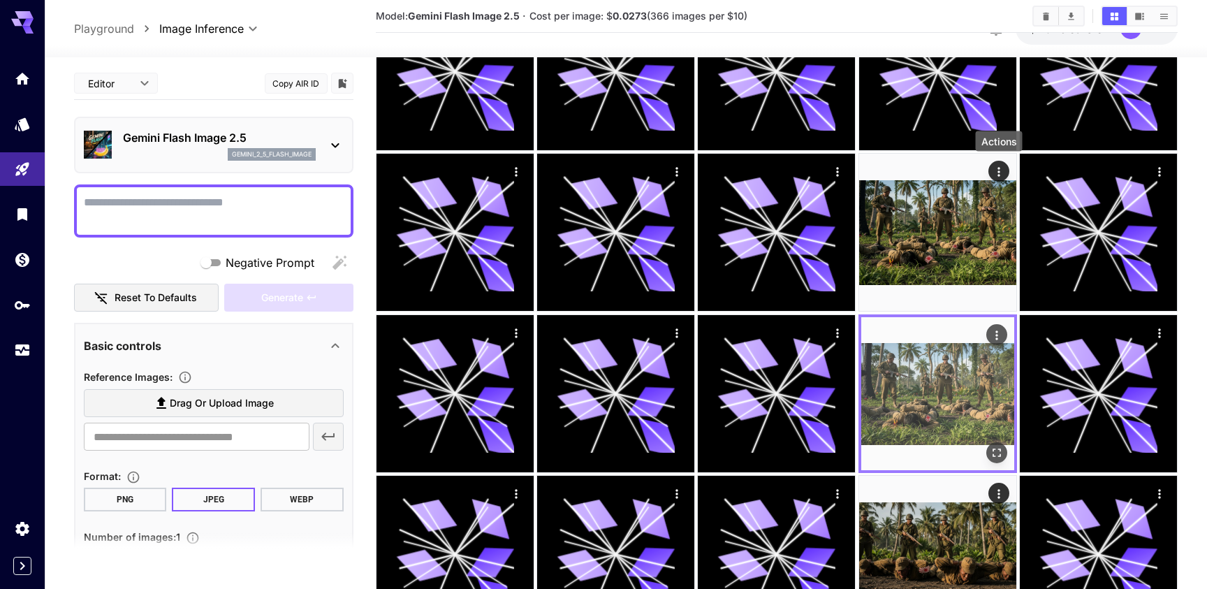
scroll to position [924, 0]
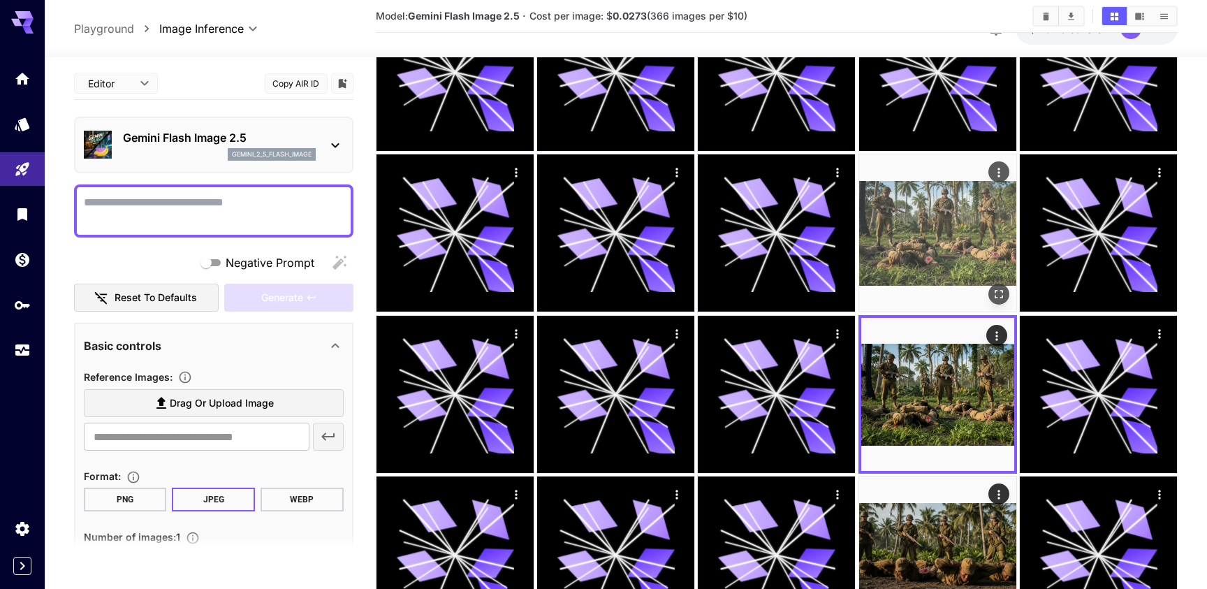
click at [994, 285] on button "Open in fullscreen" at bounding box center [998, 294] width 21 height 21
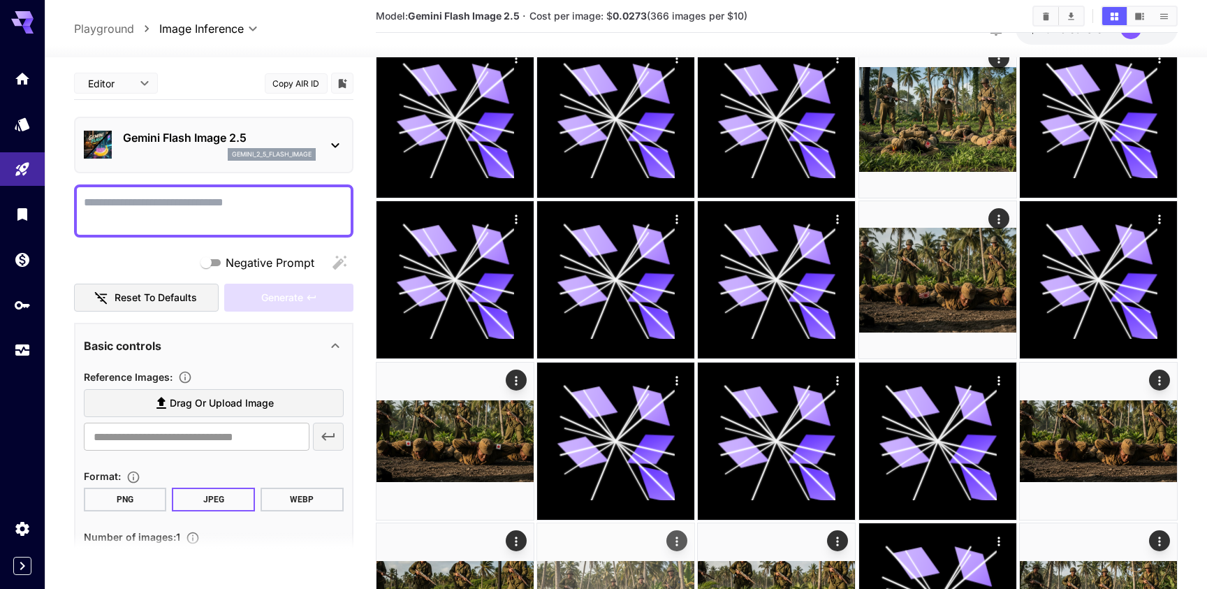
scroll to position [1178, 0]
